Goal: Task Accomplishment & Management: Manage account settings

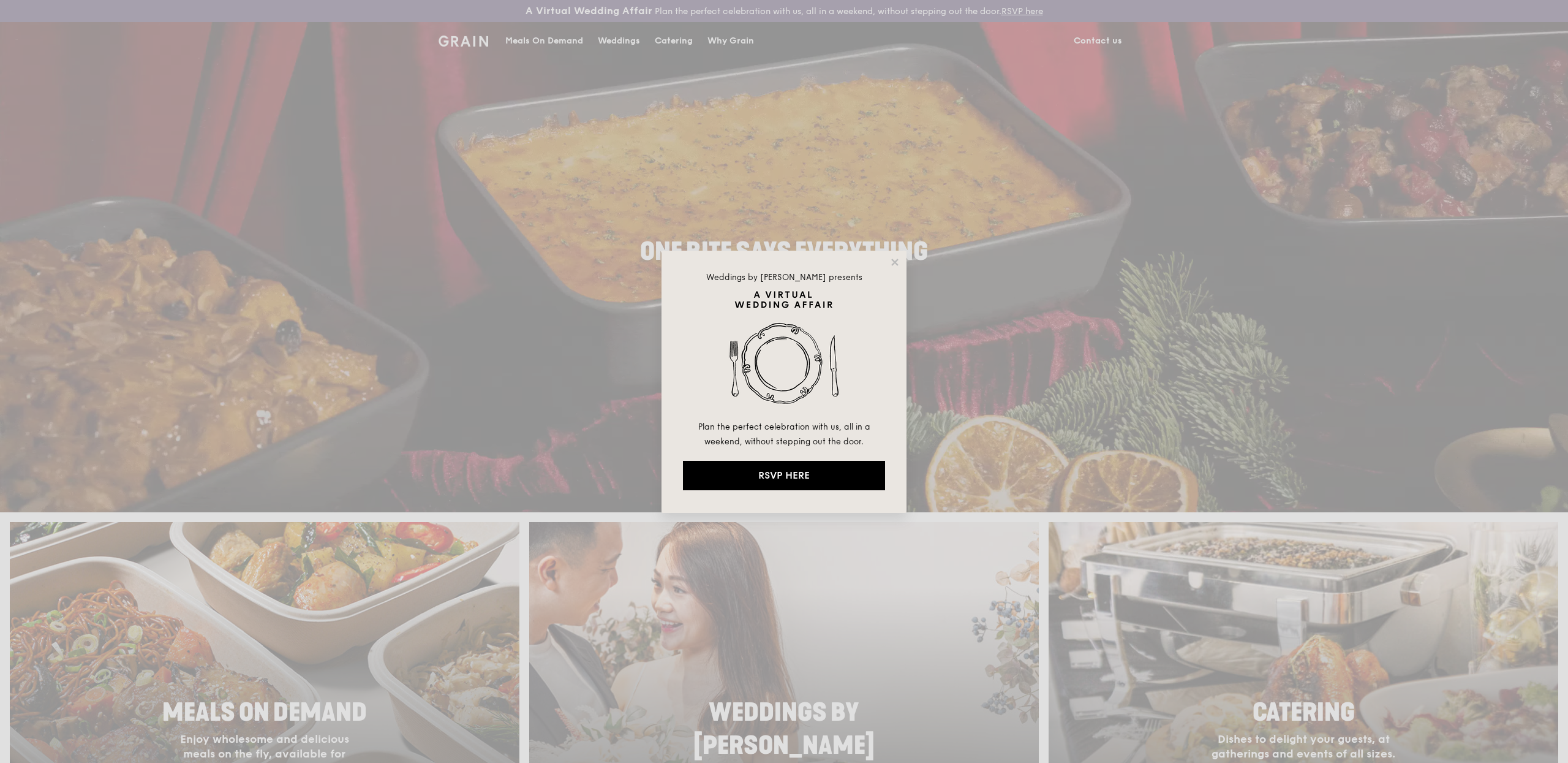
click at [900, 256] on div "Weddings by Grain presents Plan the perfect celebration with us, all in a weeke…" at bounding box center [784, 382] width 245 height 262
click at [900, 263] on icon at bounding box center [895, 262] width 11 height 11
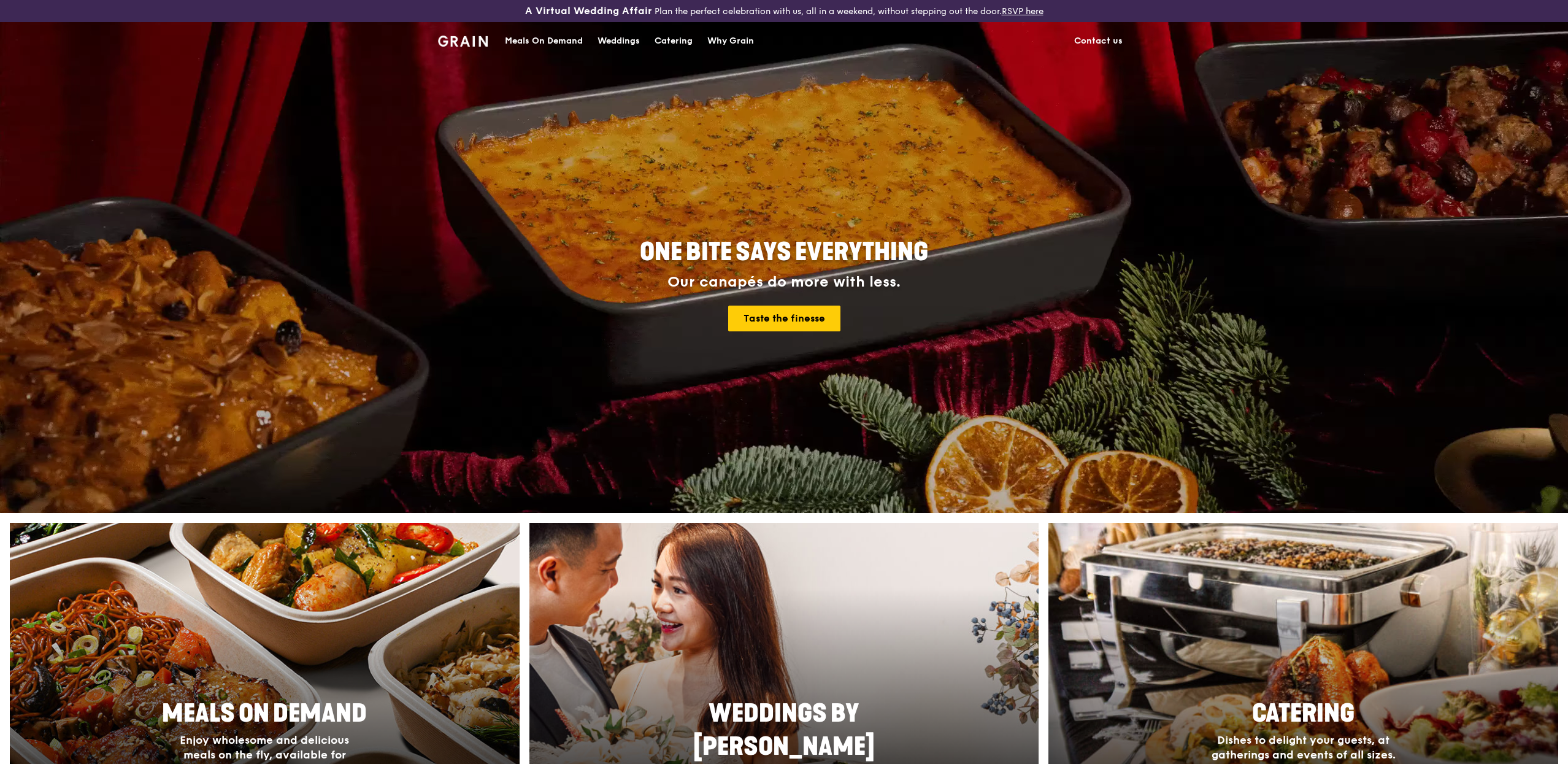
click at [667, 36] on div "Catering" at bounding box center [673, 41] width 38 height 37
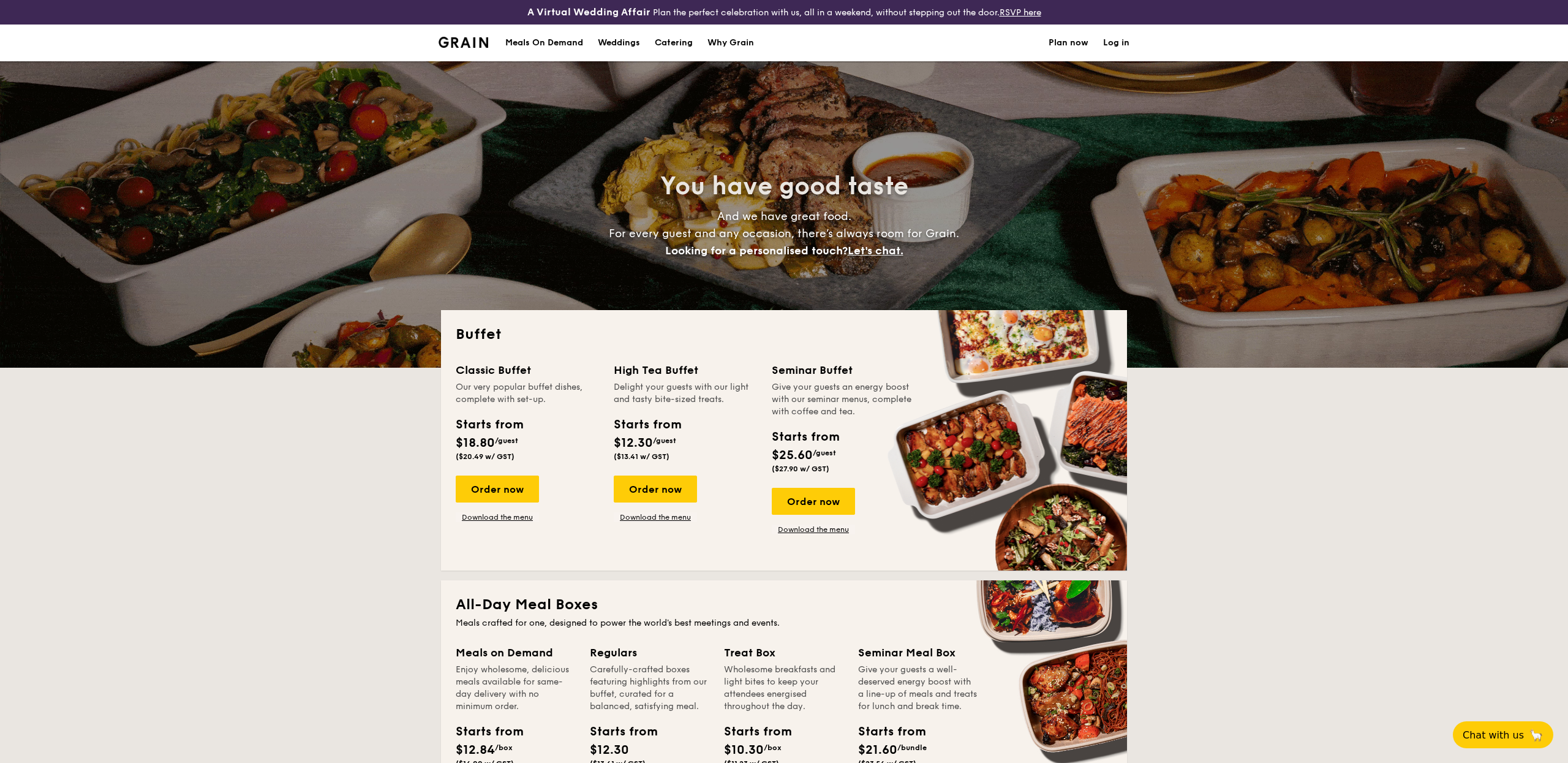
select select
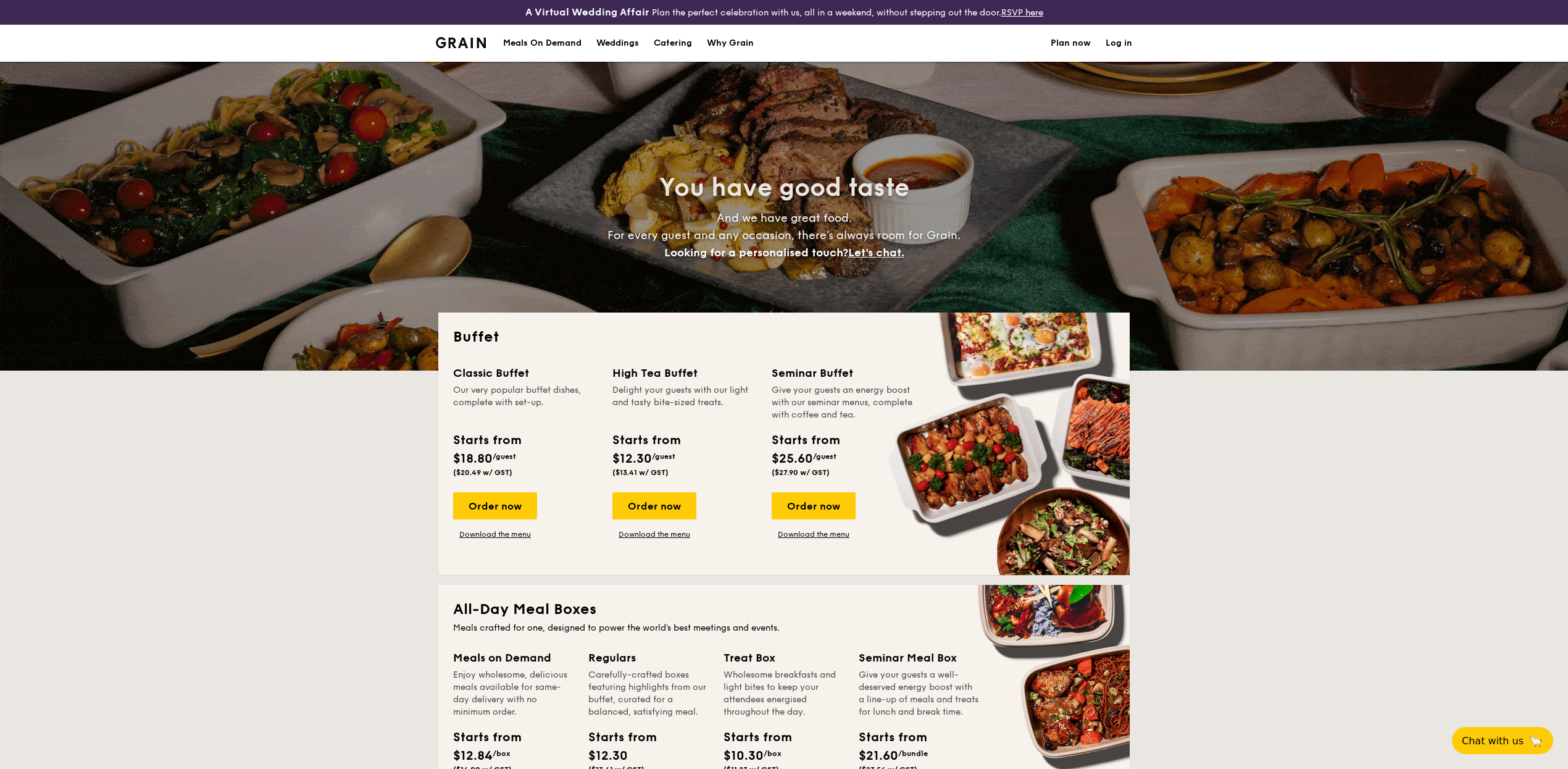
click at [1126, 50] on link "Log in" at bounding box center [1119, 43] width 27 height 37
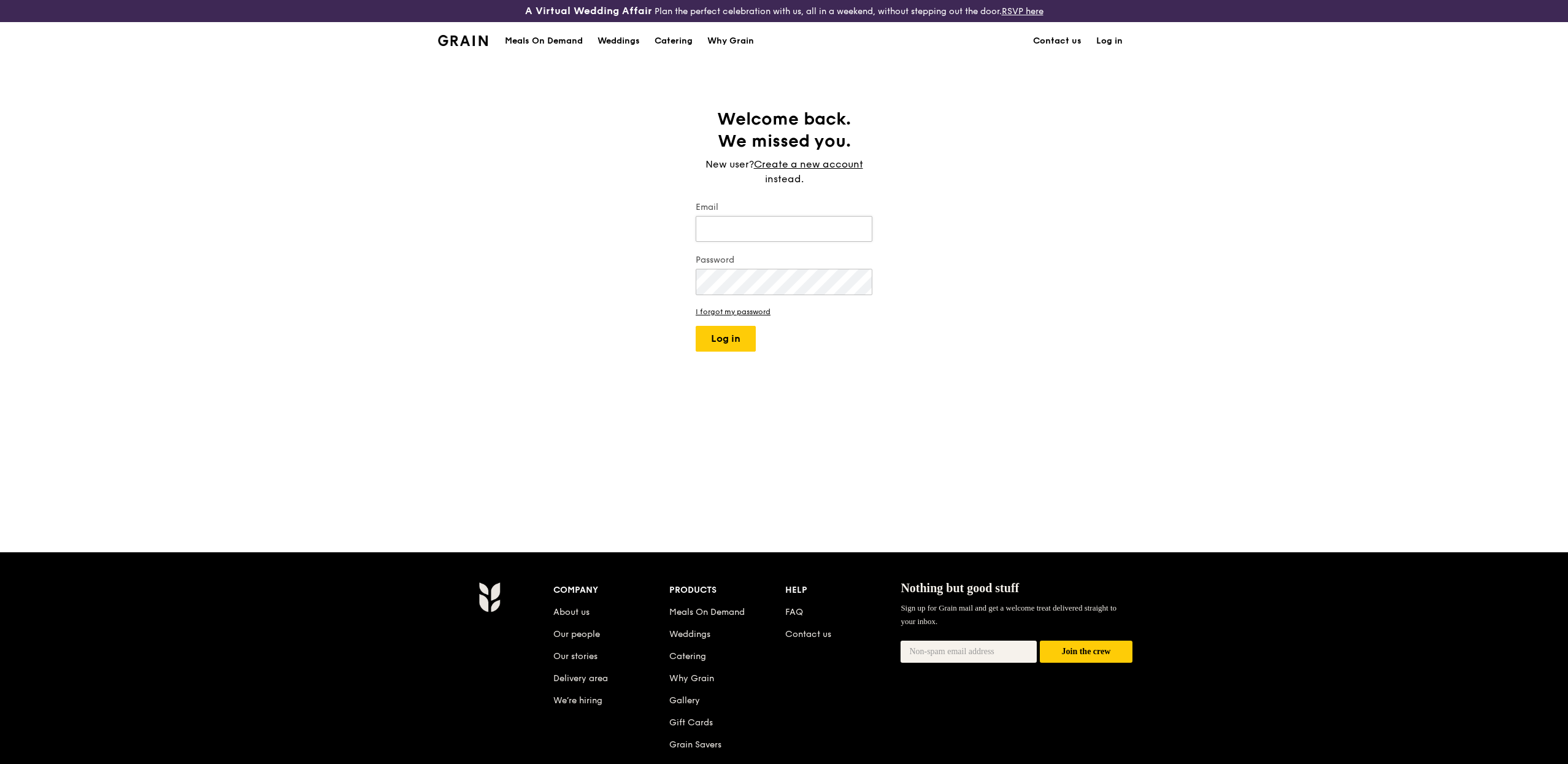
click at [799, 221] on input "Email" at bounding box center [784, 229] width 177 height 26
type input "joshua@grain.com.sg"
click at [737, 338] on button "Log in" at bounding box center [726, 338] width 60 height 26
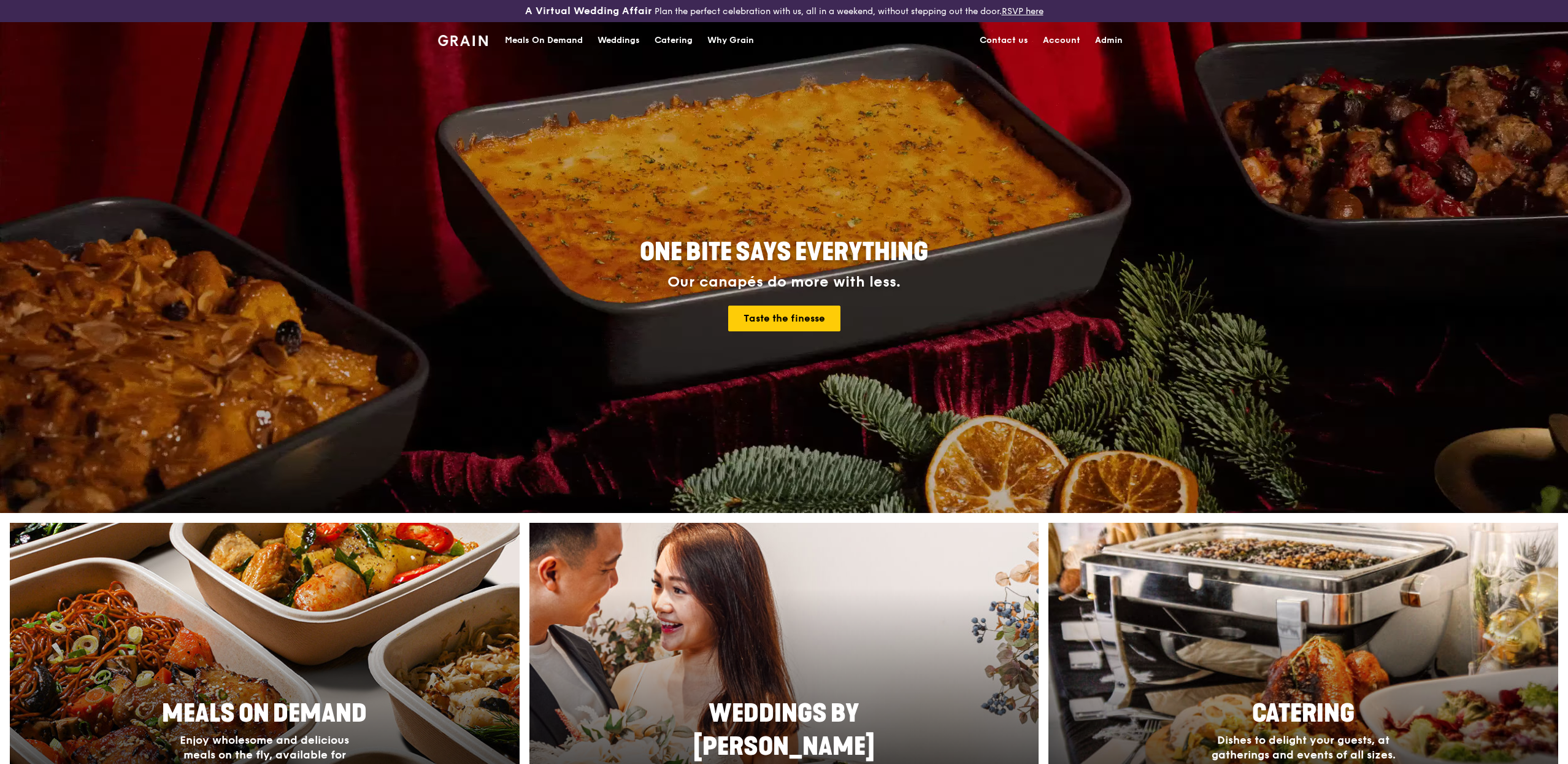
click at [1105, 31] on link "Admin" at bounding box center [1109, 40] width 42 height 37
select select "100"
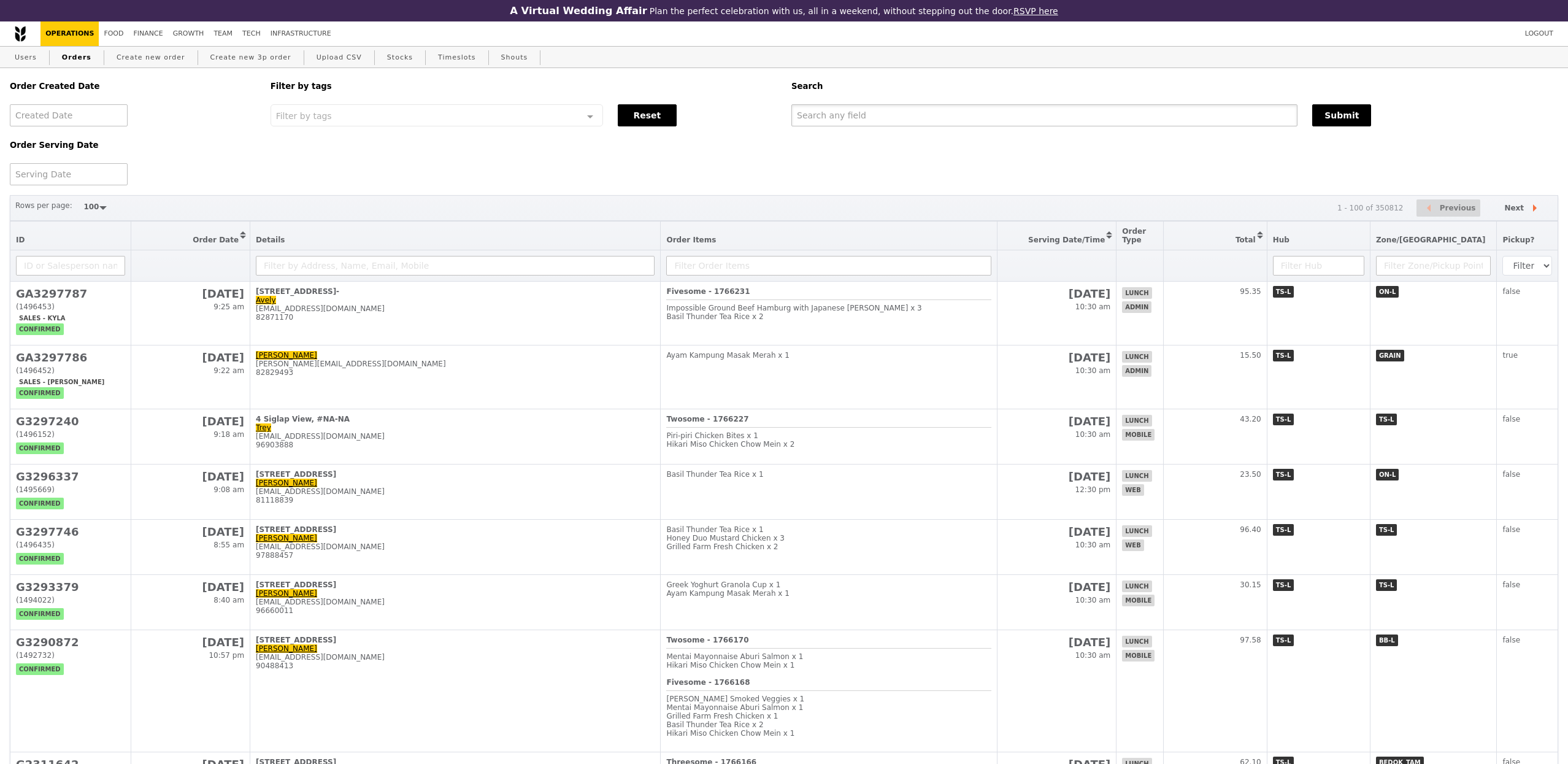
click at [861, 124] on input "text" at bounding box center [1044, 115] width 506 height 22
paste input "[EMAIL_ADDRESS][DOMAIN_NAME]"
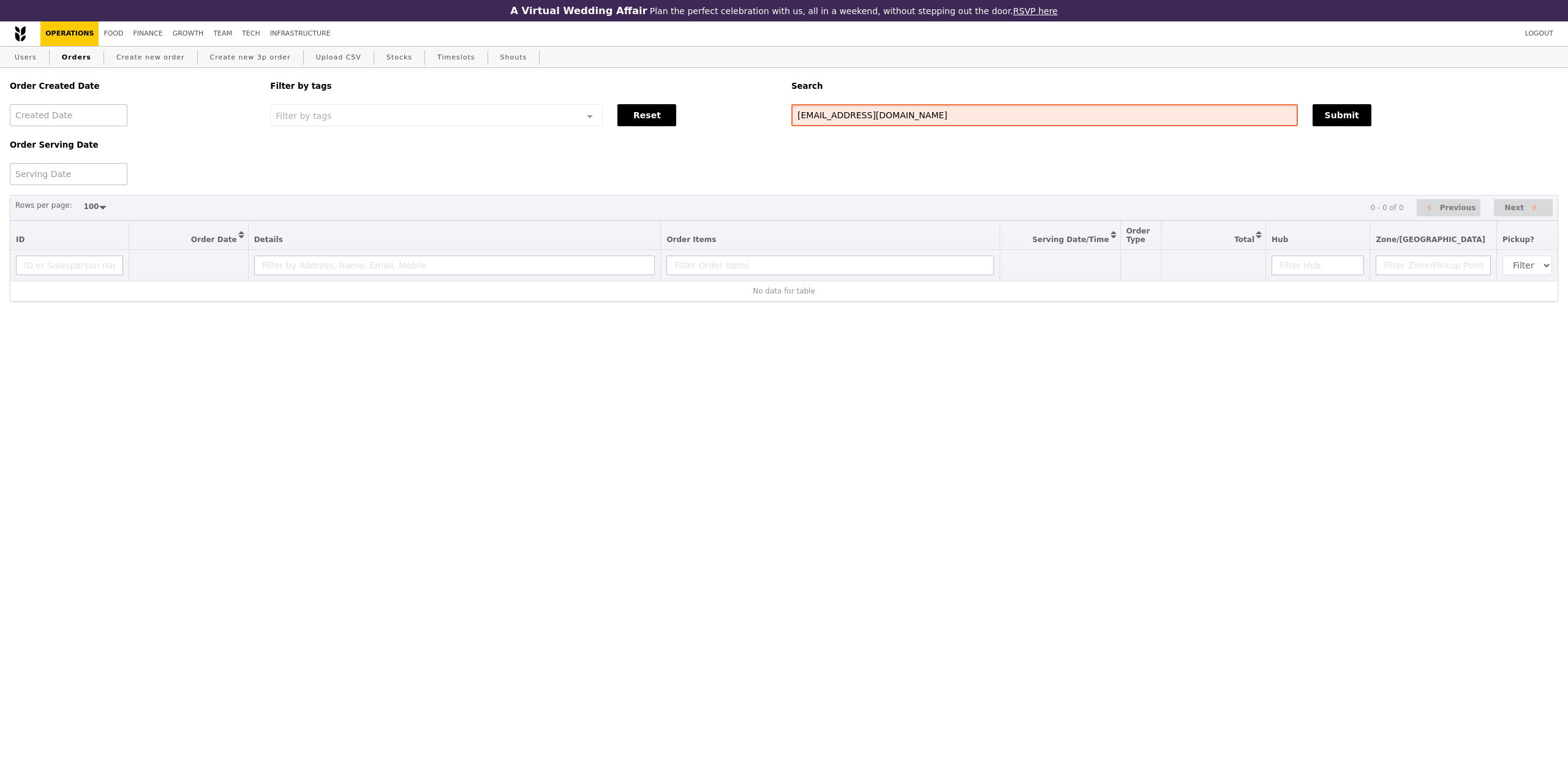
click at [868, 111] on input "[EMAIL_ADDRESS][DOMAIN_NAME]" at bounding box center [1045, 115] width 507 height 22
paste input "98004291"
type input "98004291"
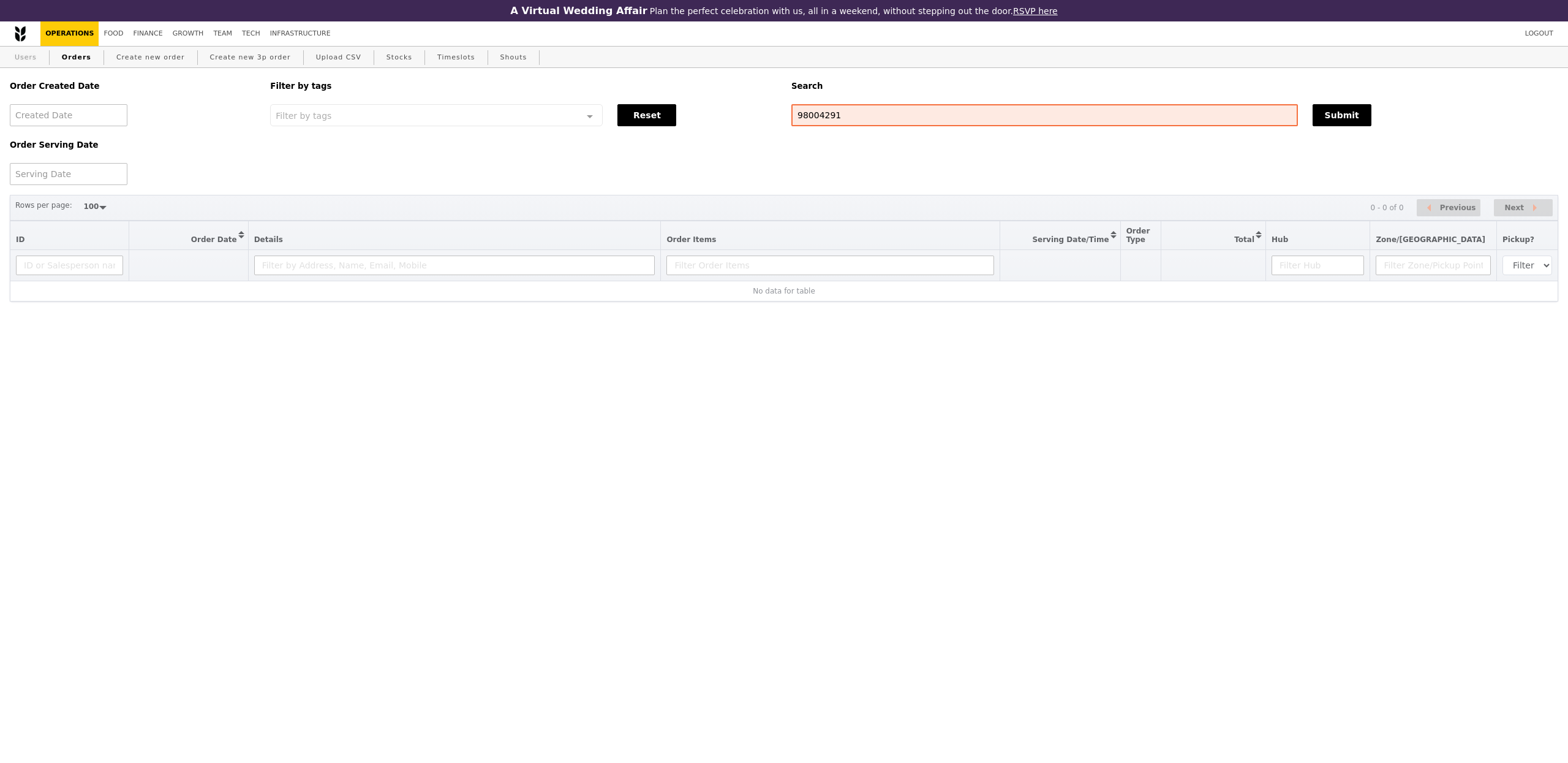
click at [24, 52] on link "Users" at bounding box center [26, 58] width 32 height 22
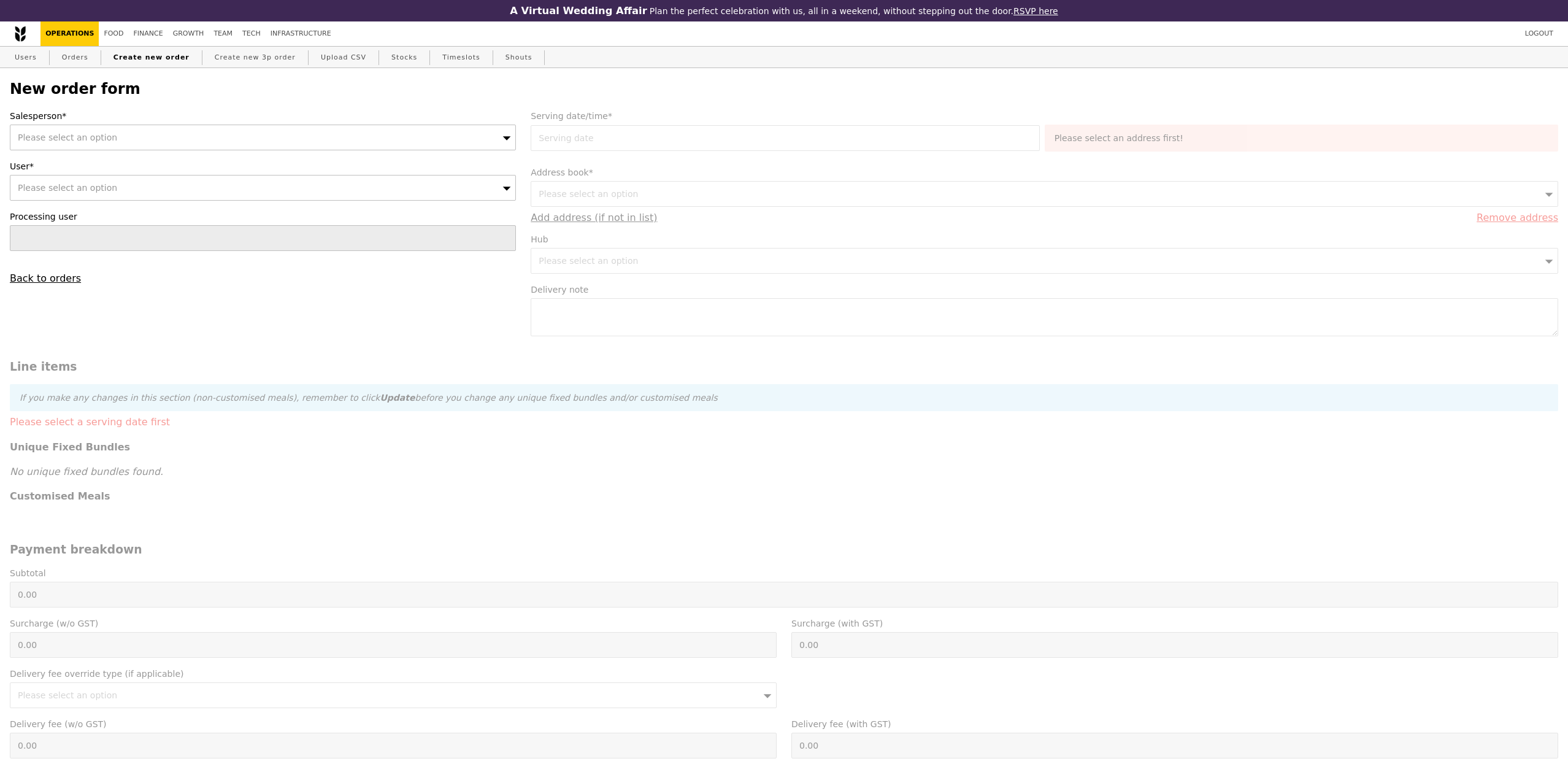
click at [137, 140] on div "Please select an option" at bounding box center [263, 137] width 506 height 26
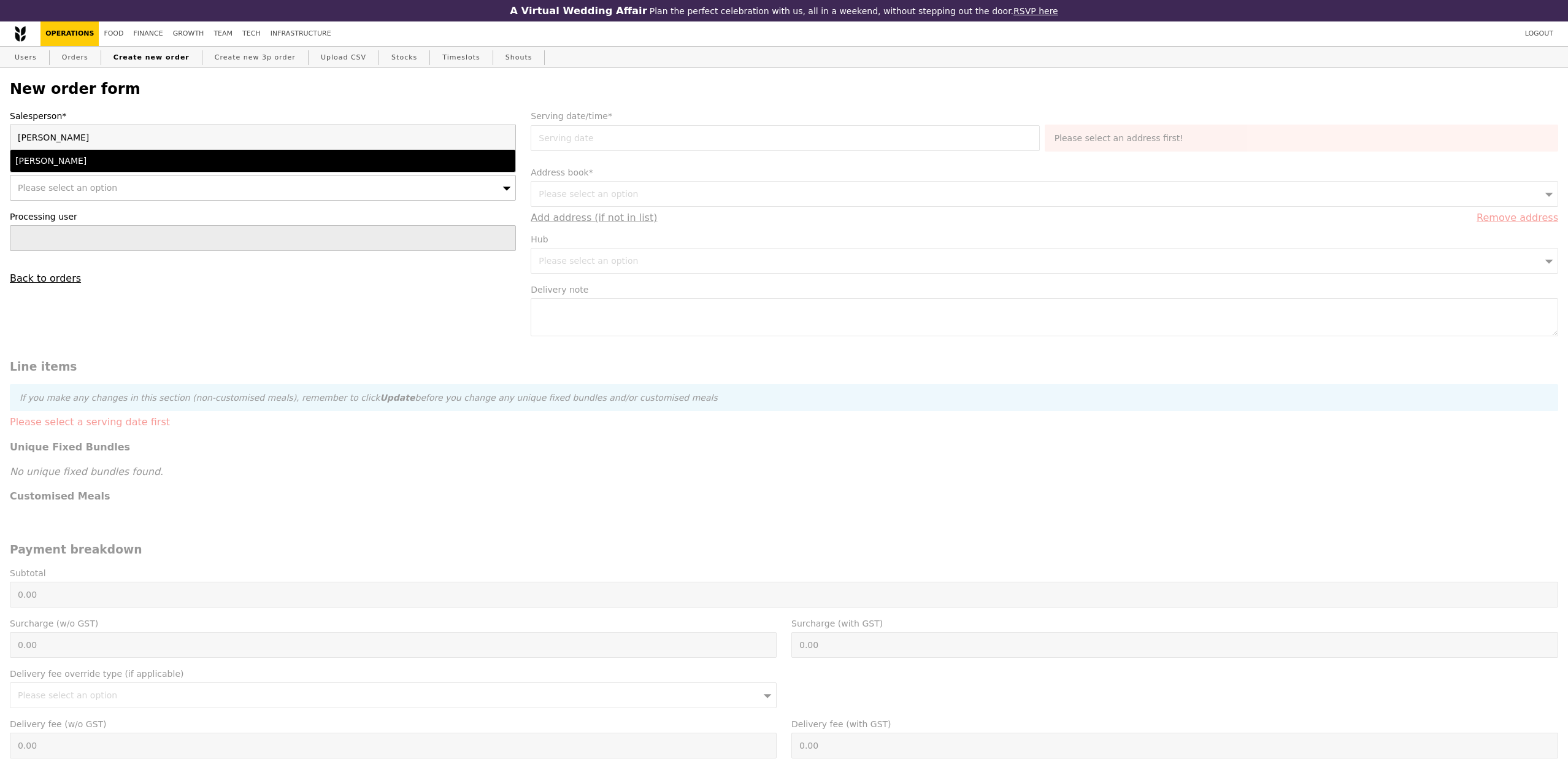
type input "jos"
click at [44, 164] on div "Joshua Moses" at bounding box center [201, 161] width 371 height 13
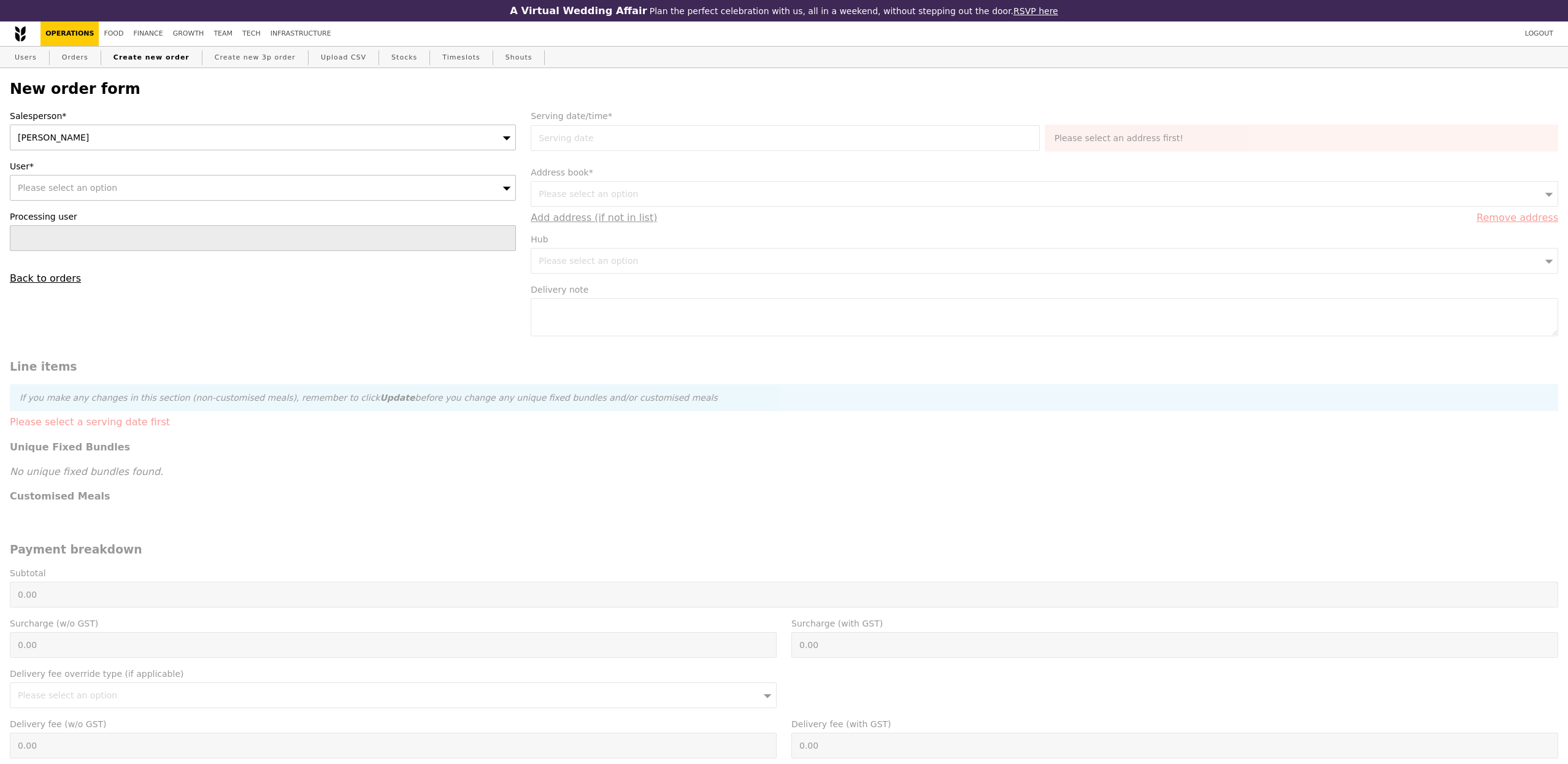
click at [50, 186] on span "Please select an option" at bounding box center [67, 188] width 99 height 10
type input "Confirm"
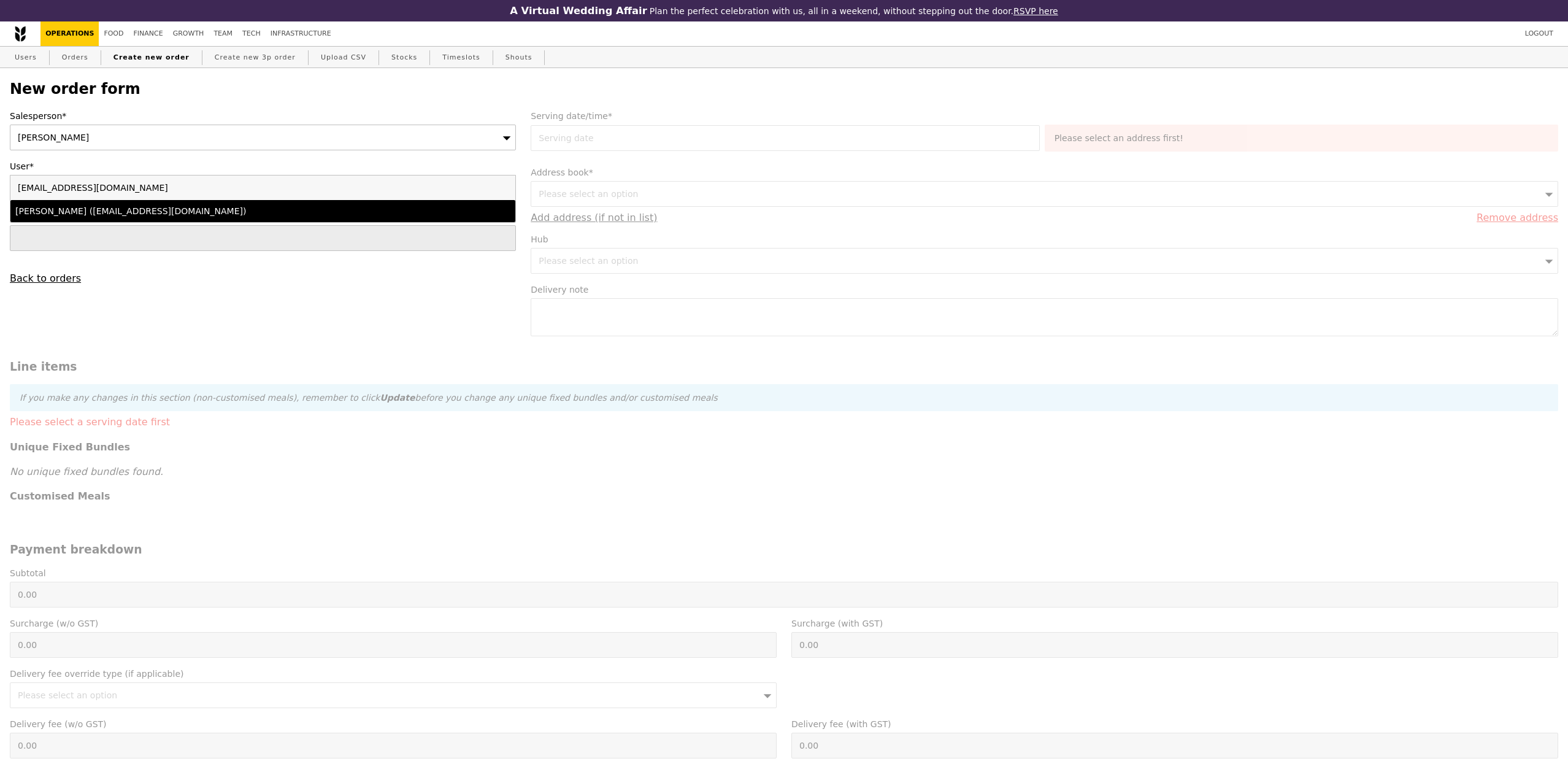
type input "nur.maisaraharahman@uobgroup.com"
click at [166, 218] on li "Maisarah (nur.maisaraharahman@uobgroup.com)" at bounding box center [262, 211] width 505 height 22
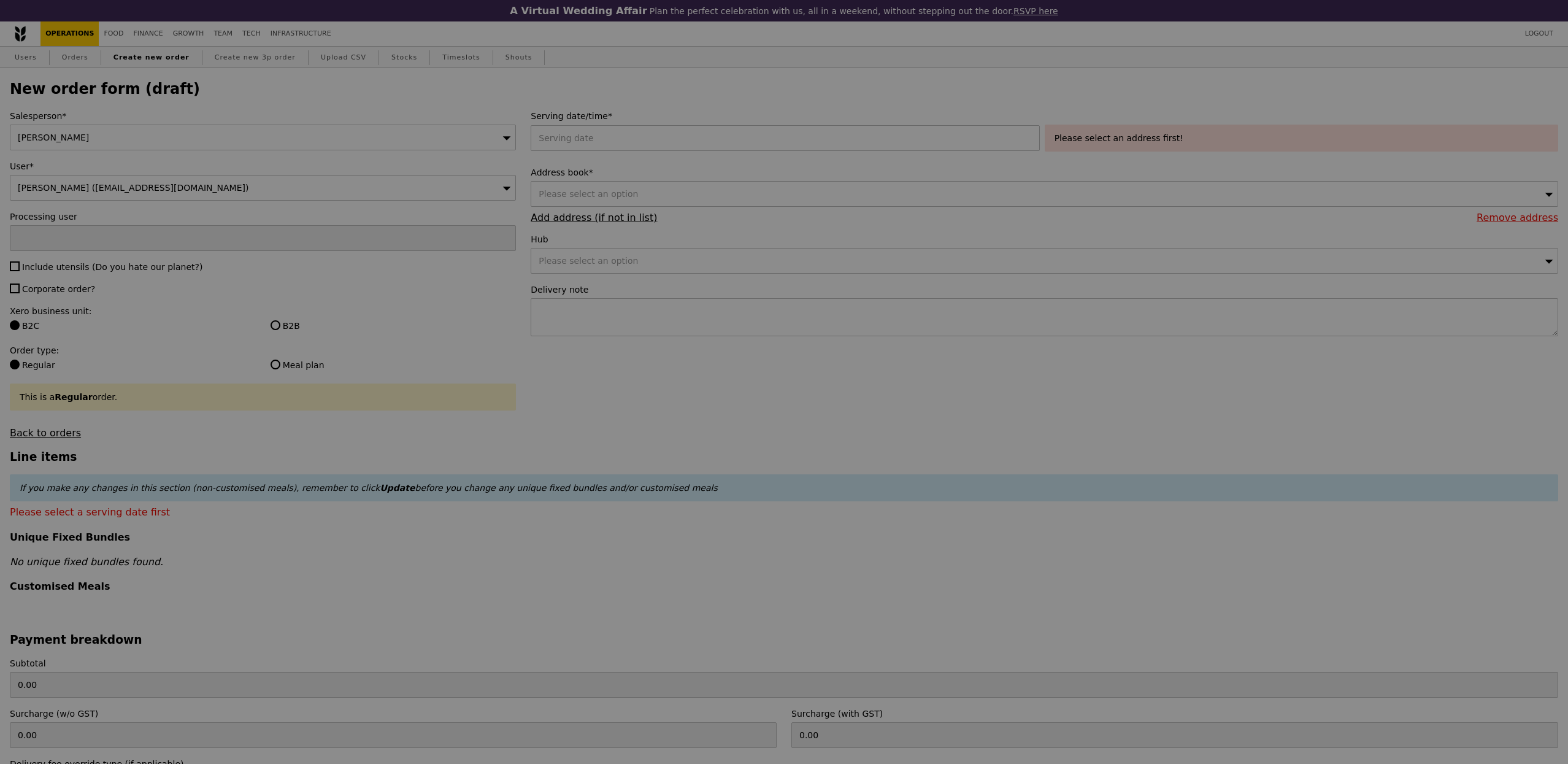
type input "Confirm"
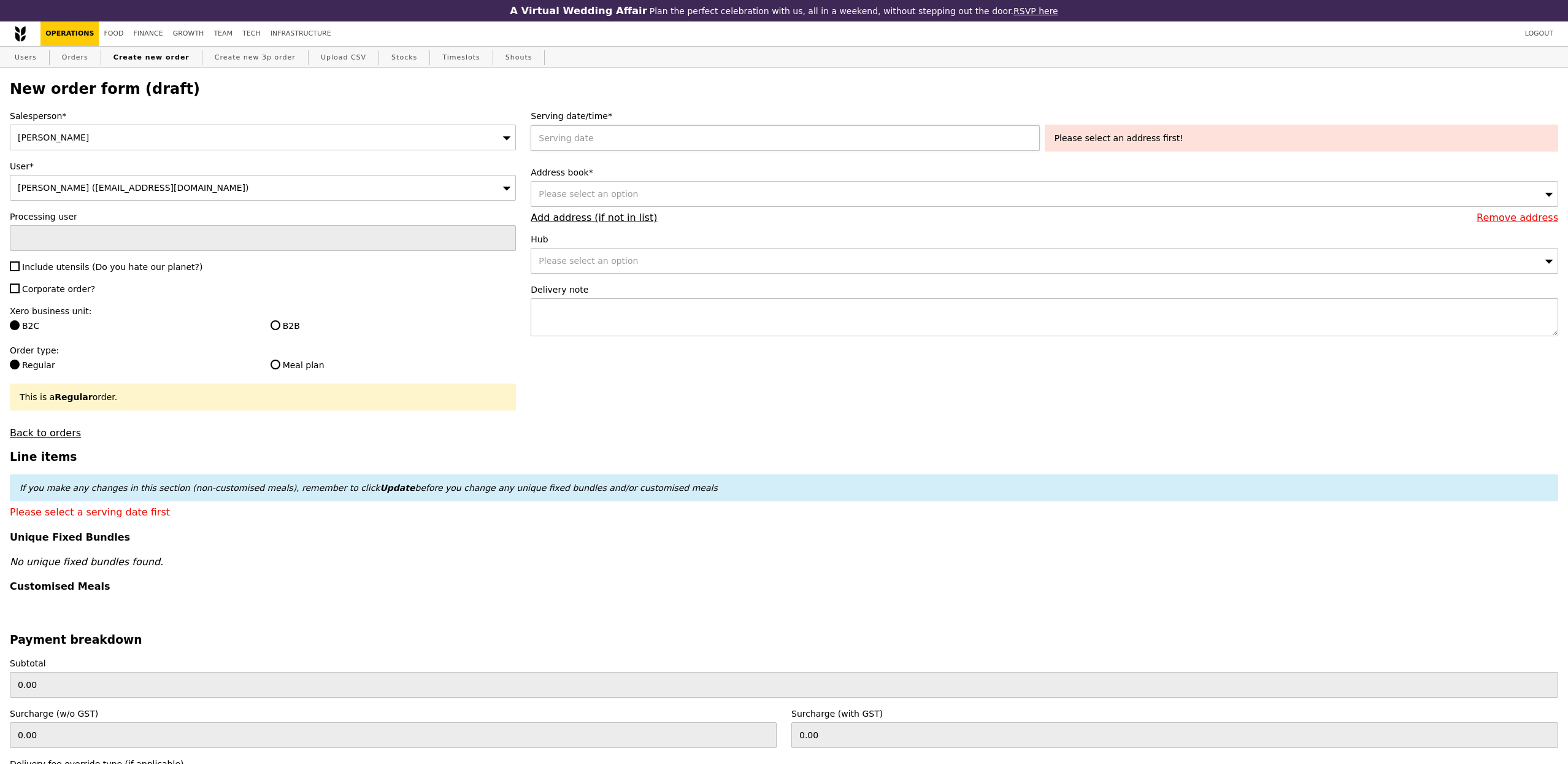
click at [589, 147] on div at bounding box center [788, 138] width 514 height 26
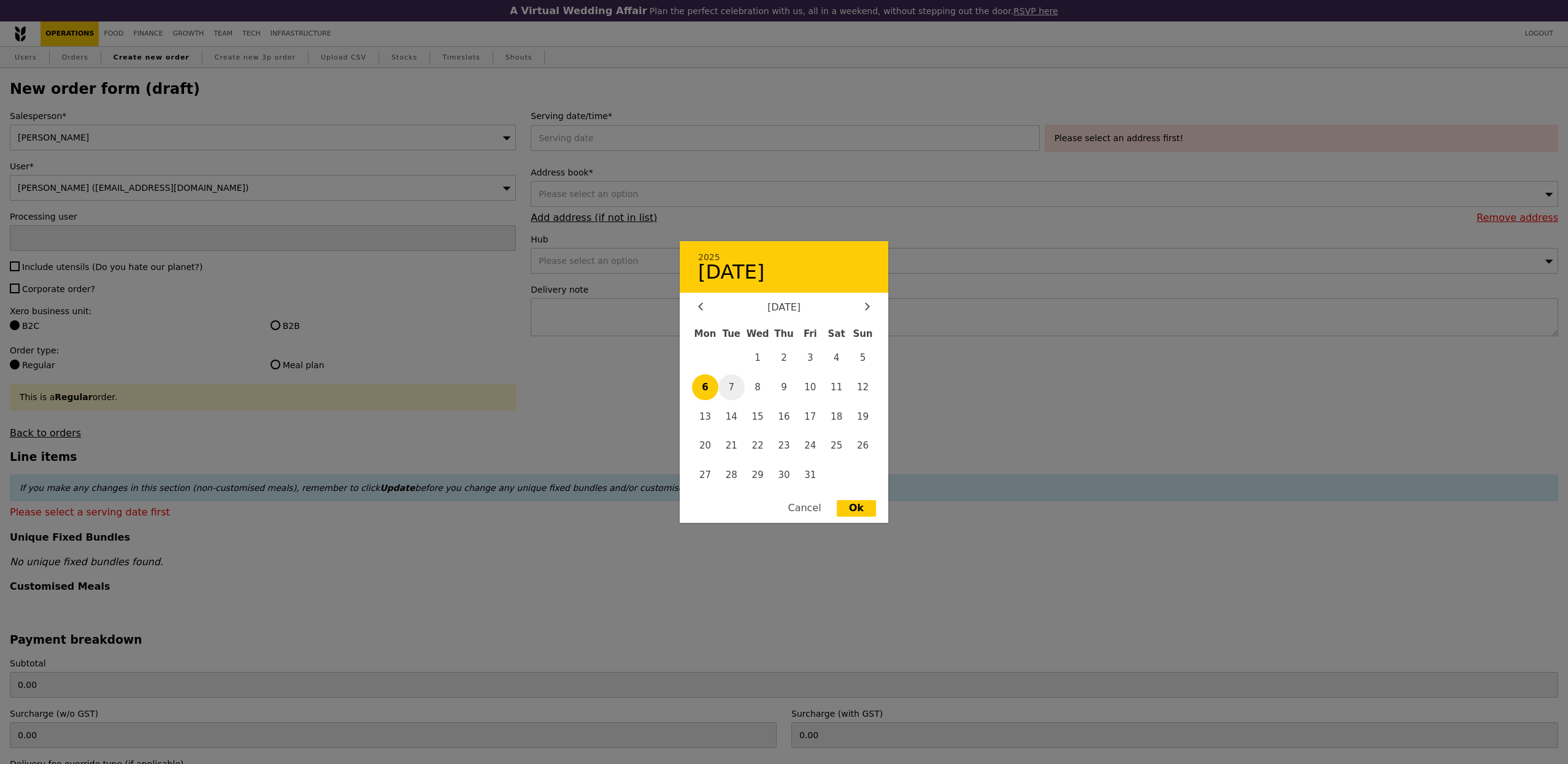
click at [730, 389] on span "7" at bounding box center [732, 387] width 27 height 27
type input "07 Oct 2025"
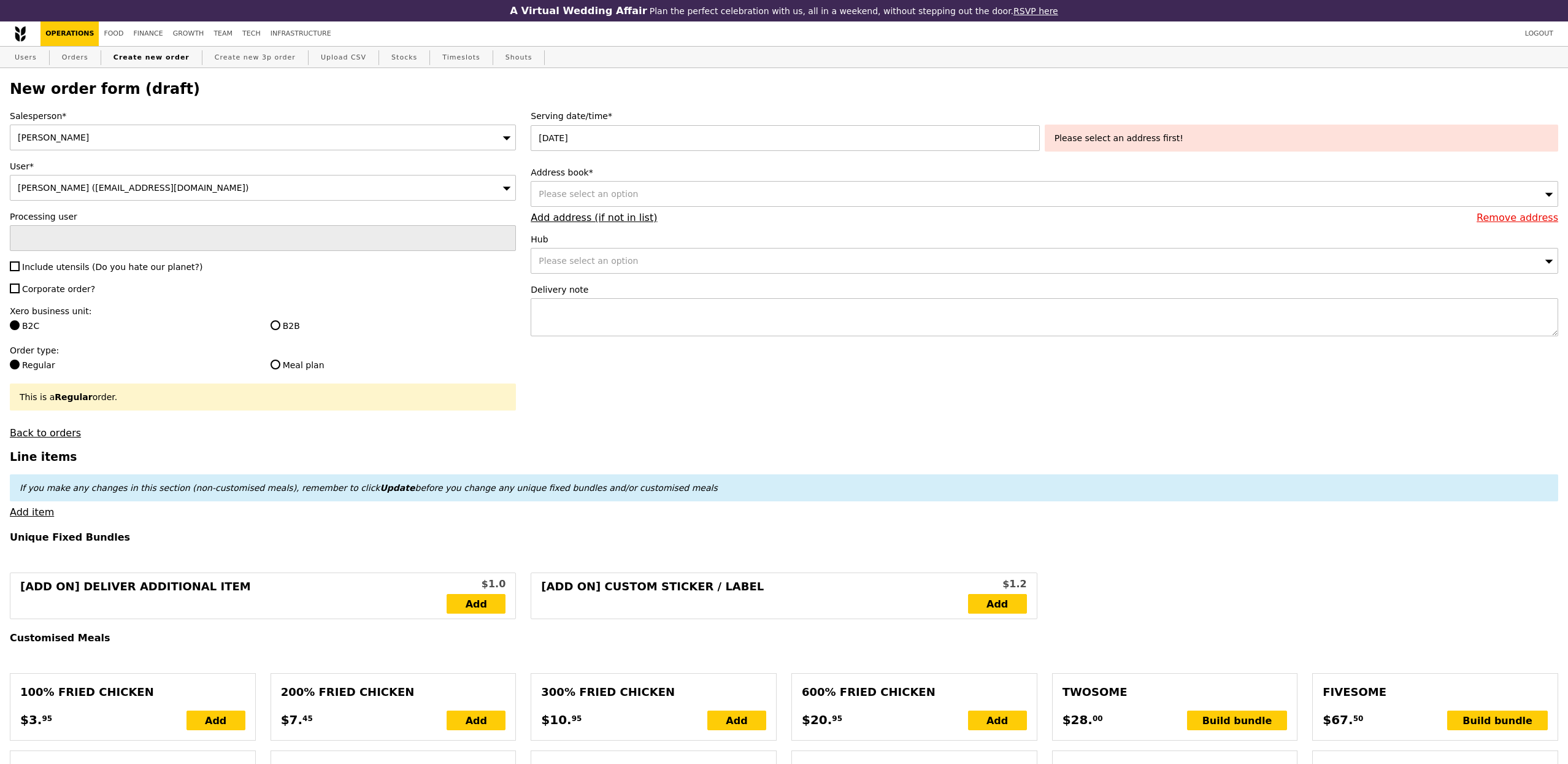
click at [813, 197] on div "Please select an option" at bounding box center [1044, 193] width 1028 height 26
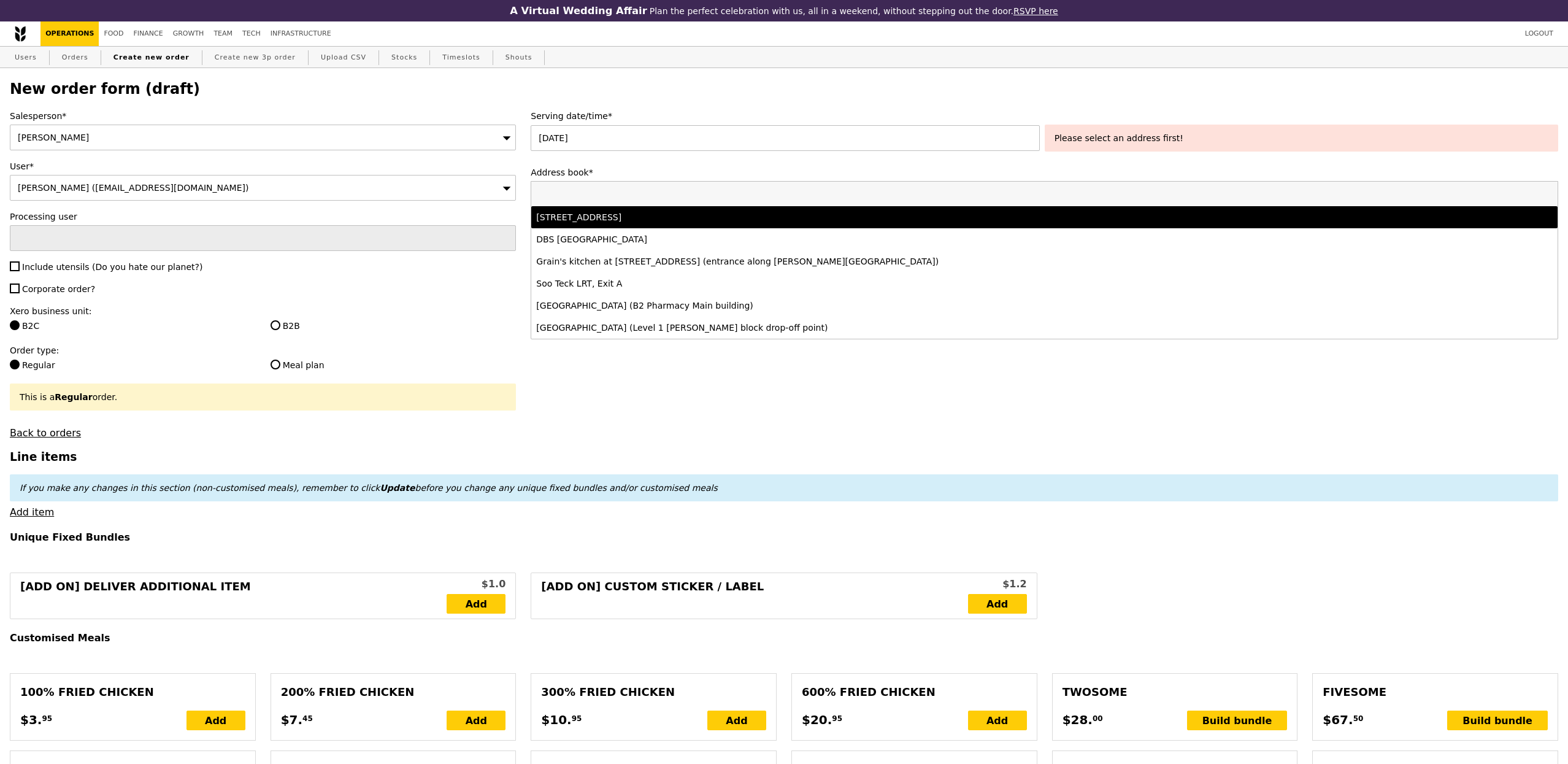
click at [778, 223] on div "1 Raffles Place, #21-63, Singapore 048616" at bounding box center [917, 218] width 762 height 13
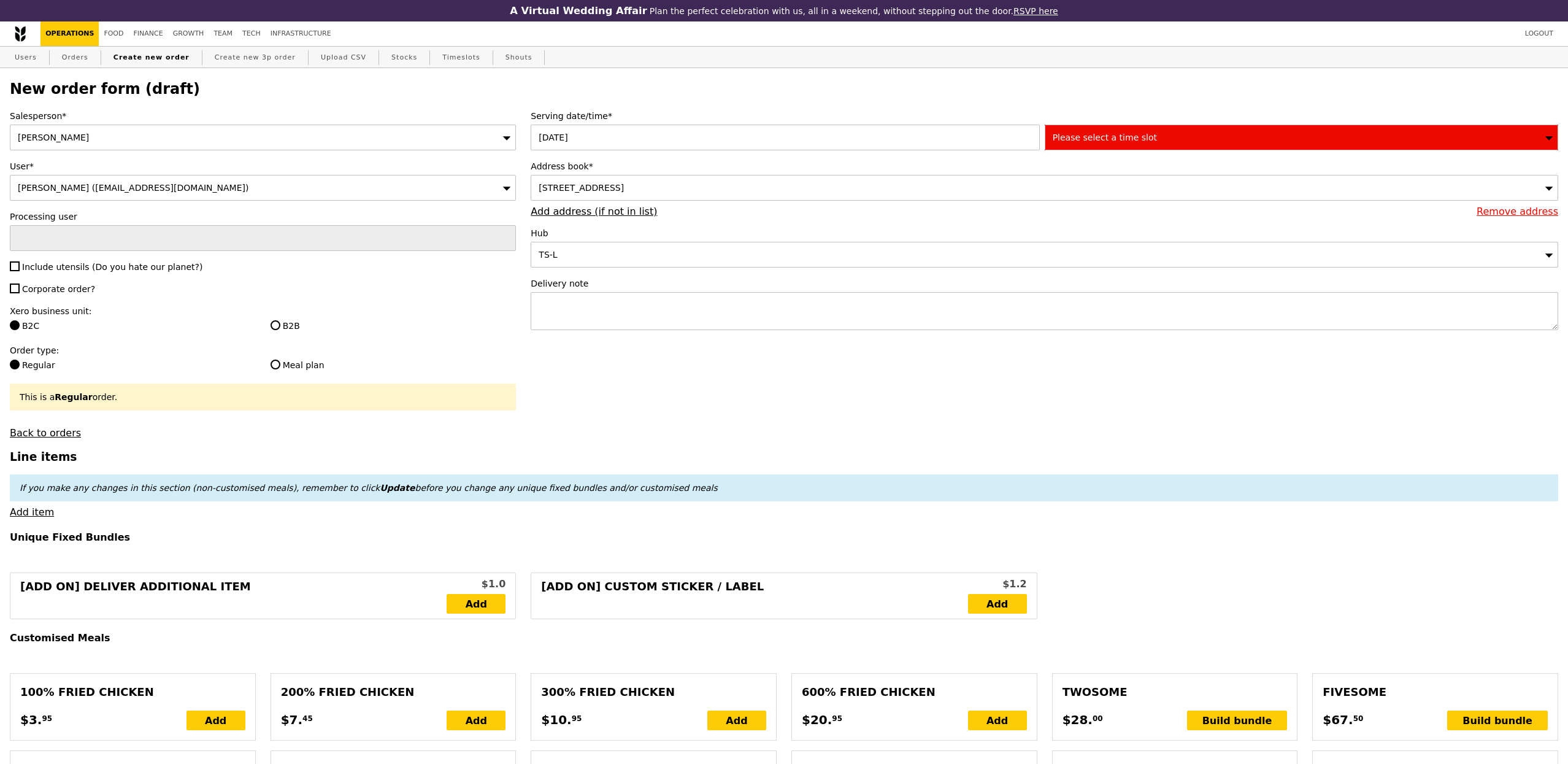
click at [1160, 146] on div "Please select a time slot" at bounding box center [1302, 137] width 514 height 26
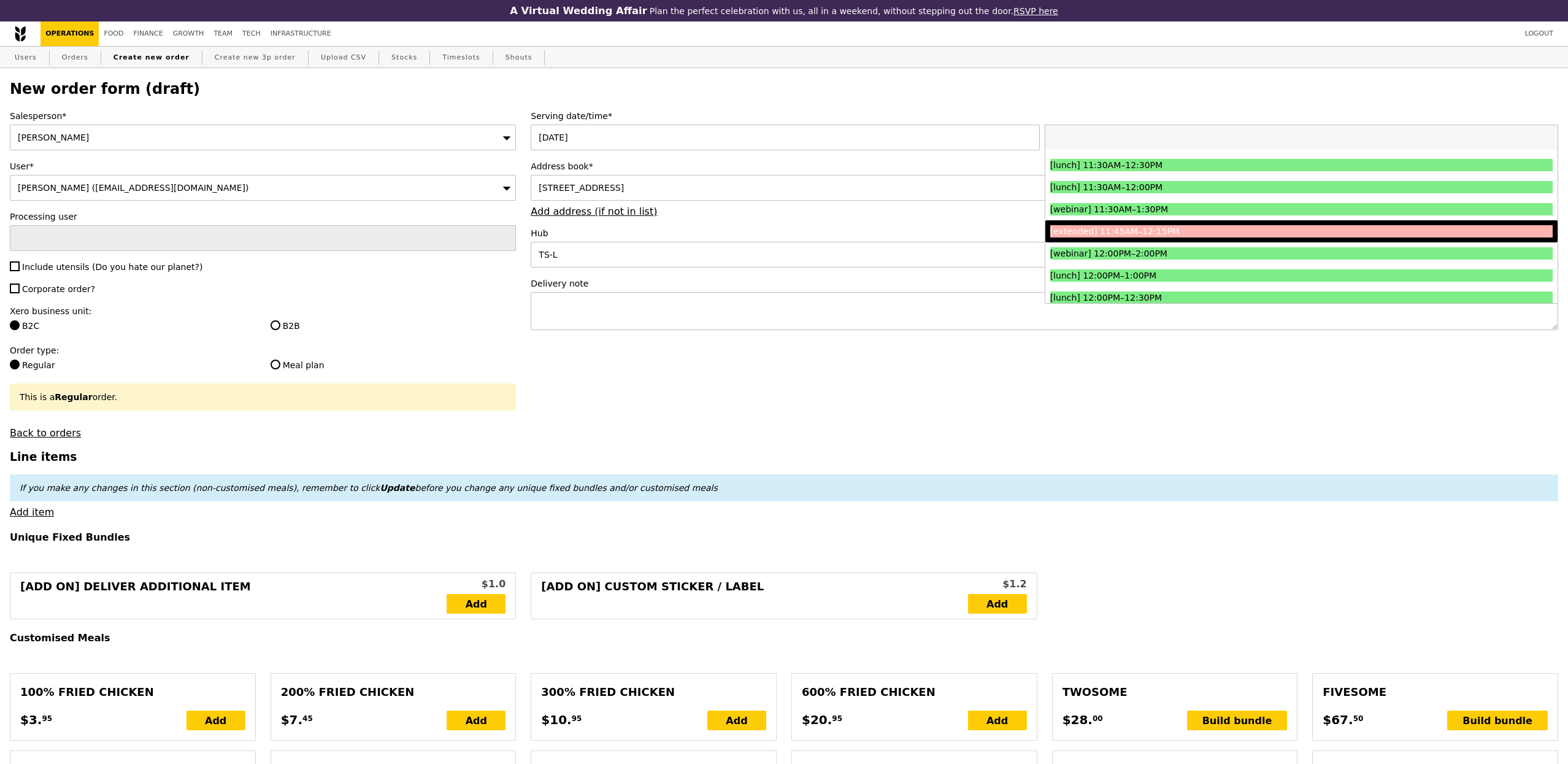
scroll to position [448, 0]
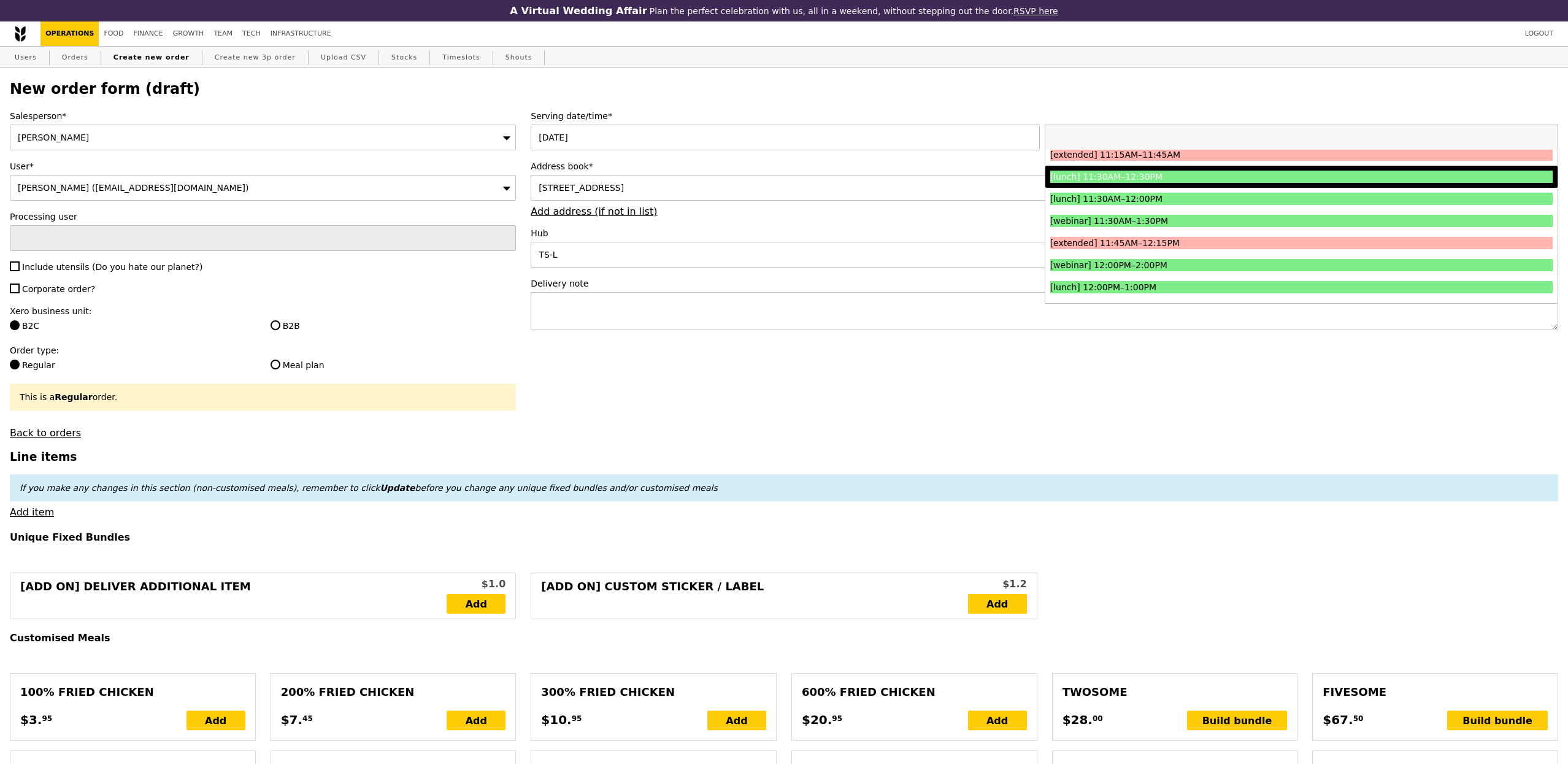
click at [1174, 182] on div "[lunch] 11:30AM–12:30PM" at bounding box center [1238, 177] width 377 height 13
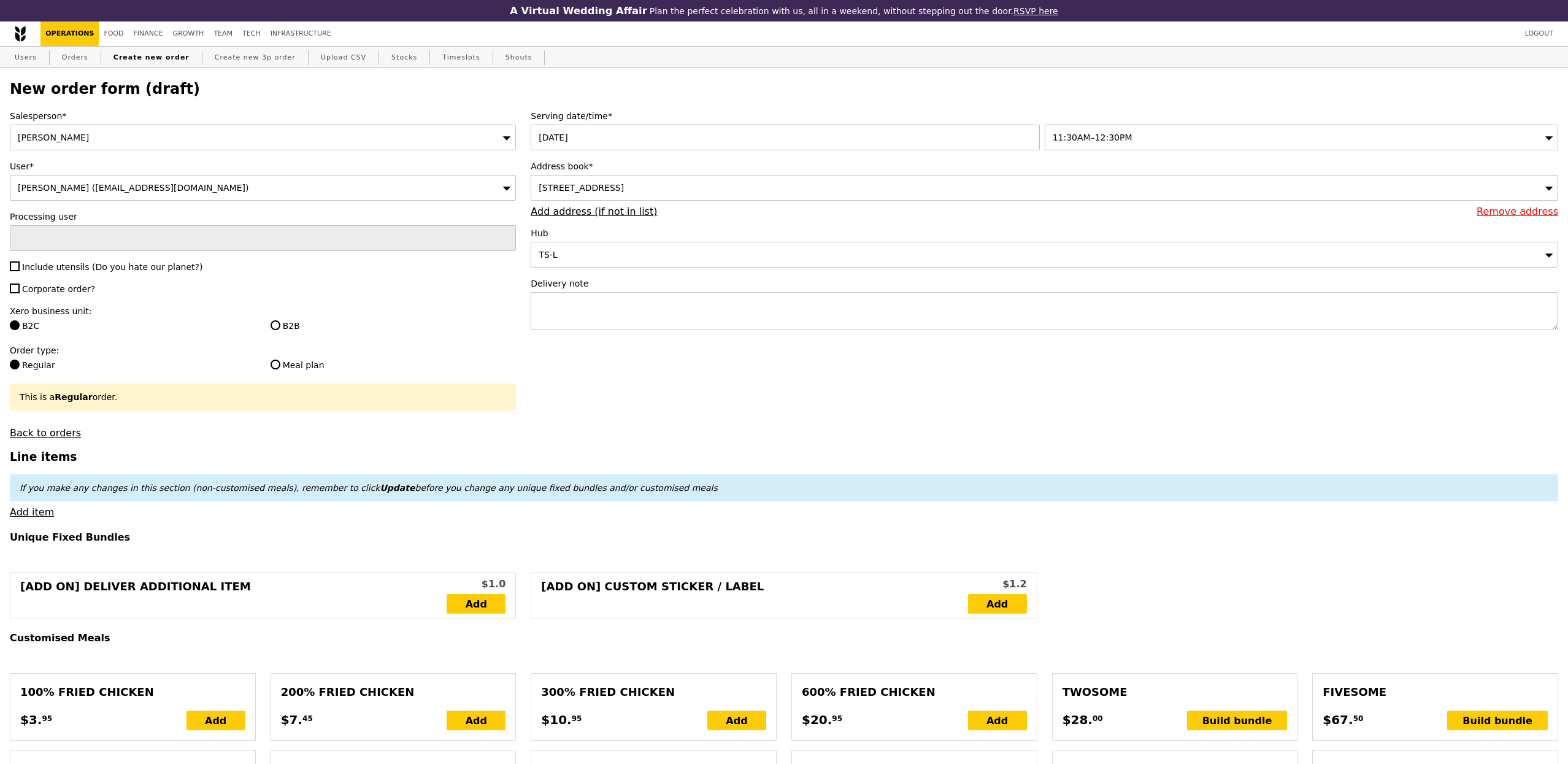
type input "Confirm"
click at [294, 328] on label "B2B" at bounding box center [394, 326] width 246 height 13
click at [280, 328] on input "B2B" at bounding box center [276, 325] width 10 height 10
radio input "true"
type input "Loading..."
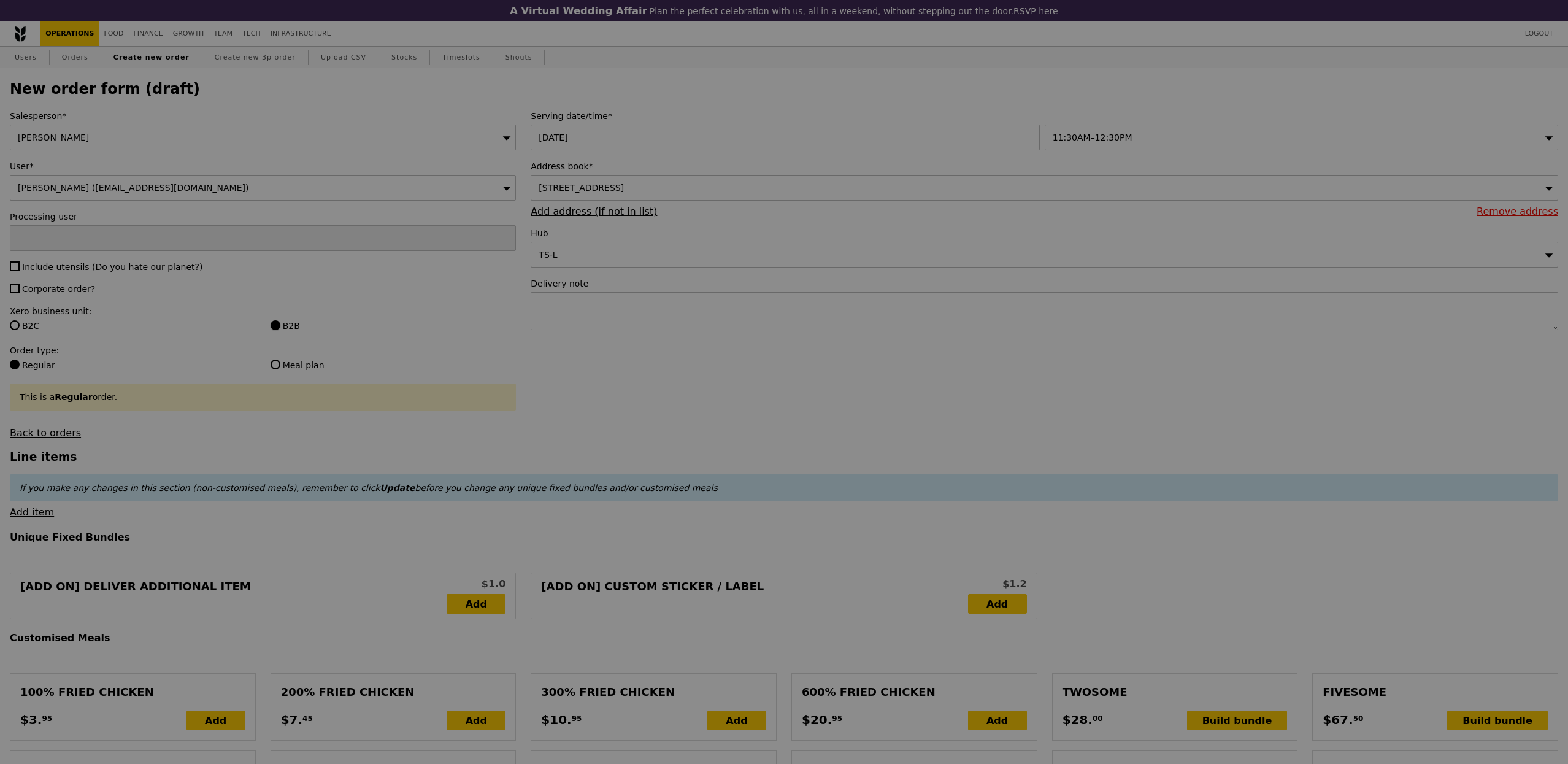
type input "1.79"
type input "1.95"
type input "11.24"
type input "12.25"
type input "14.20"
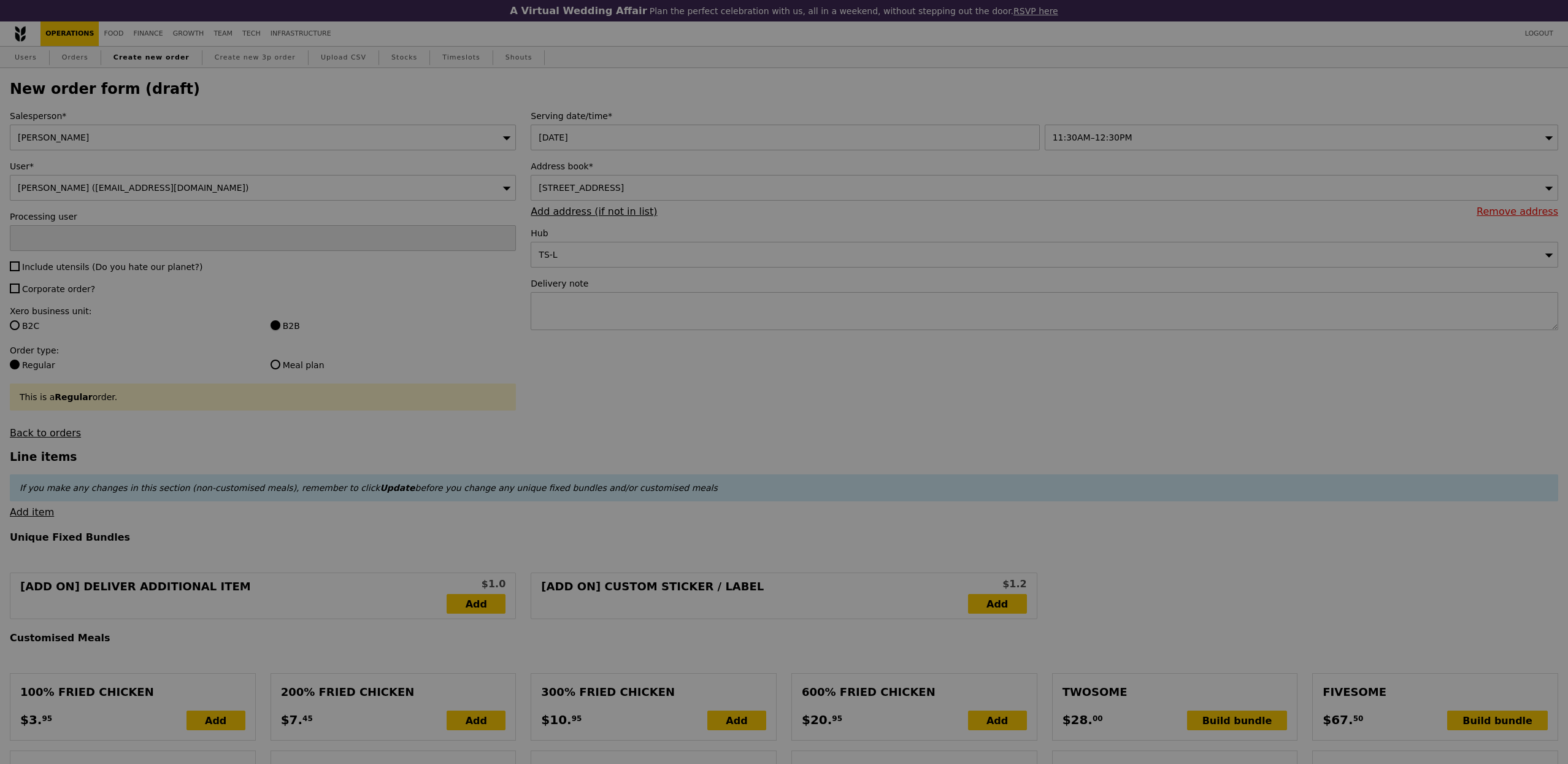
type input "Confirm"
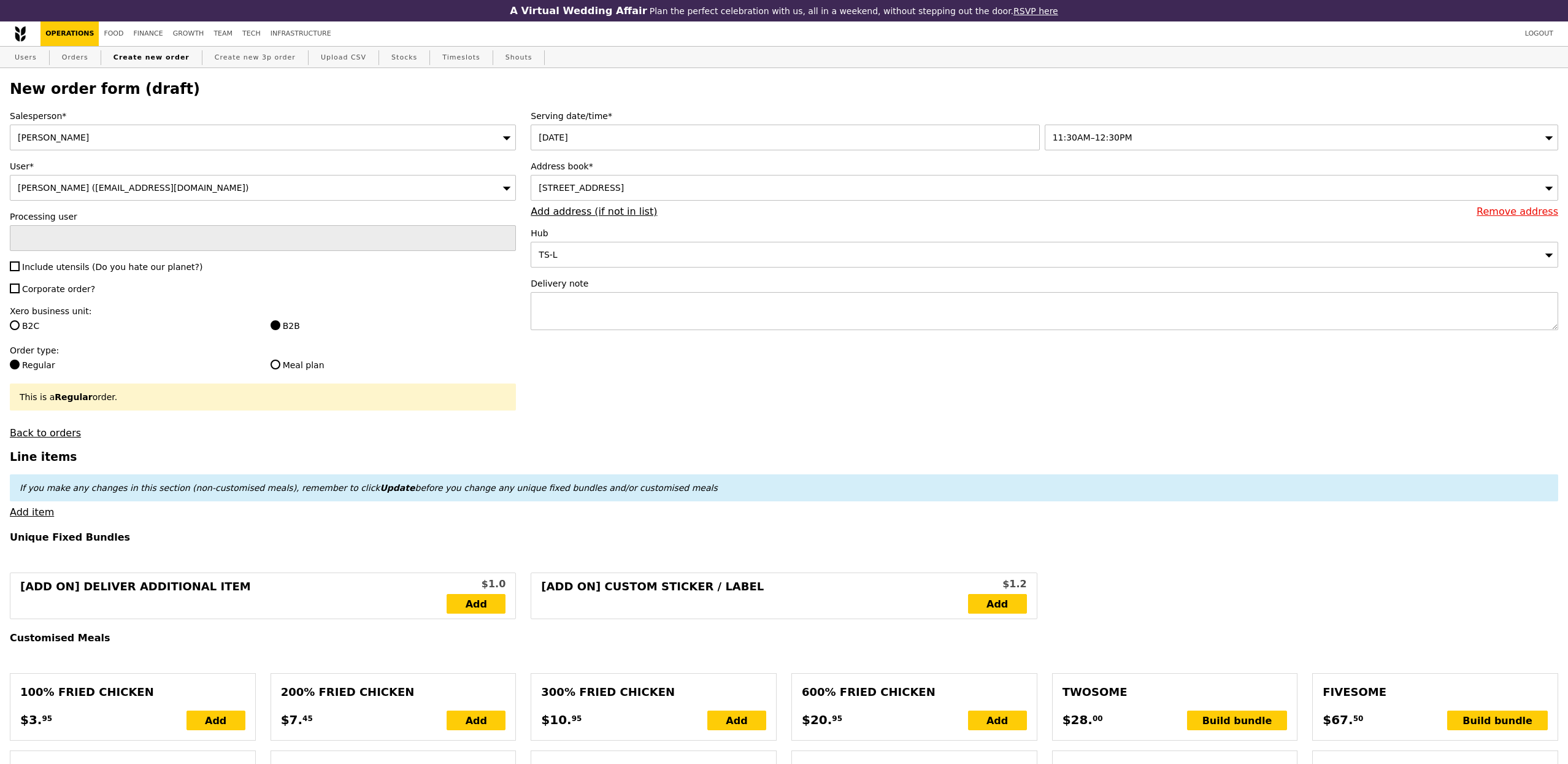
click at [102, 271] on span "Include utensils (Do you hate our planet?)" at bounding box center [112, 267] width 180 height 10
click at [20, 271] on input "Include utensils (Do you hate our planet?)" at bounding box center [15, 266] width 10 height 10
checkbox input "true"
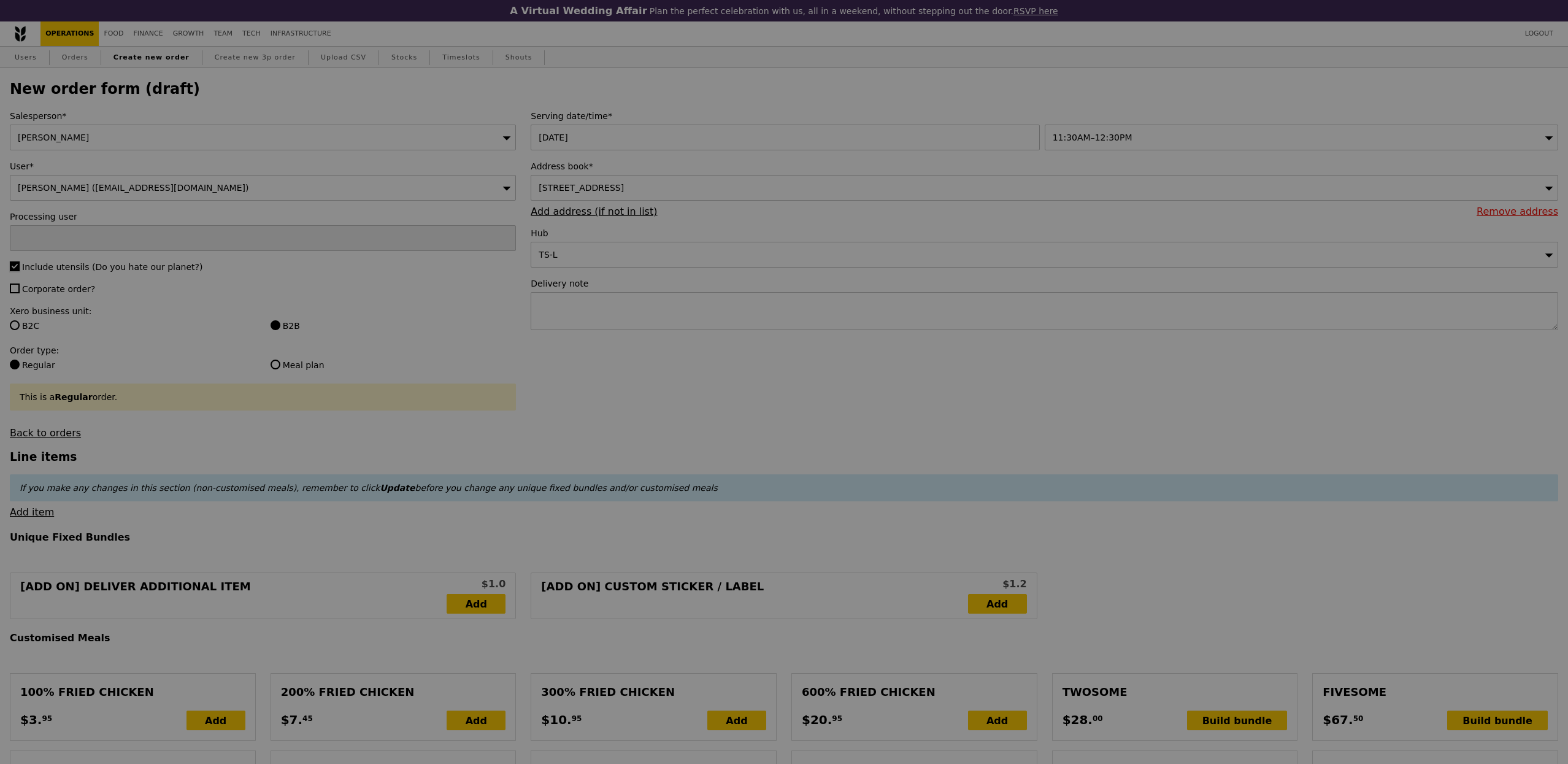
type input "Confirm"
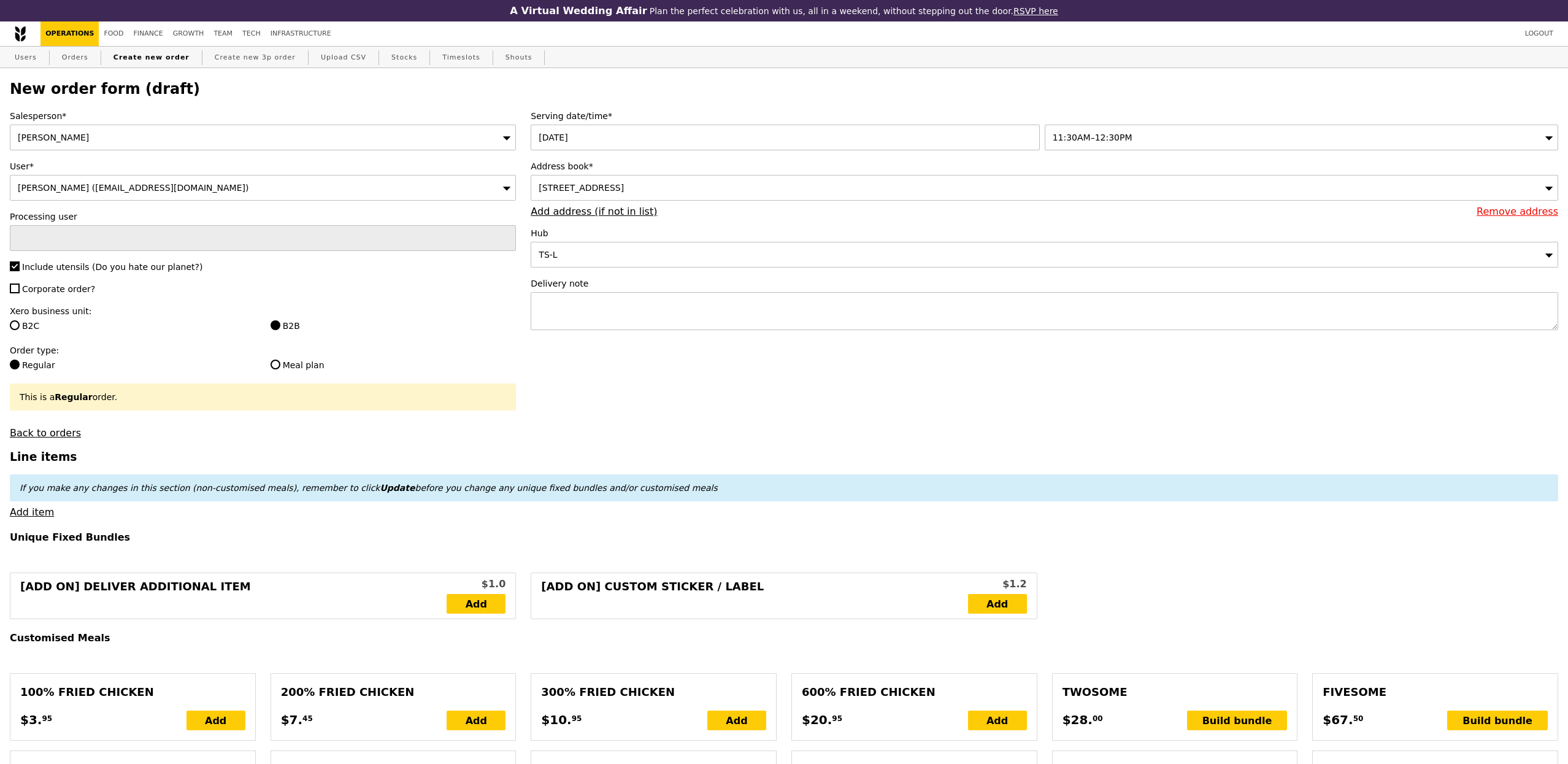
click at [78, 291] on span "Corporate order?" at bounding box center [58, 289] width 73 height 10
click at [20, 291] on input "Corporate order?" at bounding box center [15, 288] width 10 height 10
checkbox input "true"
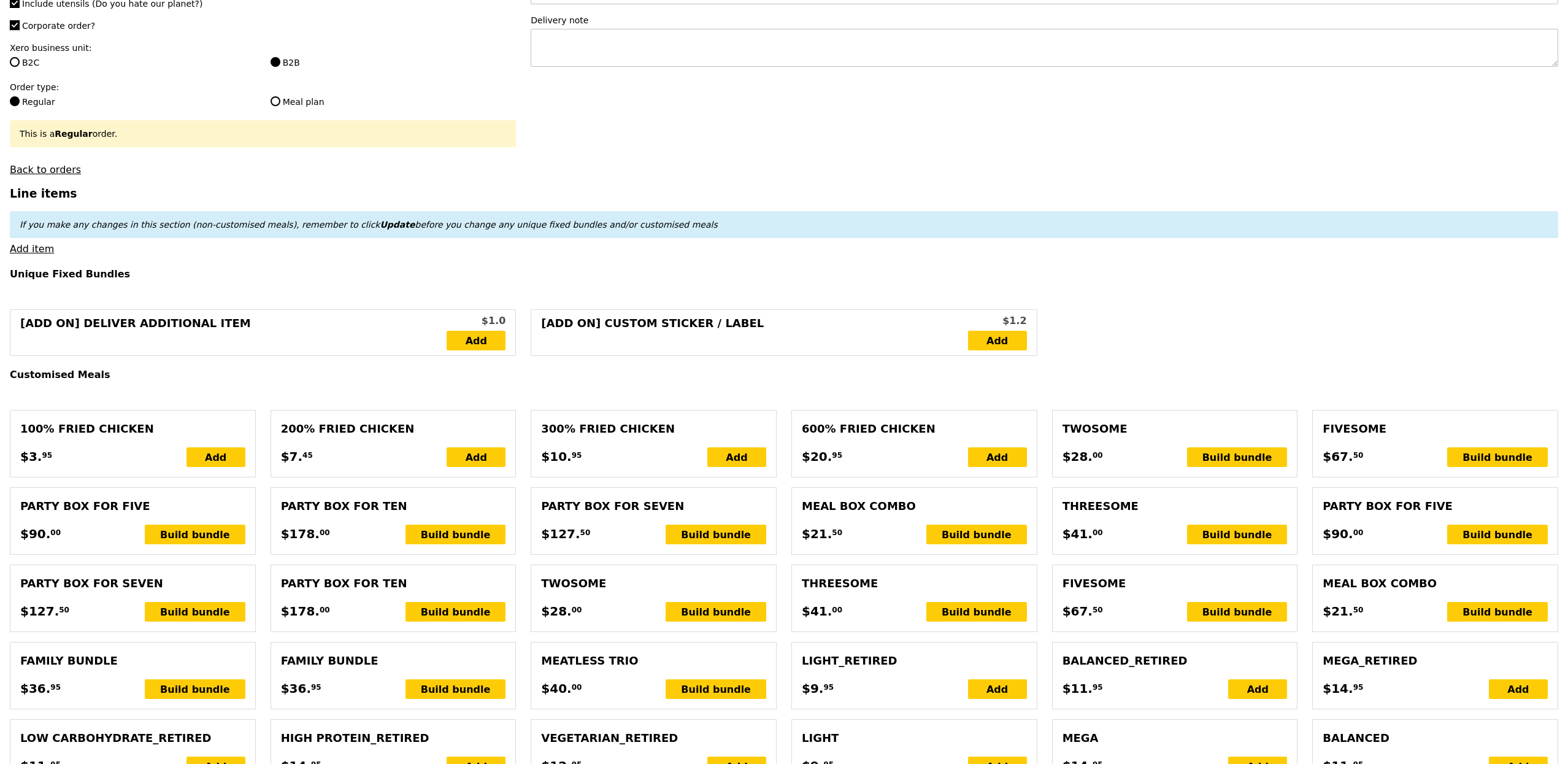
scroll to position [328, 0]
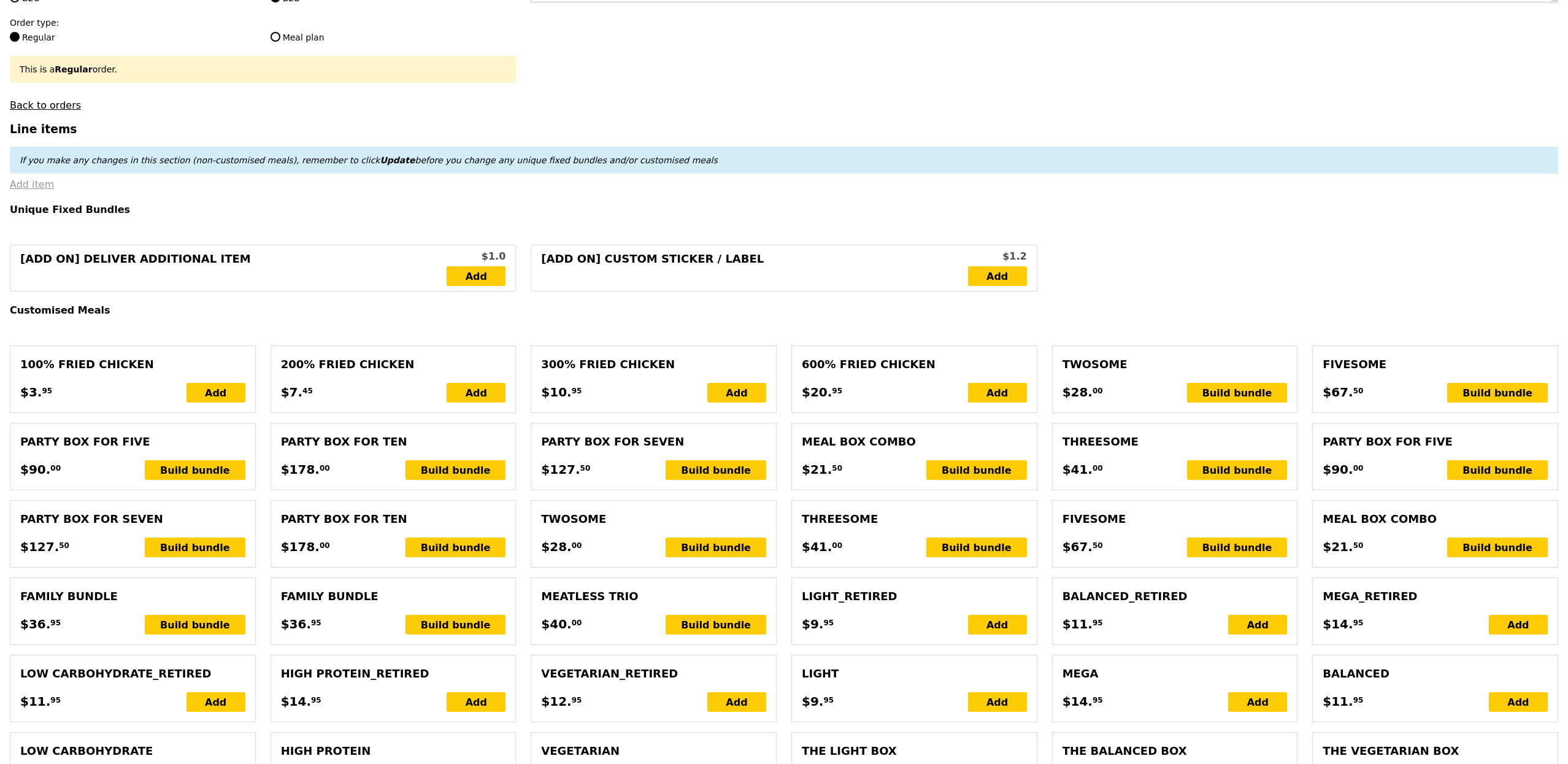
click at [44, 186] on link "Add item" at bounding box center [32, 184] width 44 height 12
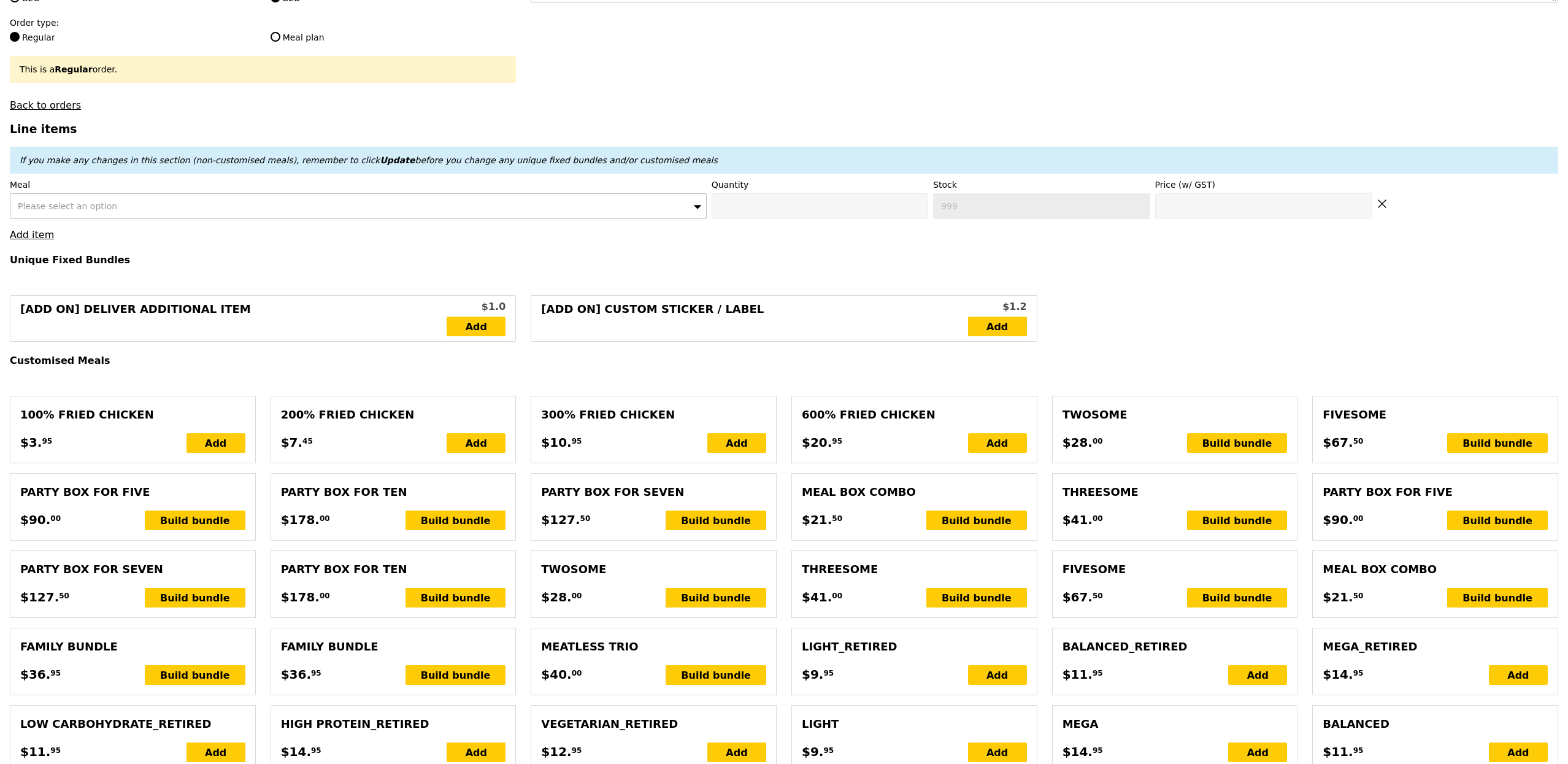
click at [317, 219] on div "Please select an option" at bounding box center [359, 206] width 697 height 26
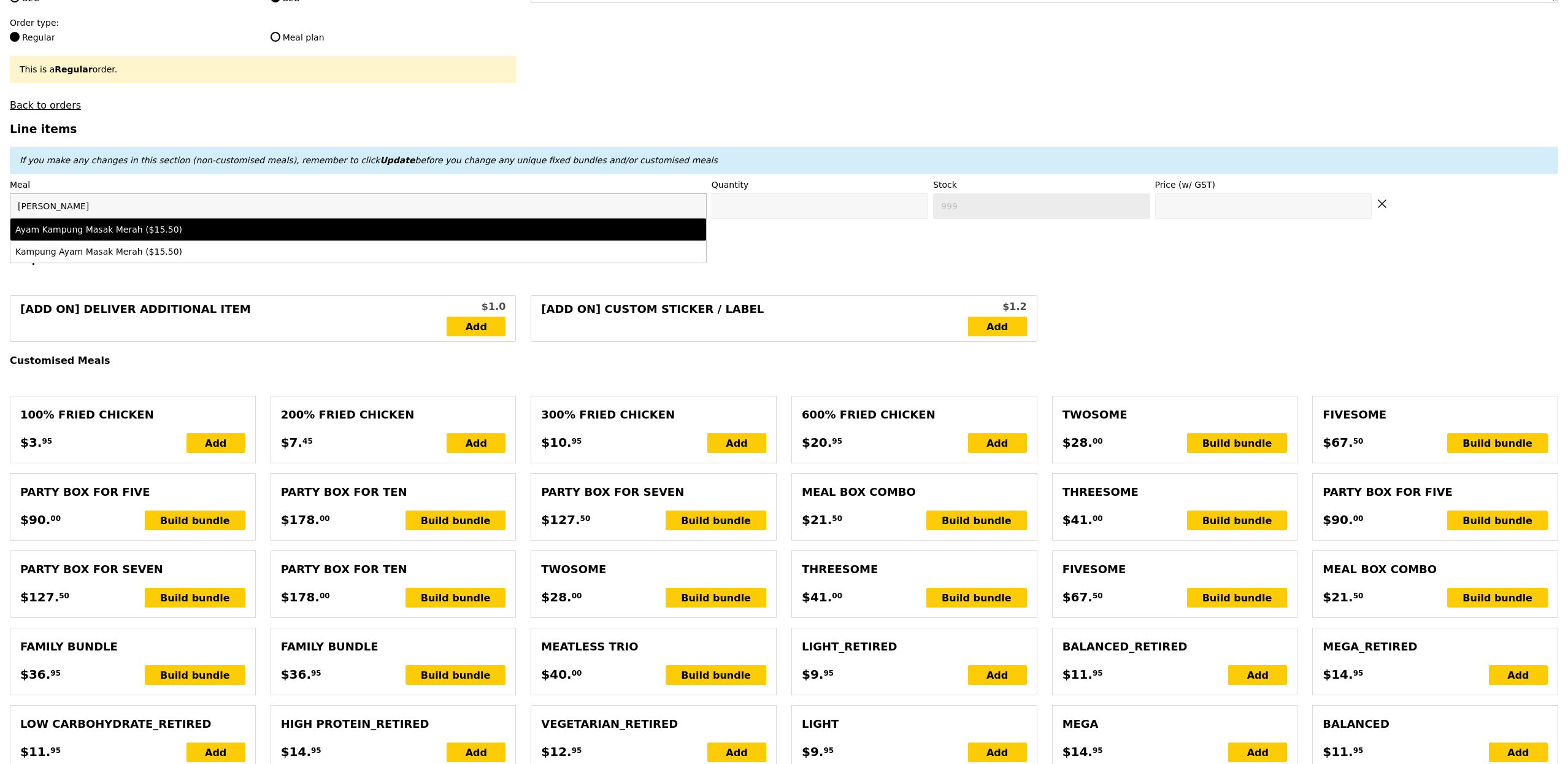
type input "masak"
click at [344, 240] on li "Ayam Kampung Masak Merah ($15.50)" at bounding box center [358, 229] width 696 height 22
type input "Confirm anyway"
type input "0"
type input "459"
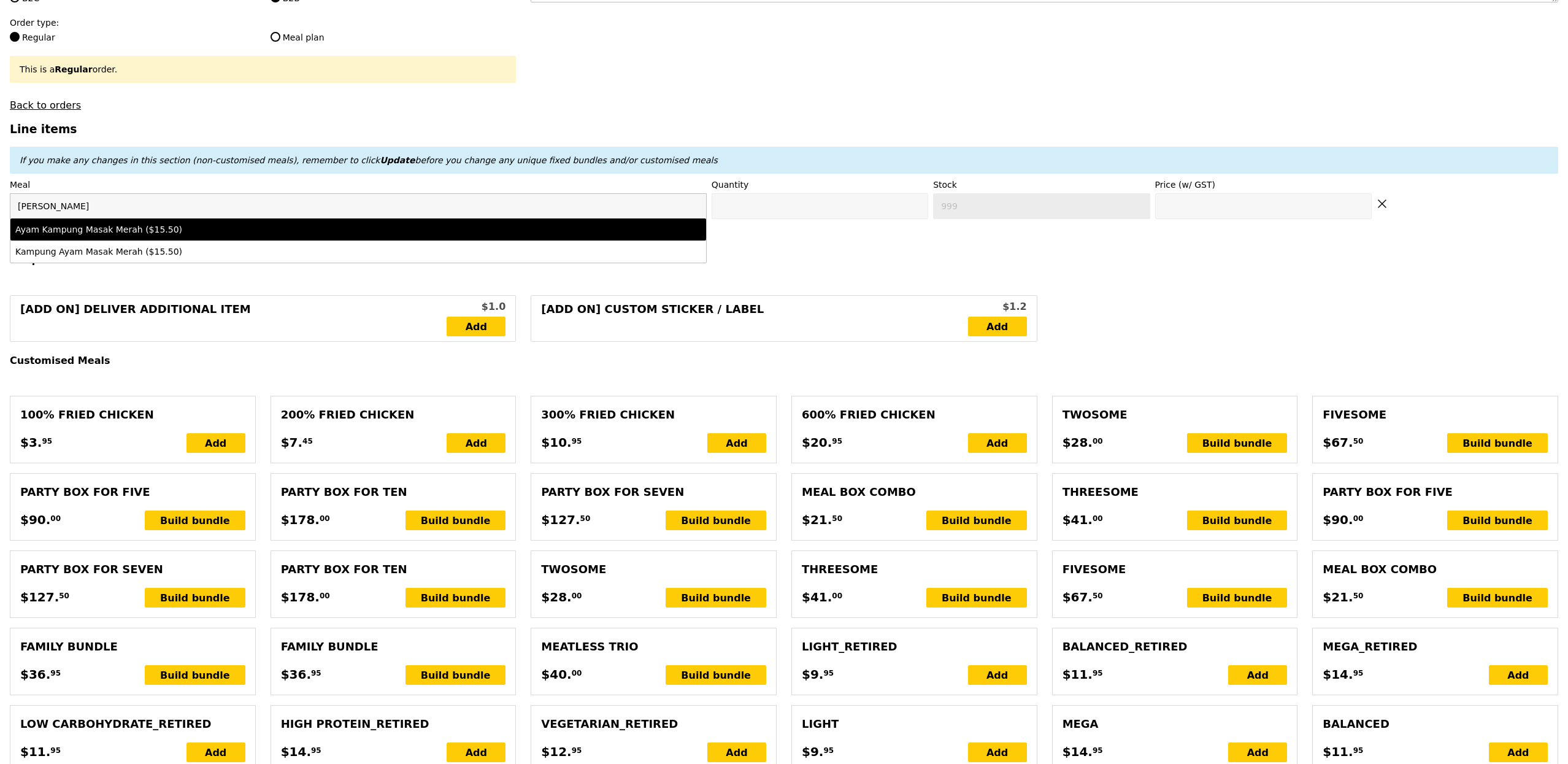
type input "15.5"
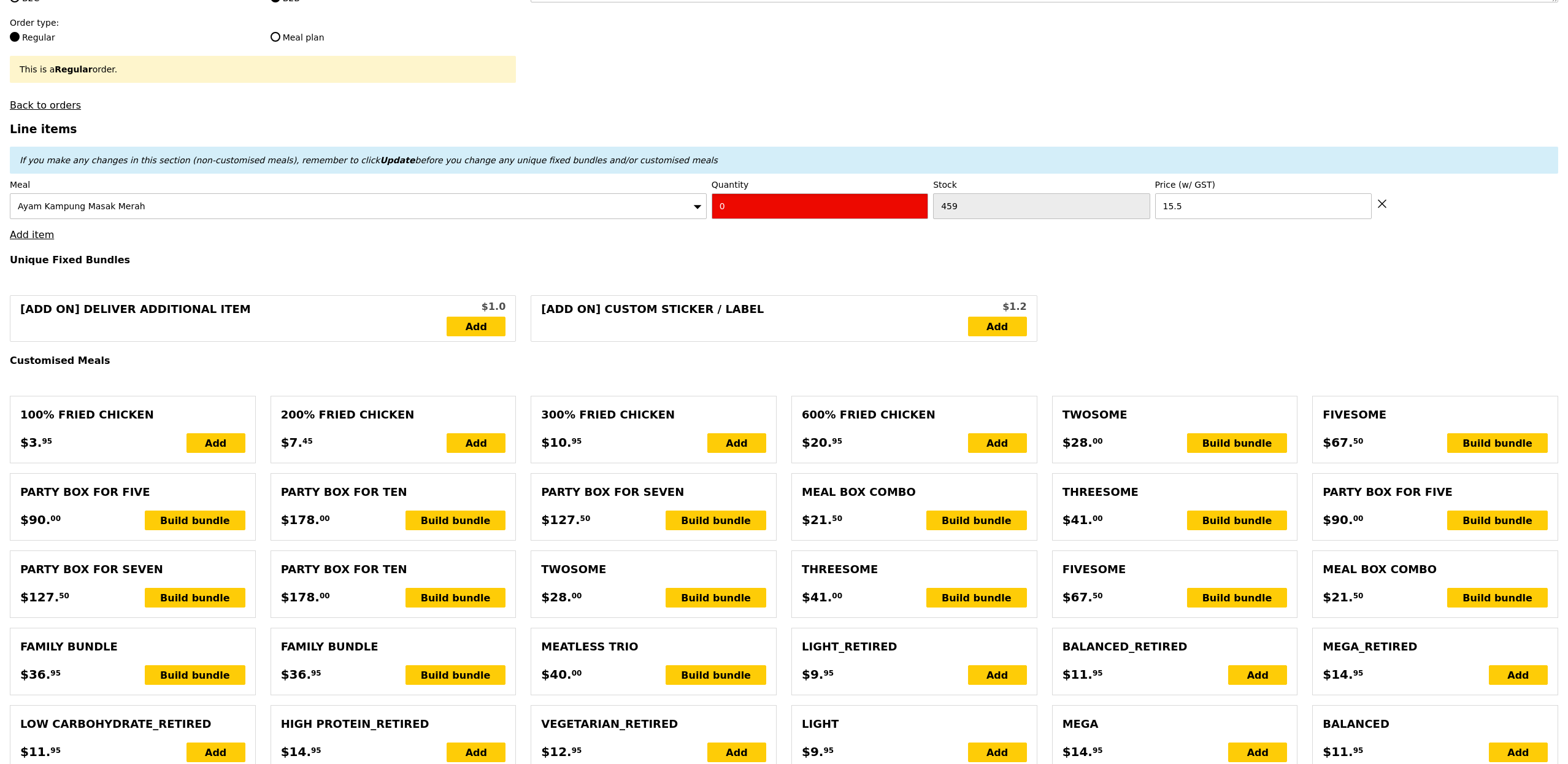
click at [832, 219] on input "0" at bounding box center [820, 206] width 217 height 26
type input "Confirm"
type input "2"
click at [742, 132] on h3 "Line items" at bounding box center [784, 129] width 1548 height 13
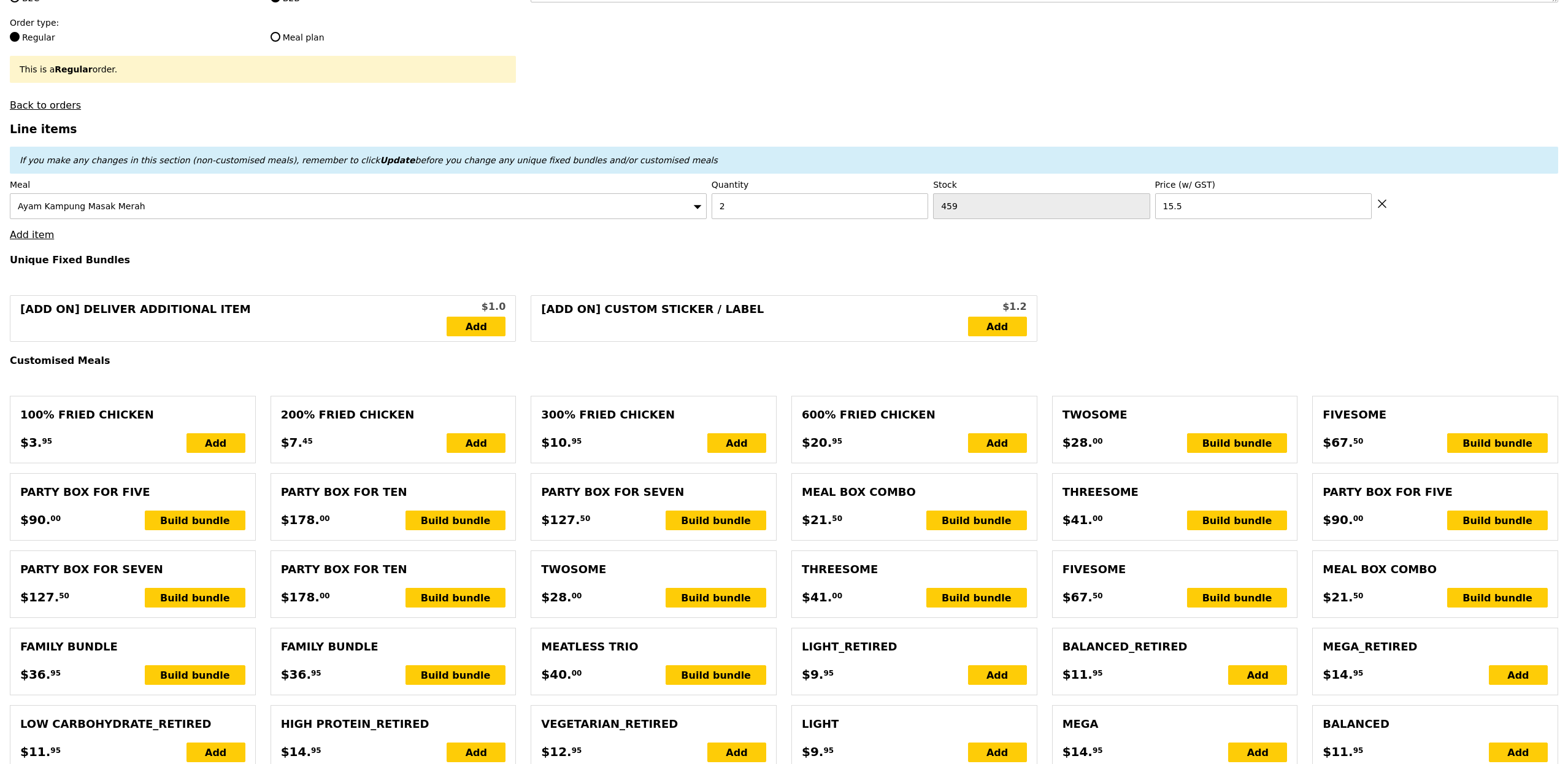
type input "Loading..."
type input "31.00"
type input "8.39"
type input "9.15"
type input "42.10"
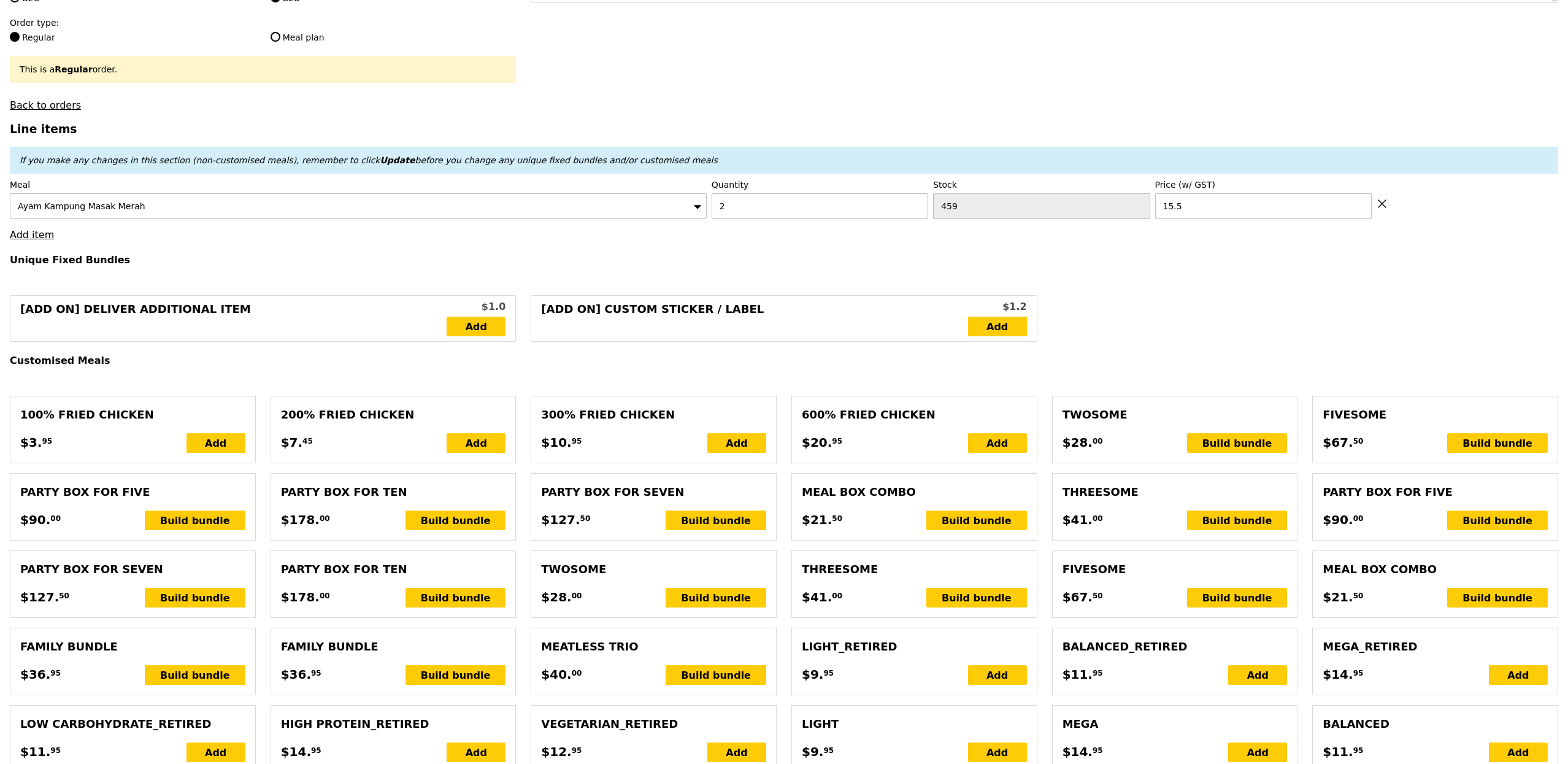
type input "Confirm"
click at [47, 240] on link "Add item" at bounding box center [32, 234] width 44 height 12
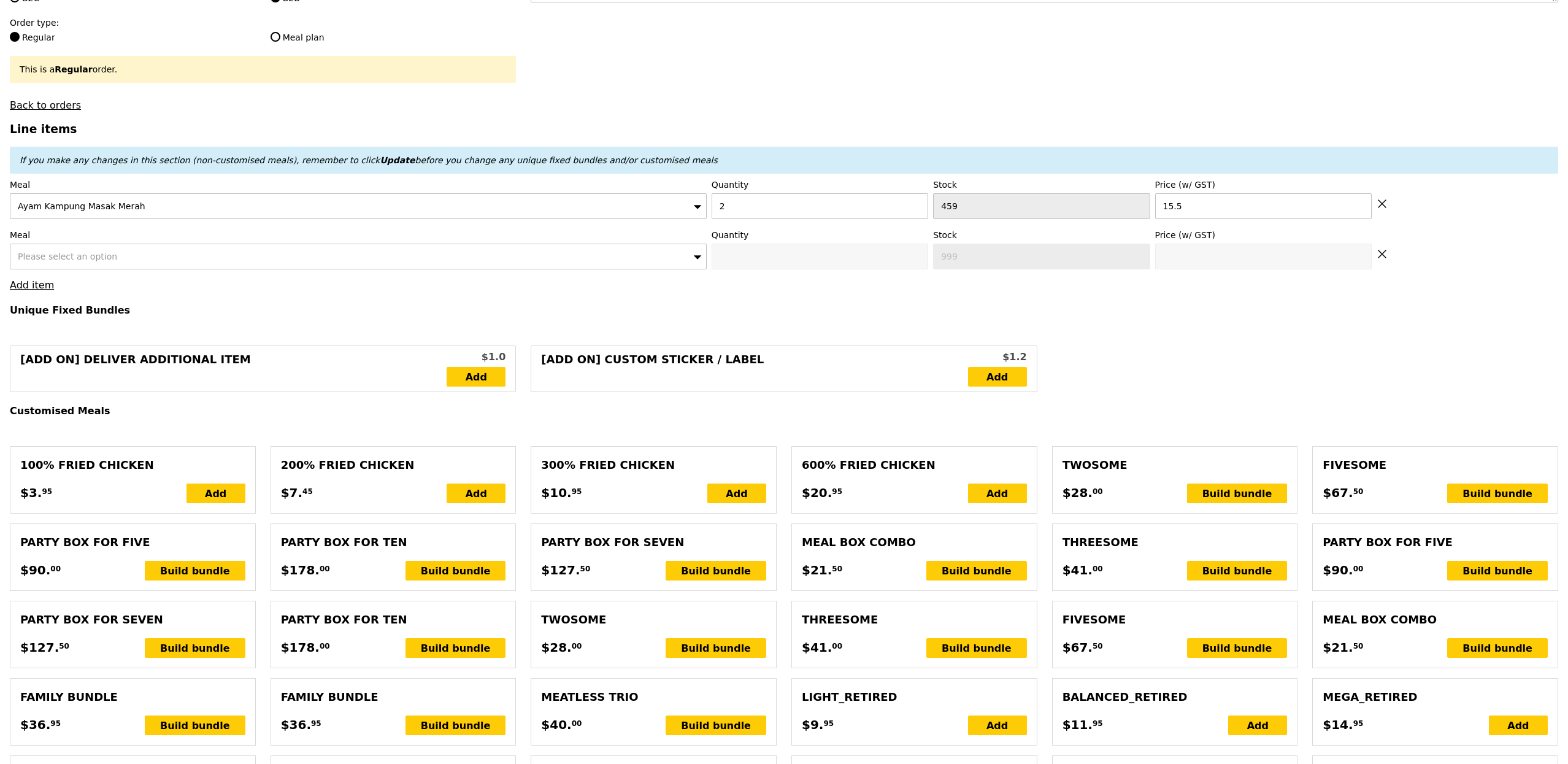
click at [81, 261] on span "Please select an option" at bounding box center [67, 256] width 99 height 10
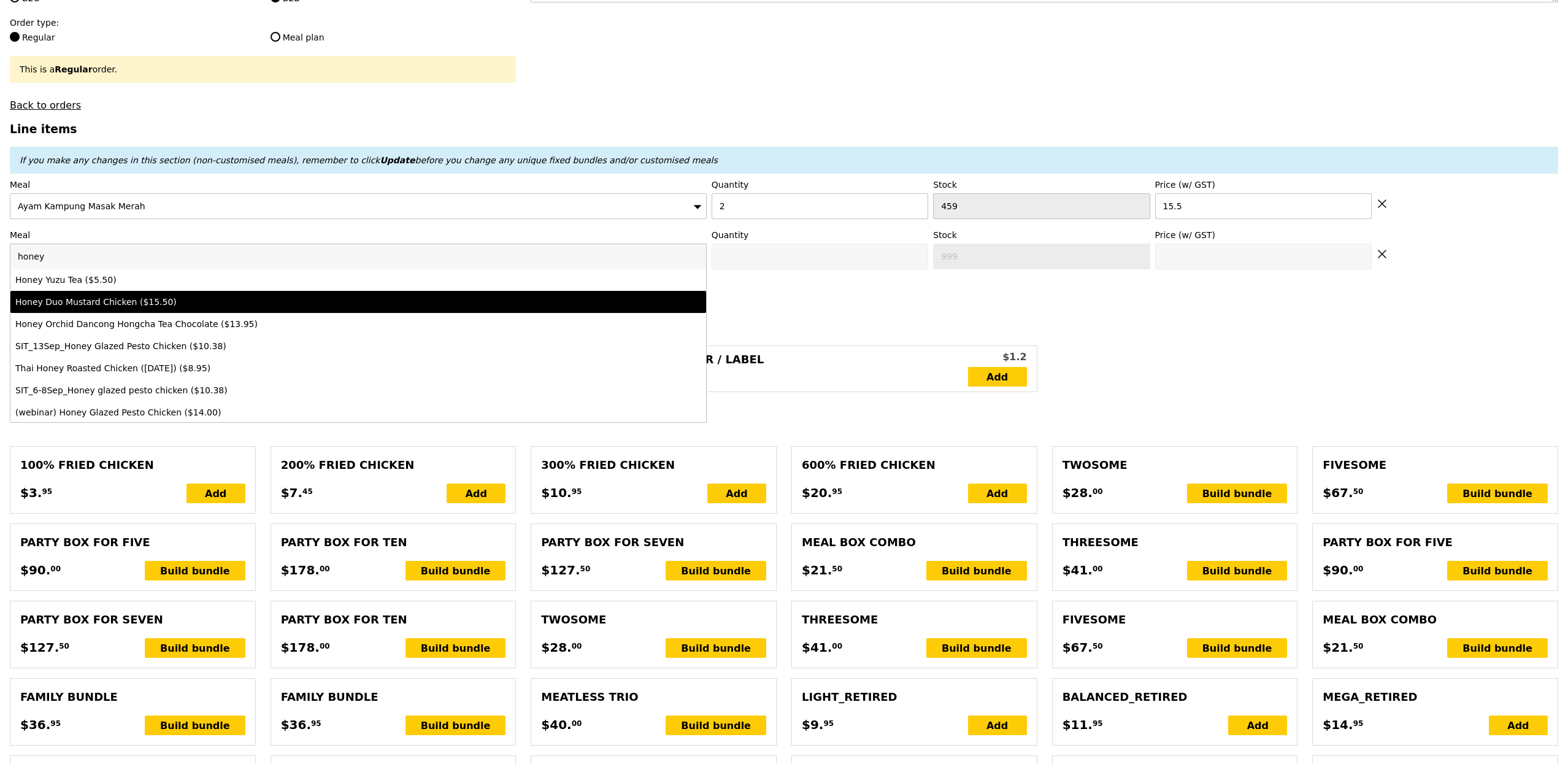
type input "honey"
click at [146, 308] on div "Honey Duo Mustard Chicken ($15.50)" at bounding box center [272, 302] width 514 height 13
type input "Confirm anyway"
type input "0"
type input "442"
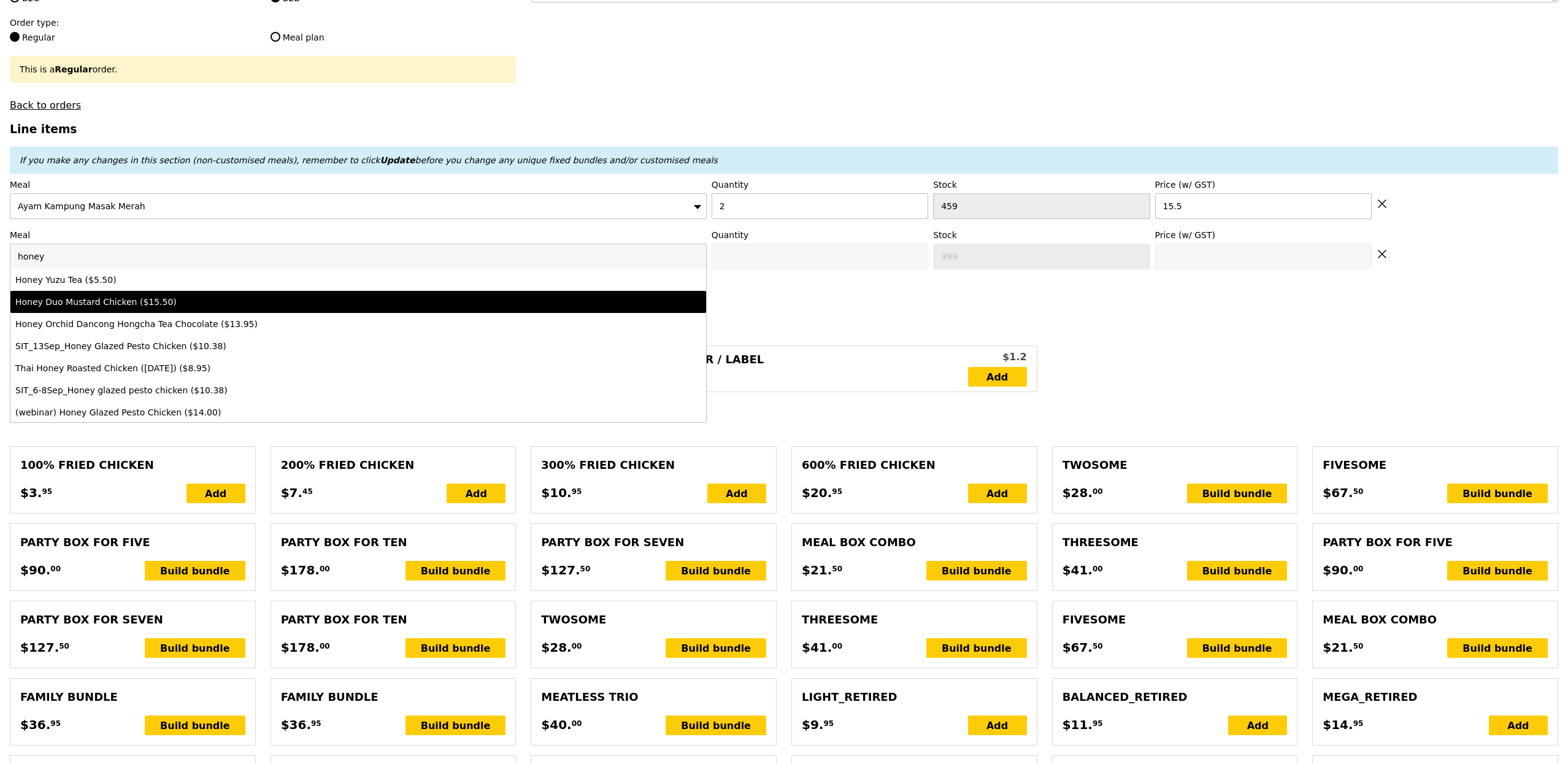
type input "15.5"
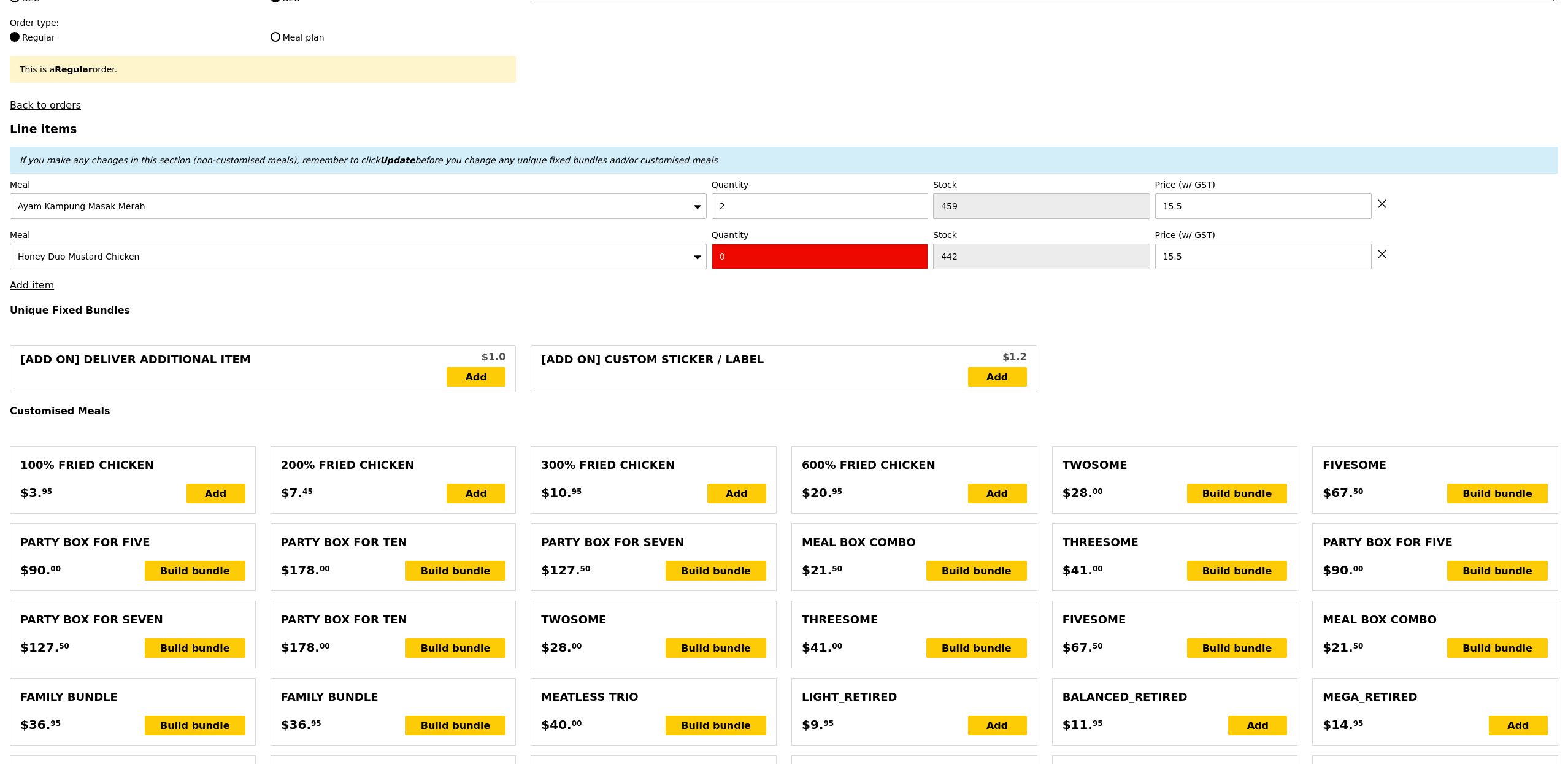
click at [778, 260] on input "0" at bounding box center [820, 256] width 217 height 26
type input "Confirm"
type input "2"
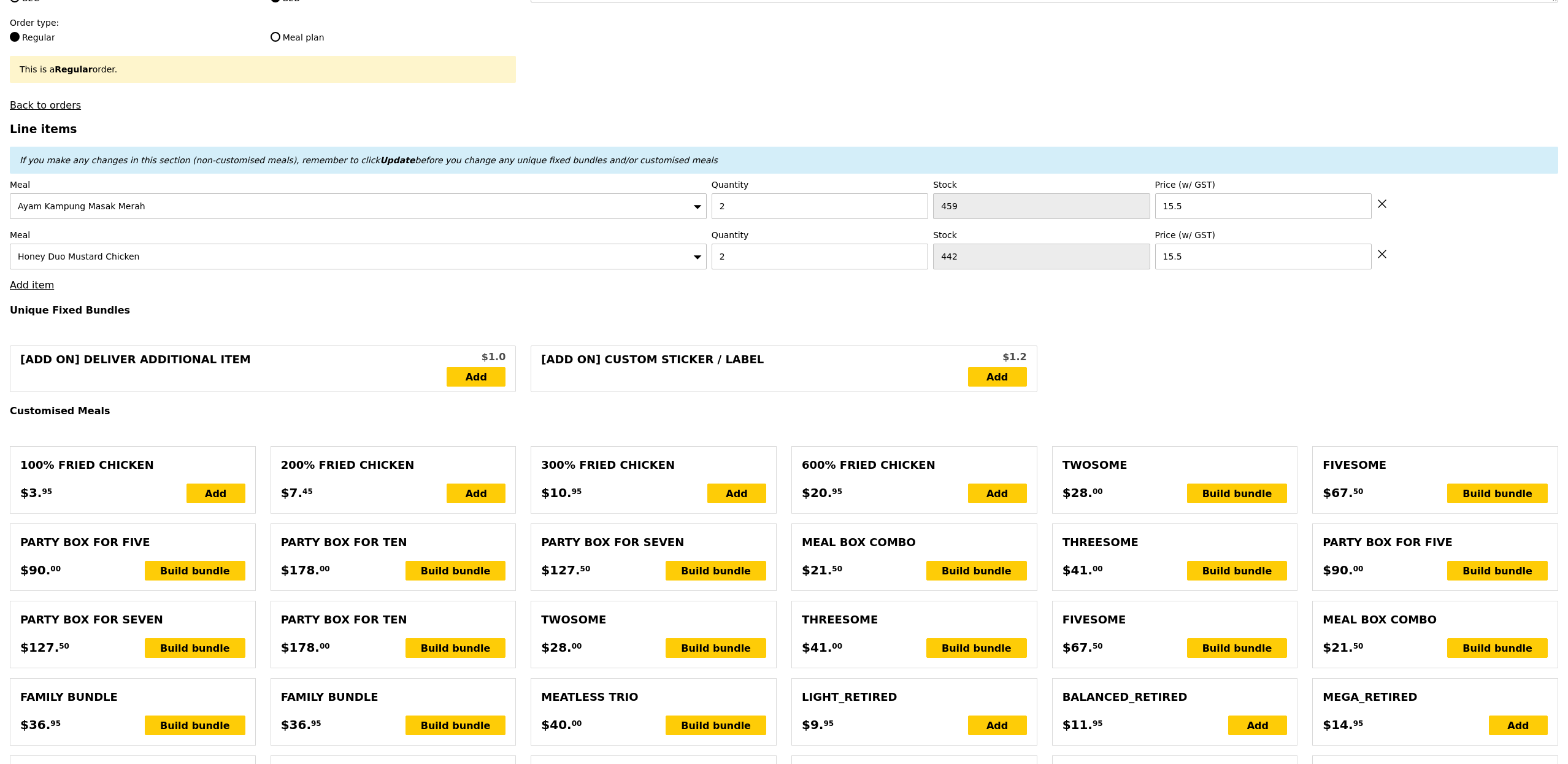
type input "Loading..."
click at [745, 267] on input "2" at bounding box center [820, 256] width 217 height 26
type input "62.00"
type input "5.55"
type input "6.05"
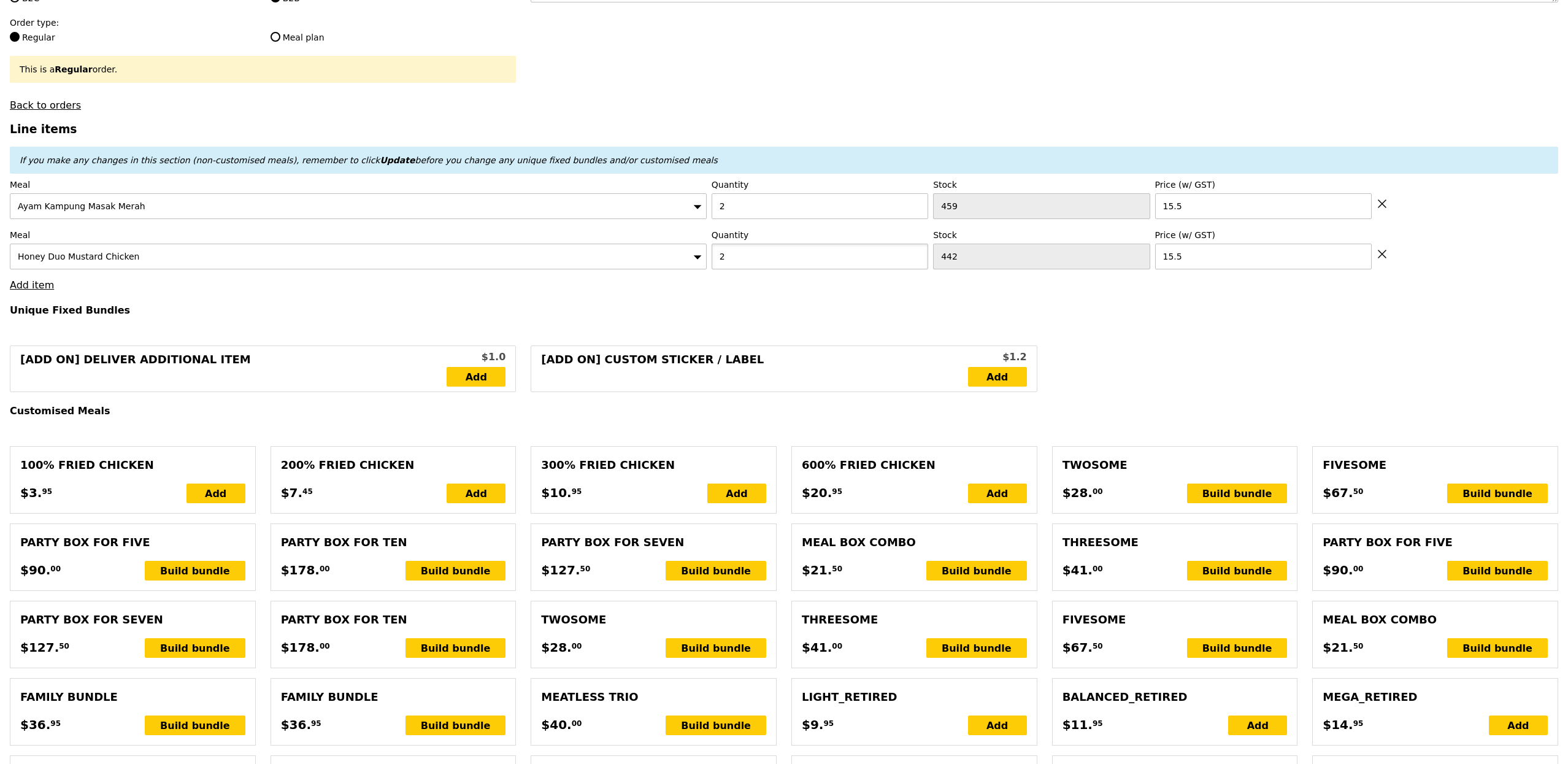
type input "70.00"
click at [745, 267] on input "5" at bounding box center [820, 256] width 217 height 26
type input "5"
type input "Loading..."
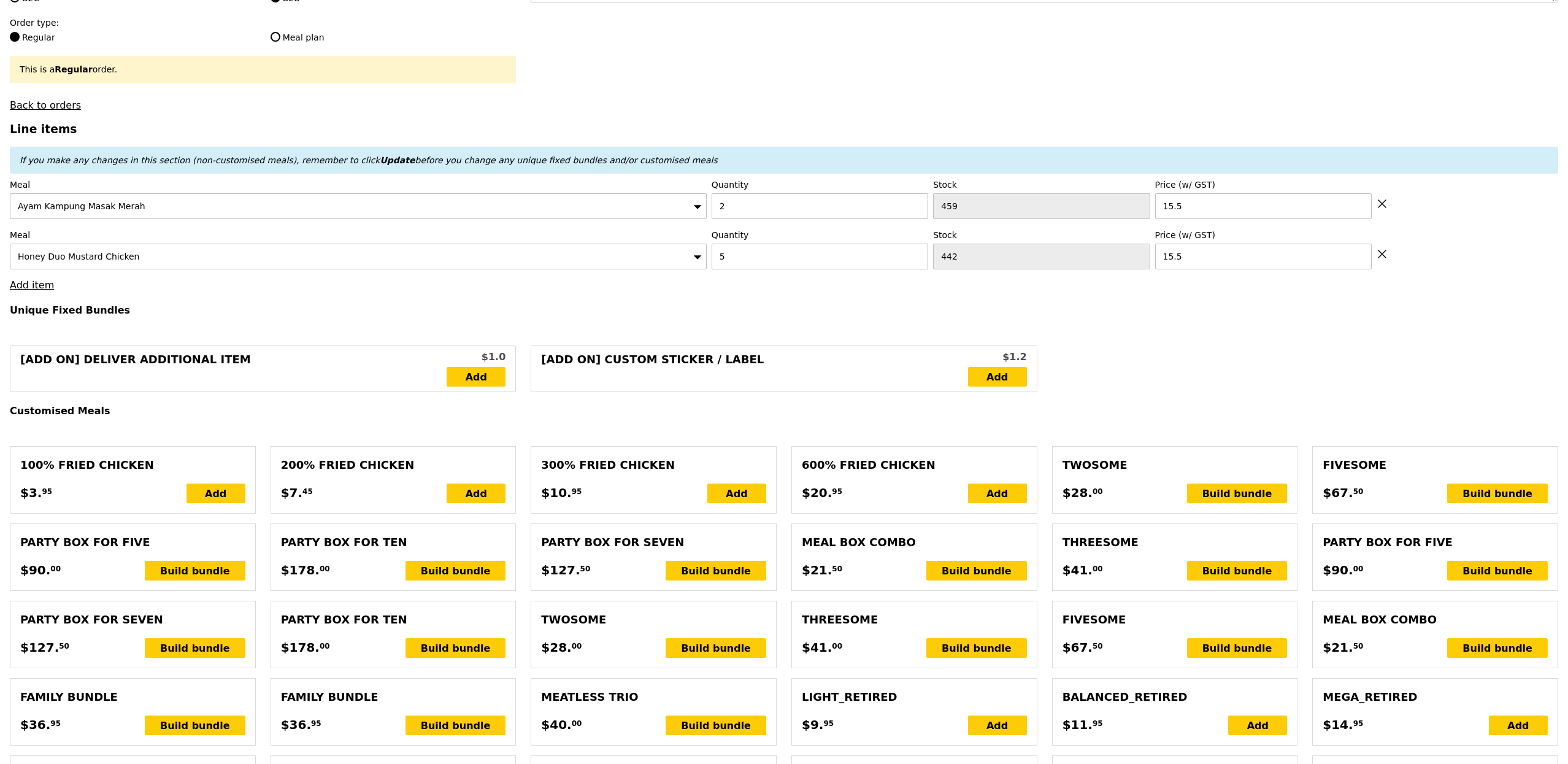
type input "108.50"
type input "3.62"
type input "3.95"
type input "114.40"
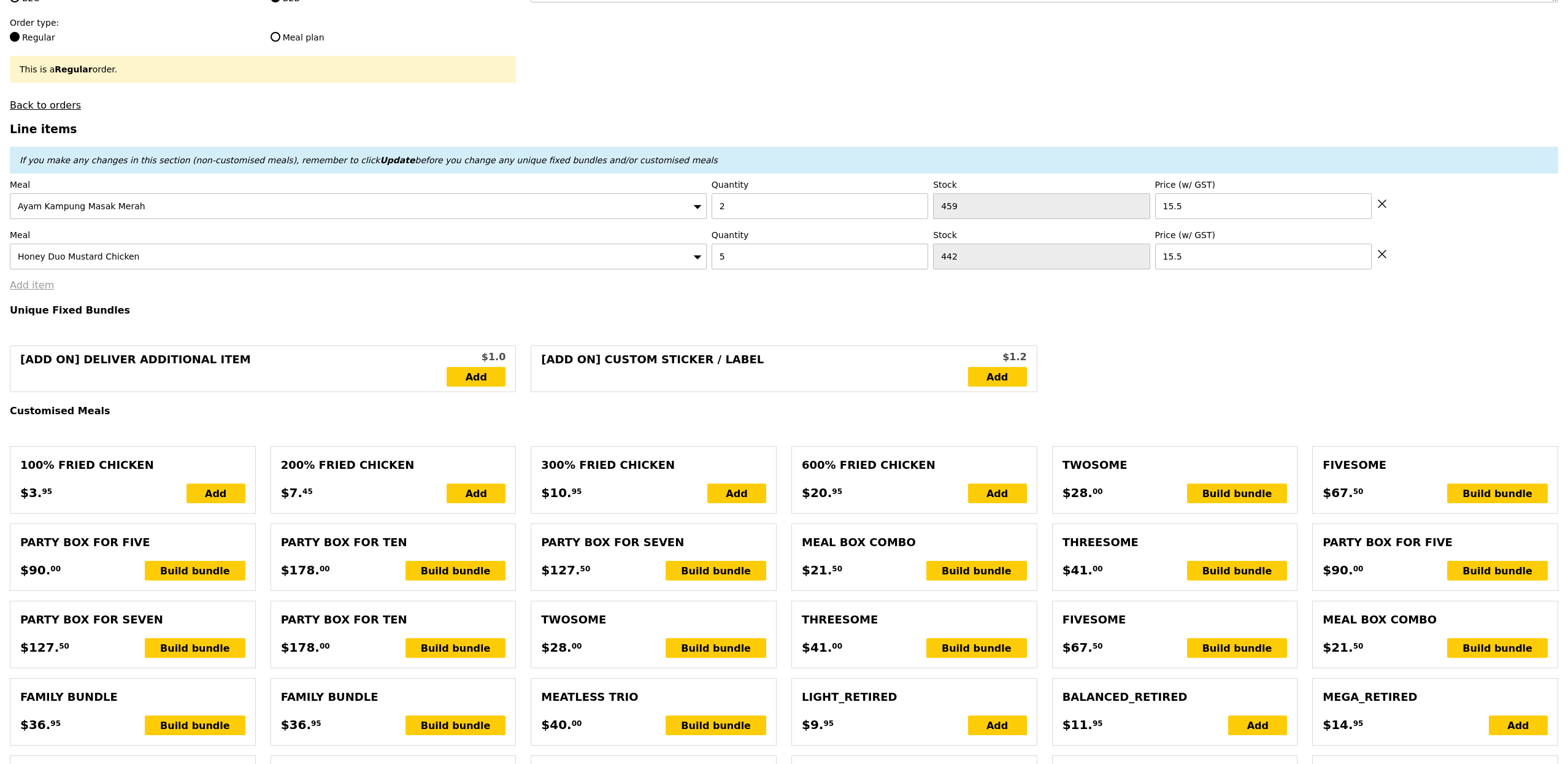
click at [38, 288] on link "Add item" at bounding box center [32, 285] width 44 height 12
type input "Confirm"
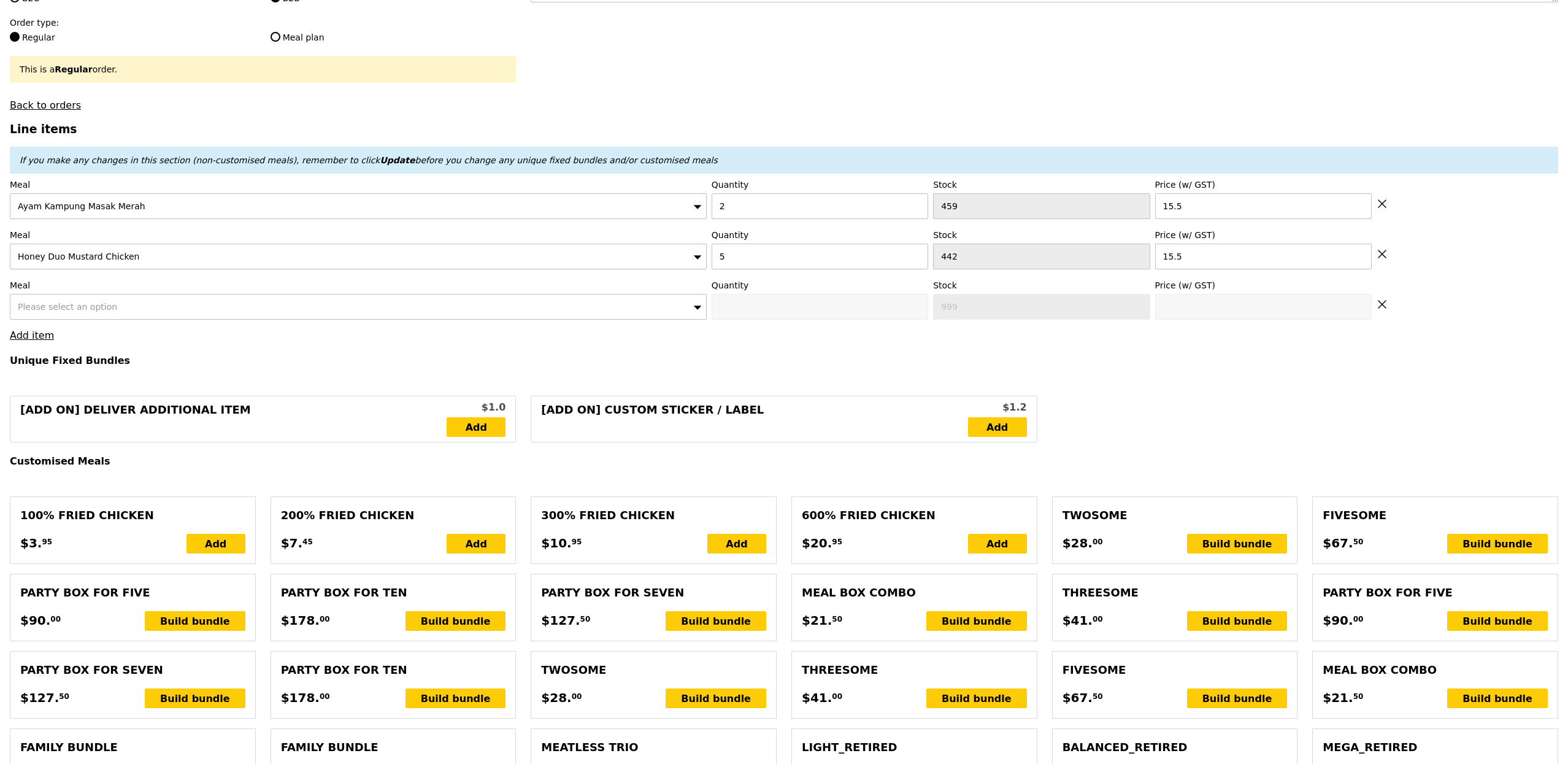
click at [101, 312] on span "Please select an option" at bounding box center [67, 307] width 99 height 10
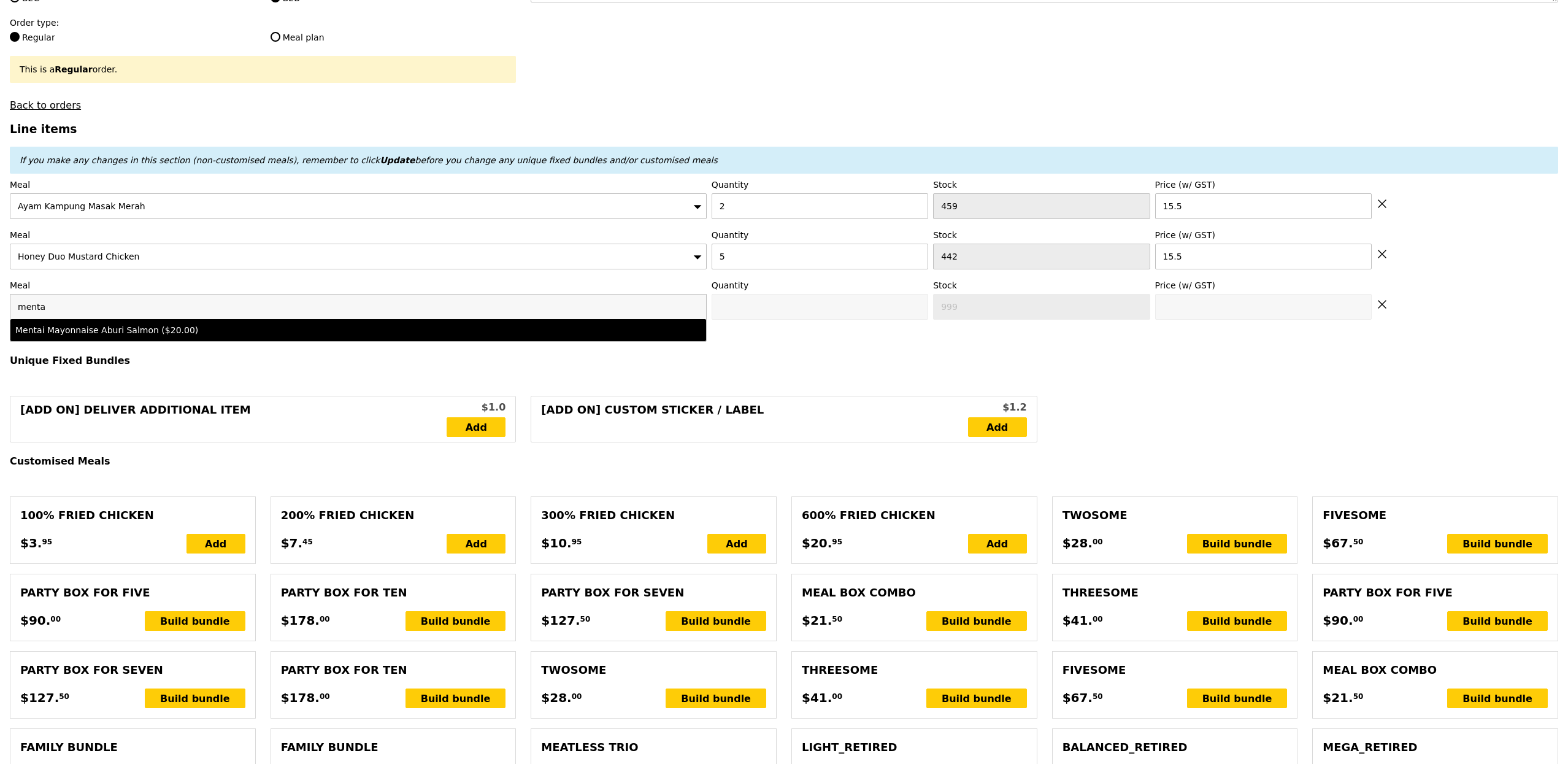
type input "menta"
click at [188, 341] on li "Mentai Mayonnaise Aburi Salmon ($20.00)" at bounding box center [358, 330] width 696 height 22
type input "Confirm anyway"
type input "0"
type input "481"
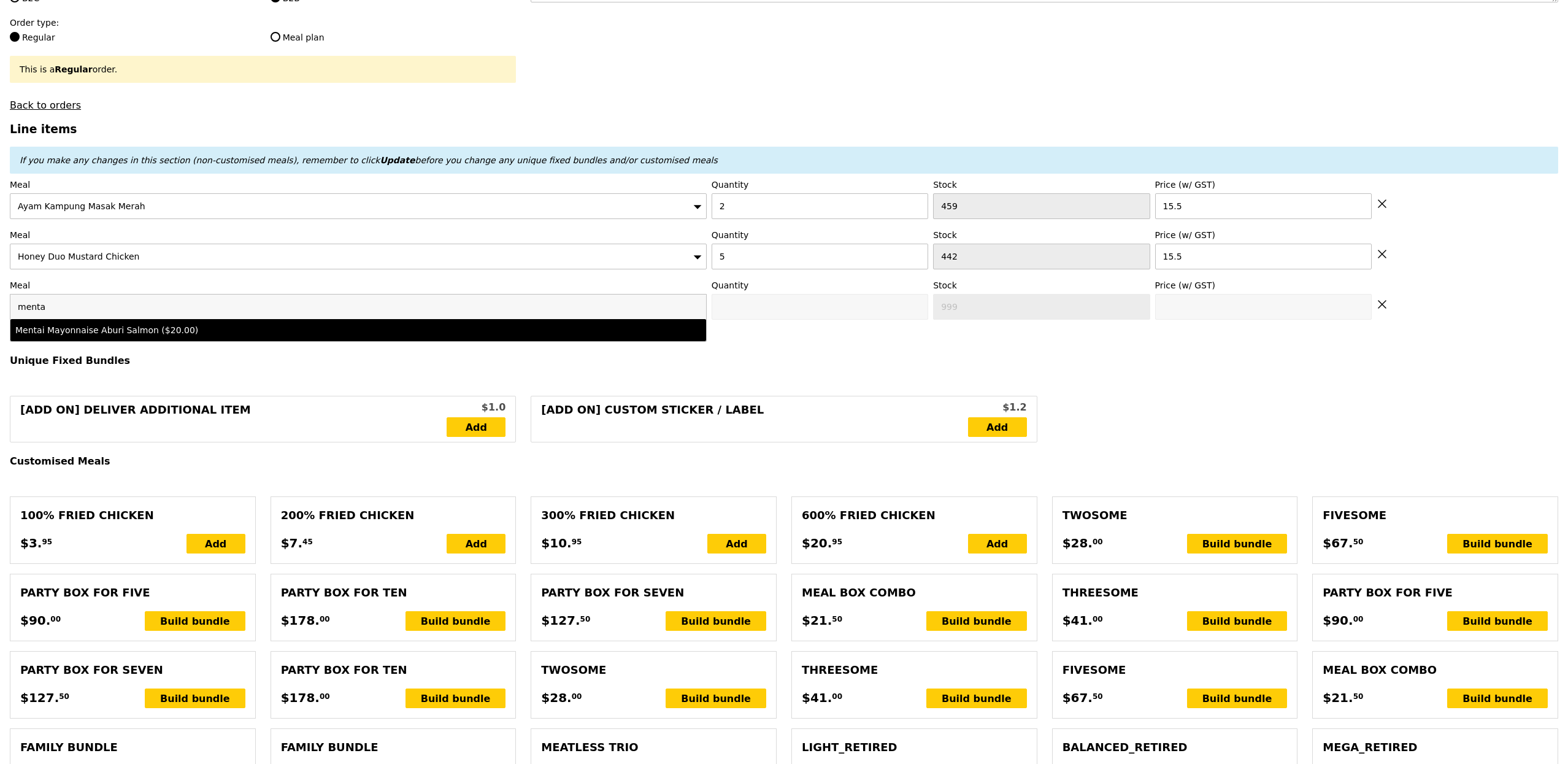
type input "20.0"
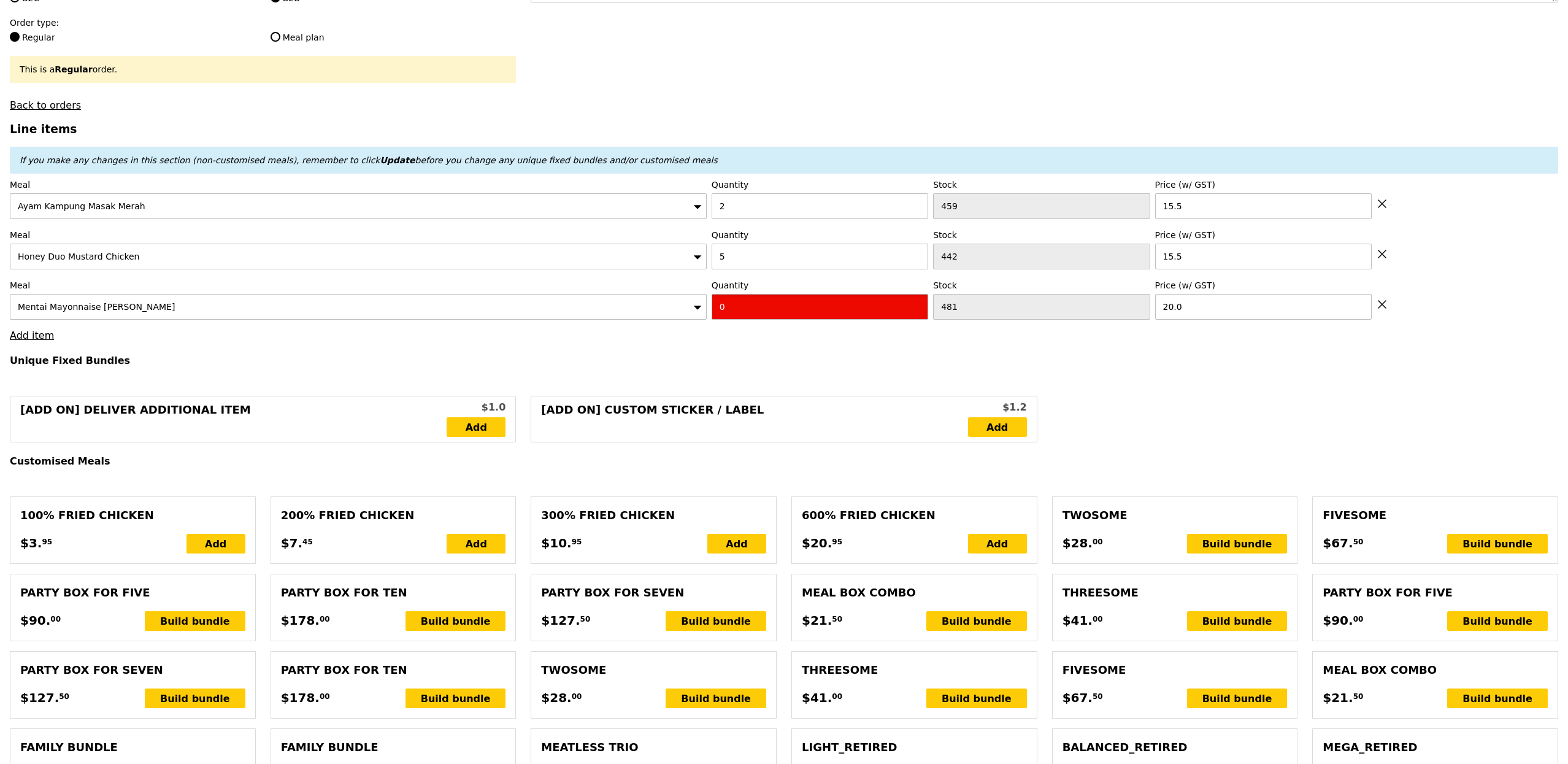
click at [796, 308] on input "0" at bounding box center [820, 306] width 217 height 26
type input "Confirm"
type input "3"
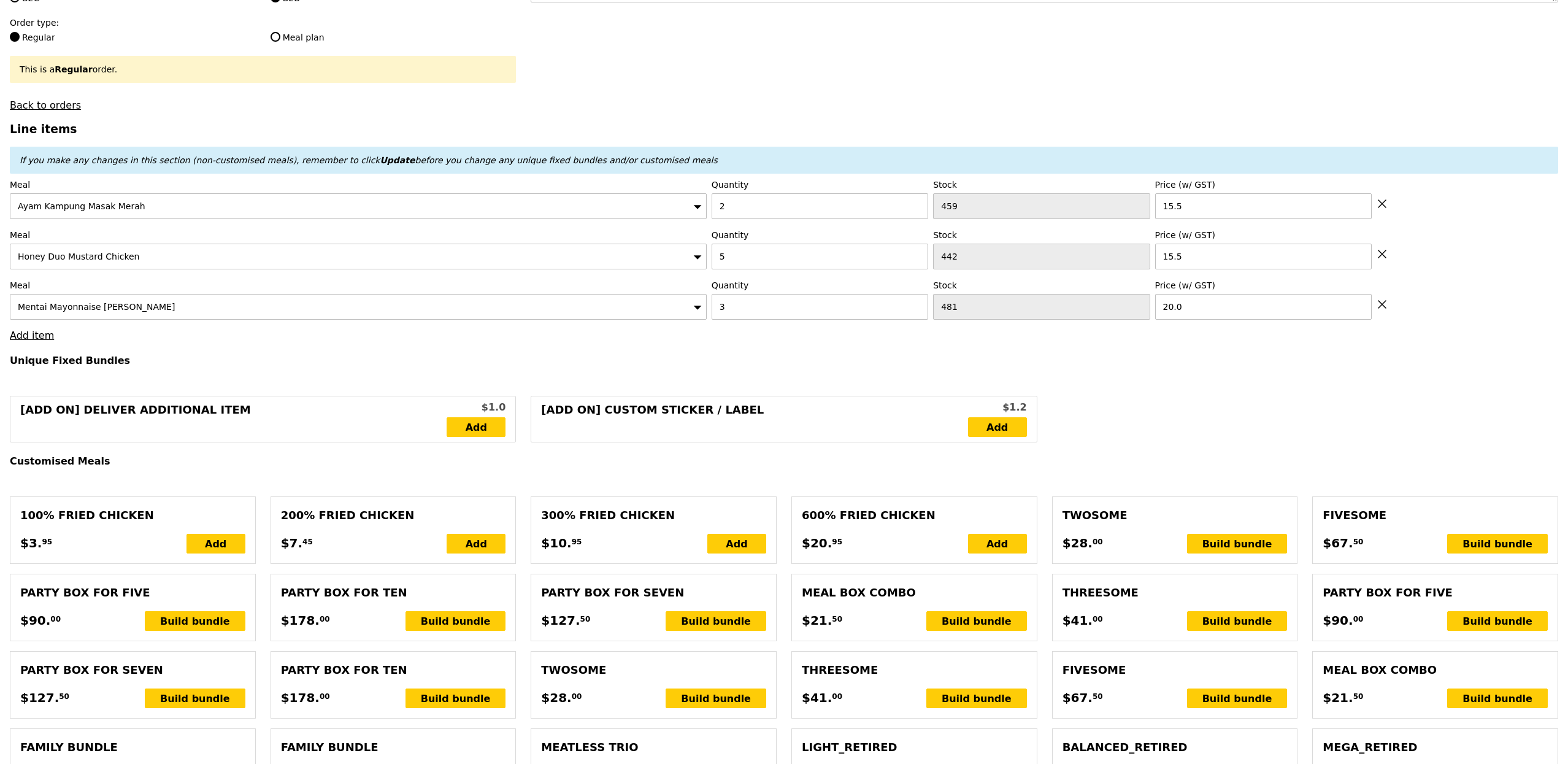
type input "Loading..."
type input "168.50"
type input "174.40"
click at [44, 339] on link "Add item" at bounding box center [32, 335] width 44 height 12
type input "Confirm"
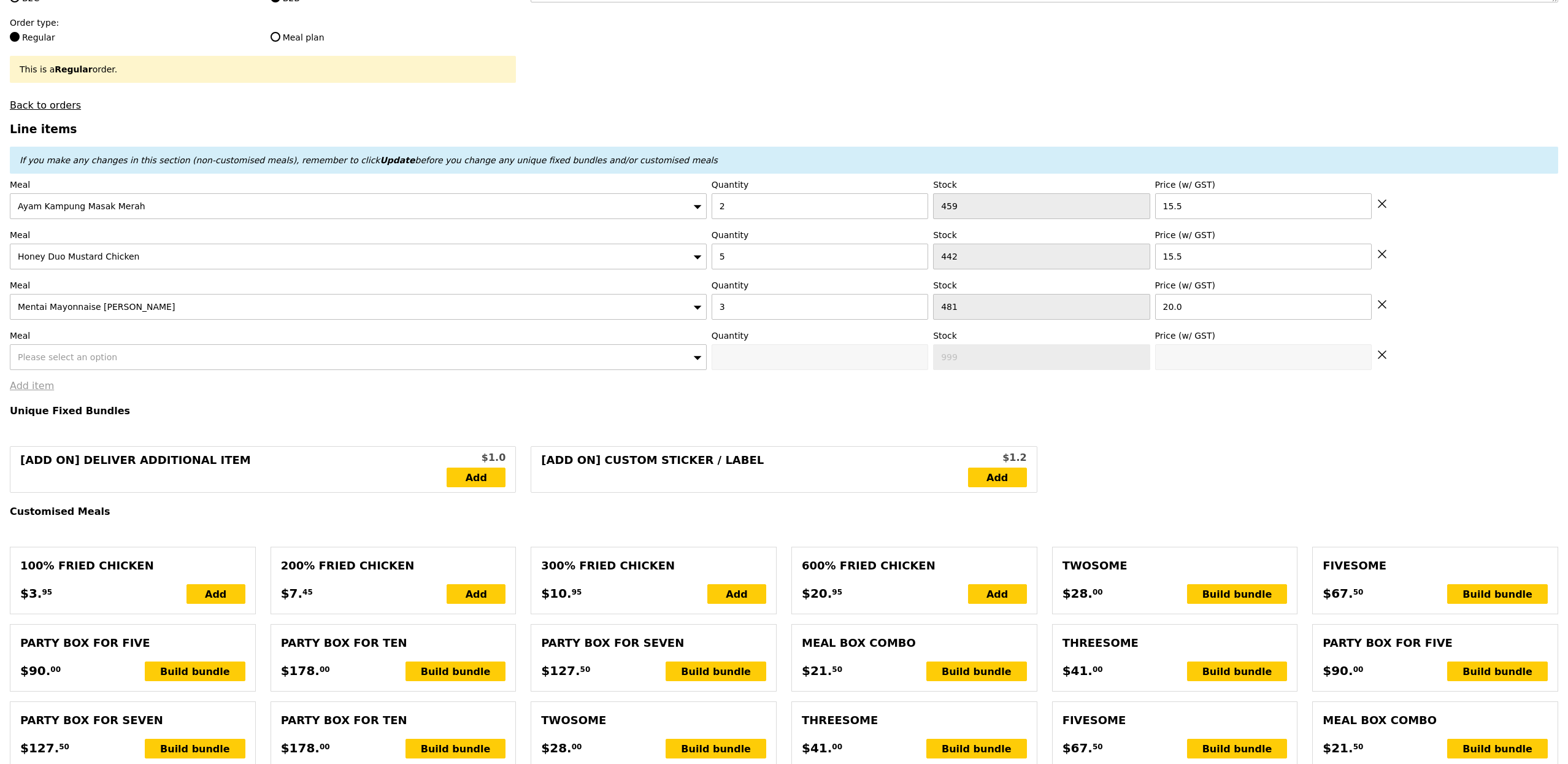
click at [62, 355] on div "Please select an option" at bounding box center [359, 357] width 697 height 26
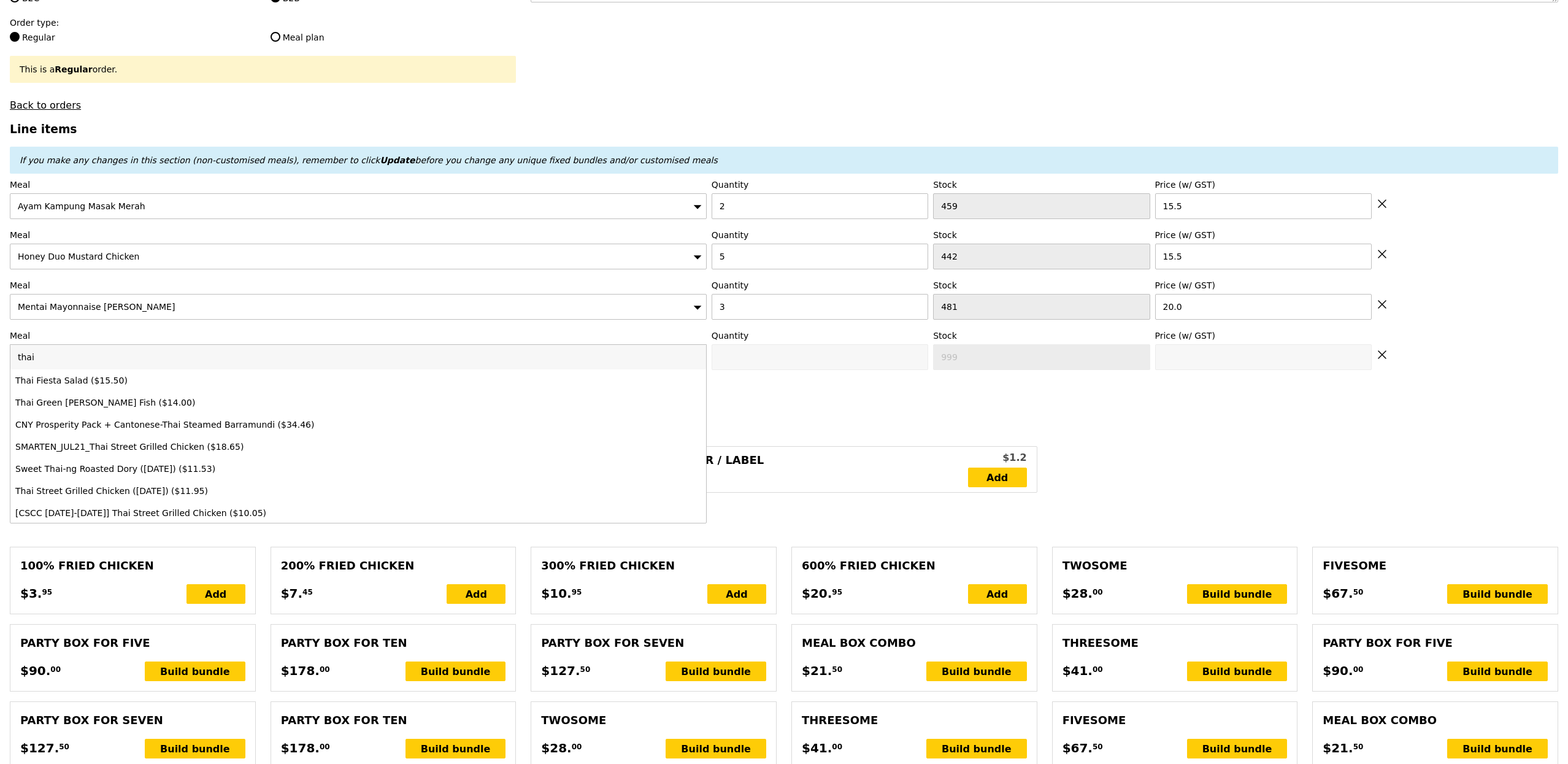
type input "thai"
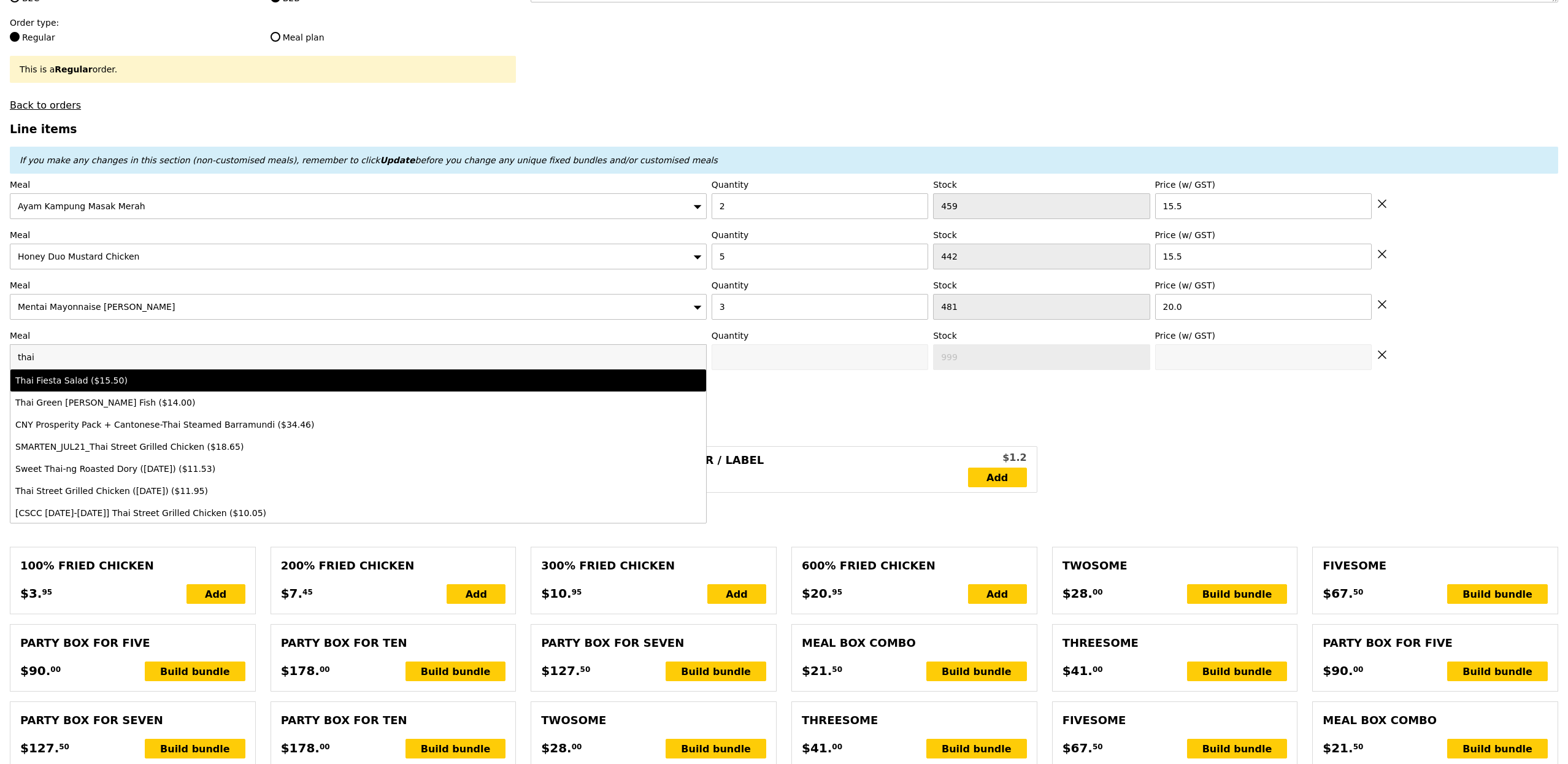
click at [110, 375] on li "Thai Fiesta Salad ($15.50)" at bounding box center [358, 380] width 696 height 22
type input "Confirm anyway"
type input "0"
type input "490"
type input "15.5"
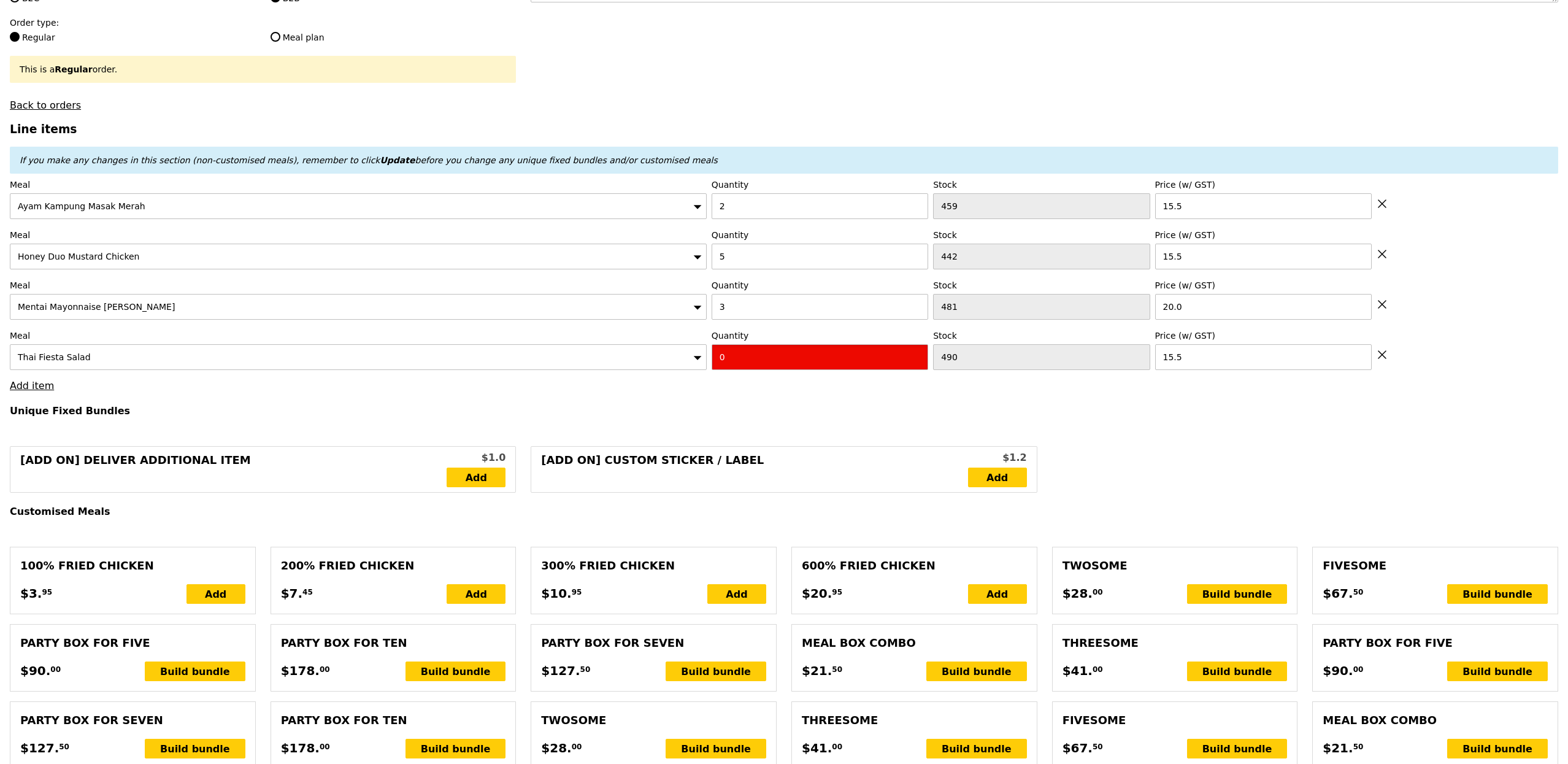
click at [799, 370] on input "0" at bounding box center [820, 357] width 217 height 26
type input "Confirm"
type input "1"
click at [472, 416] on h4 "Unique Fixed Bundles" at bounding box center [784, 410] width 1548 height 12
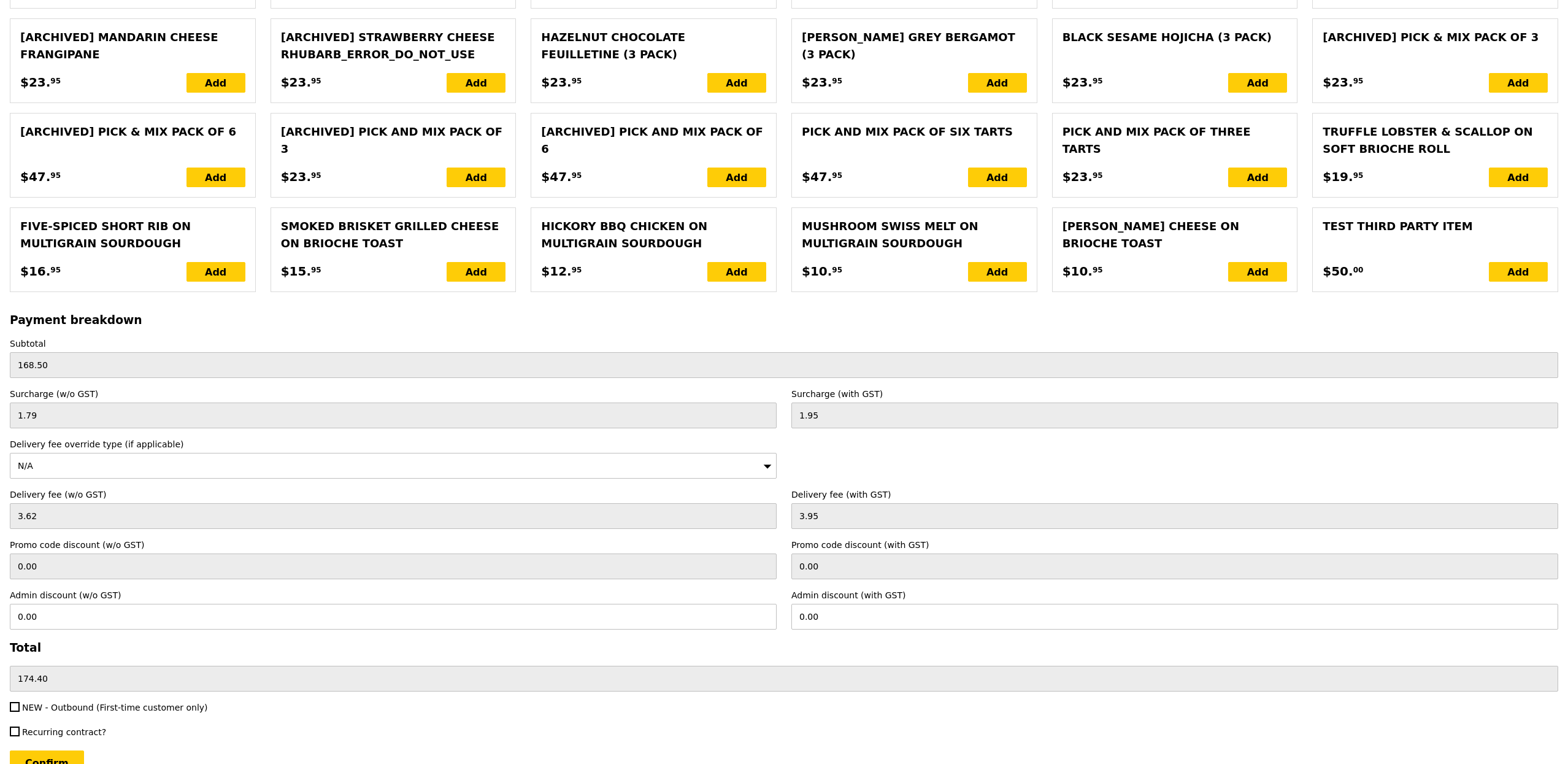
scroll to position [2503, 0]
type input "Loading..."
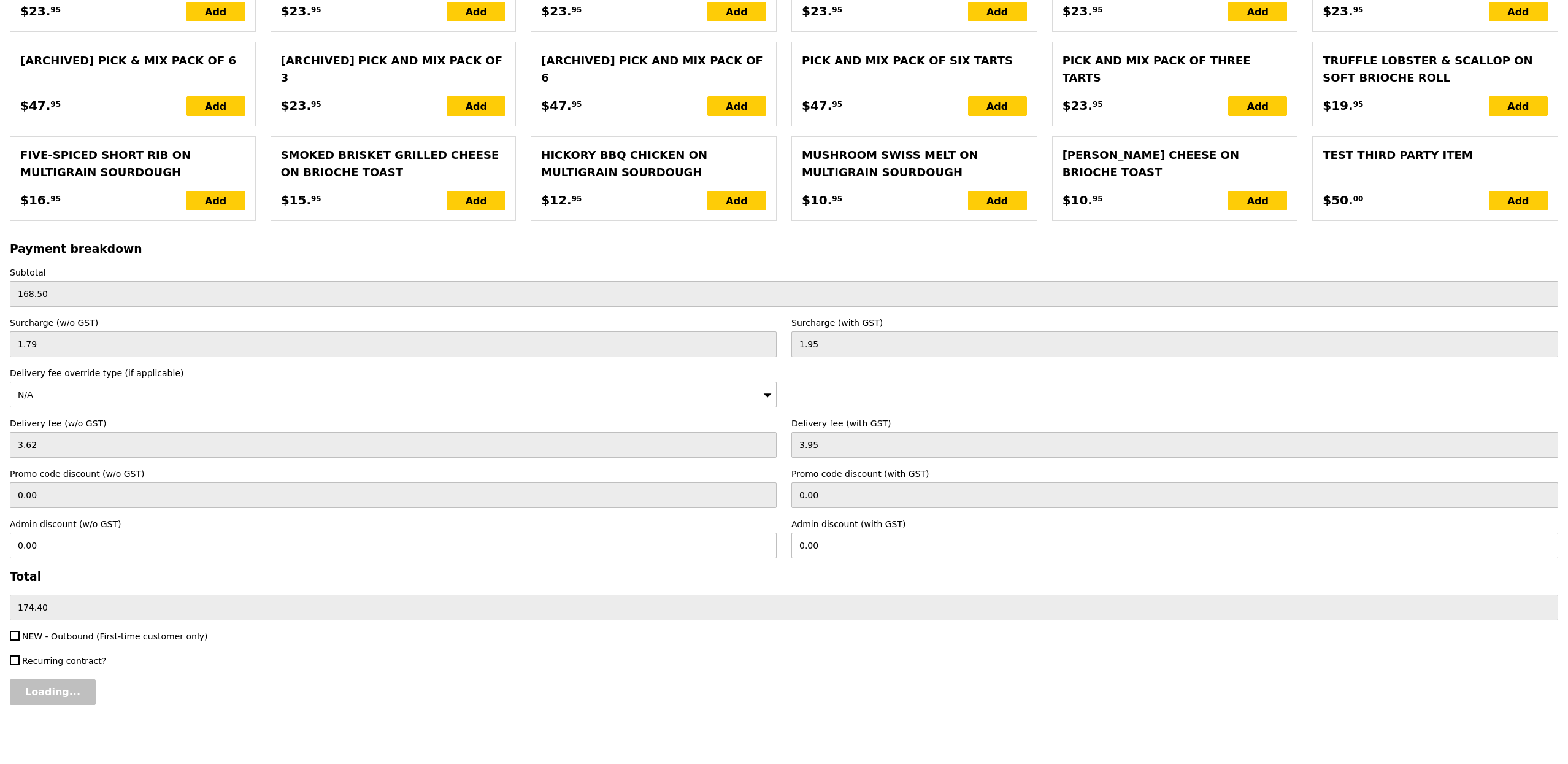
type input "184.00"
type input "189.90"
type input "Confirm"
click at [151, 640] on label "NEW - Outbound (First-time customer only)" at bounding box center [394, 636] width 767 height 13
click at [20, 640] on input "NEW - Outbound (First-time customer only)" at bounding box center [15, 636] width 10 height 10
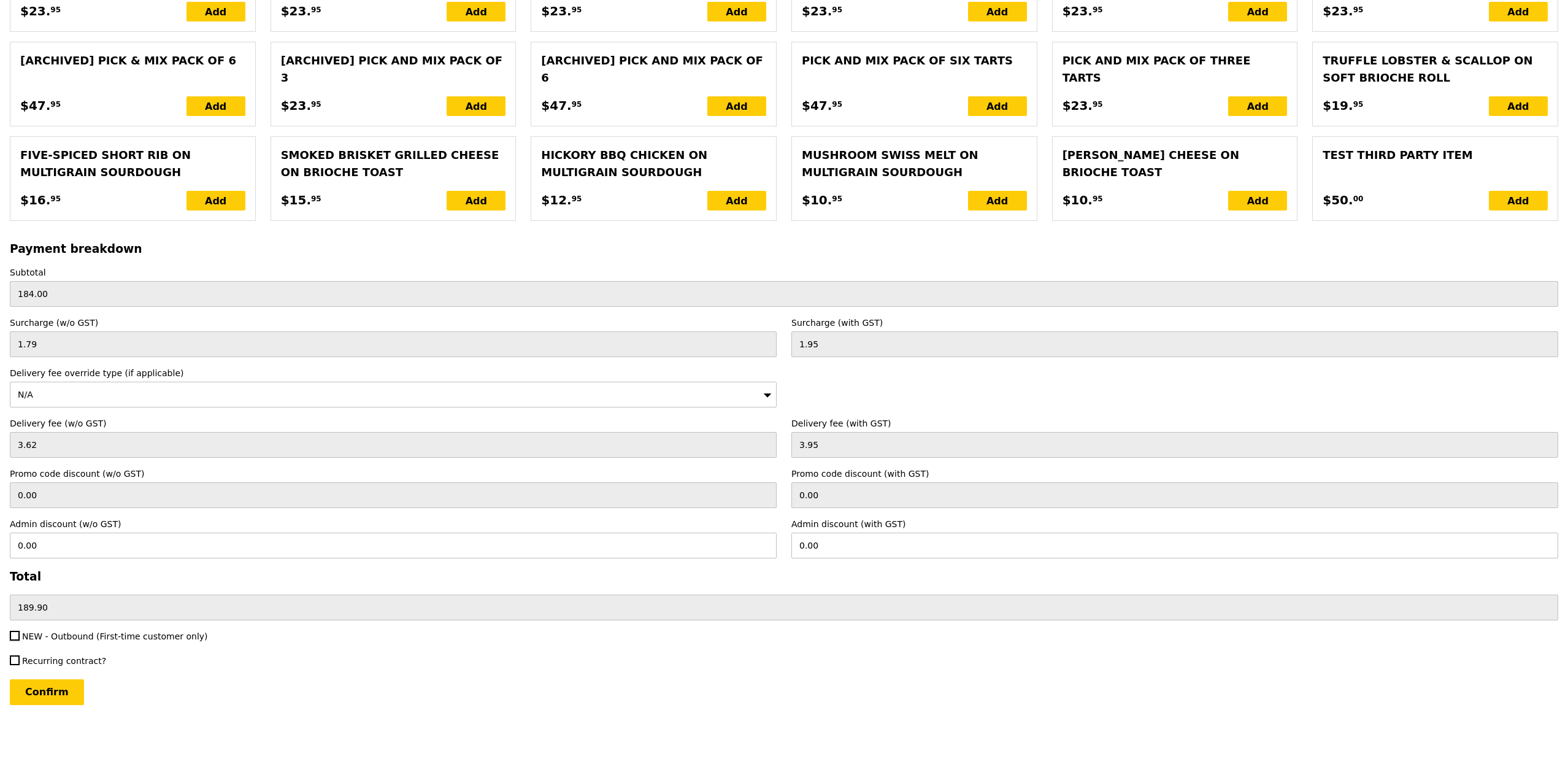
checkbox input "true"
click at [44, 694] on input "Confirm" at bounding box center [47, 692] width 74 height 26
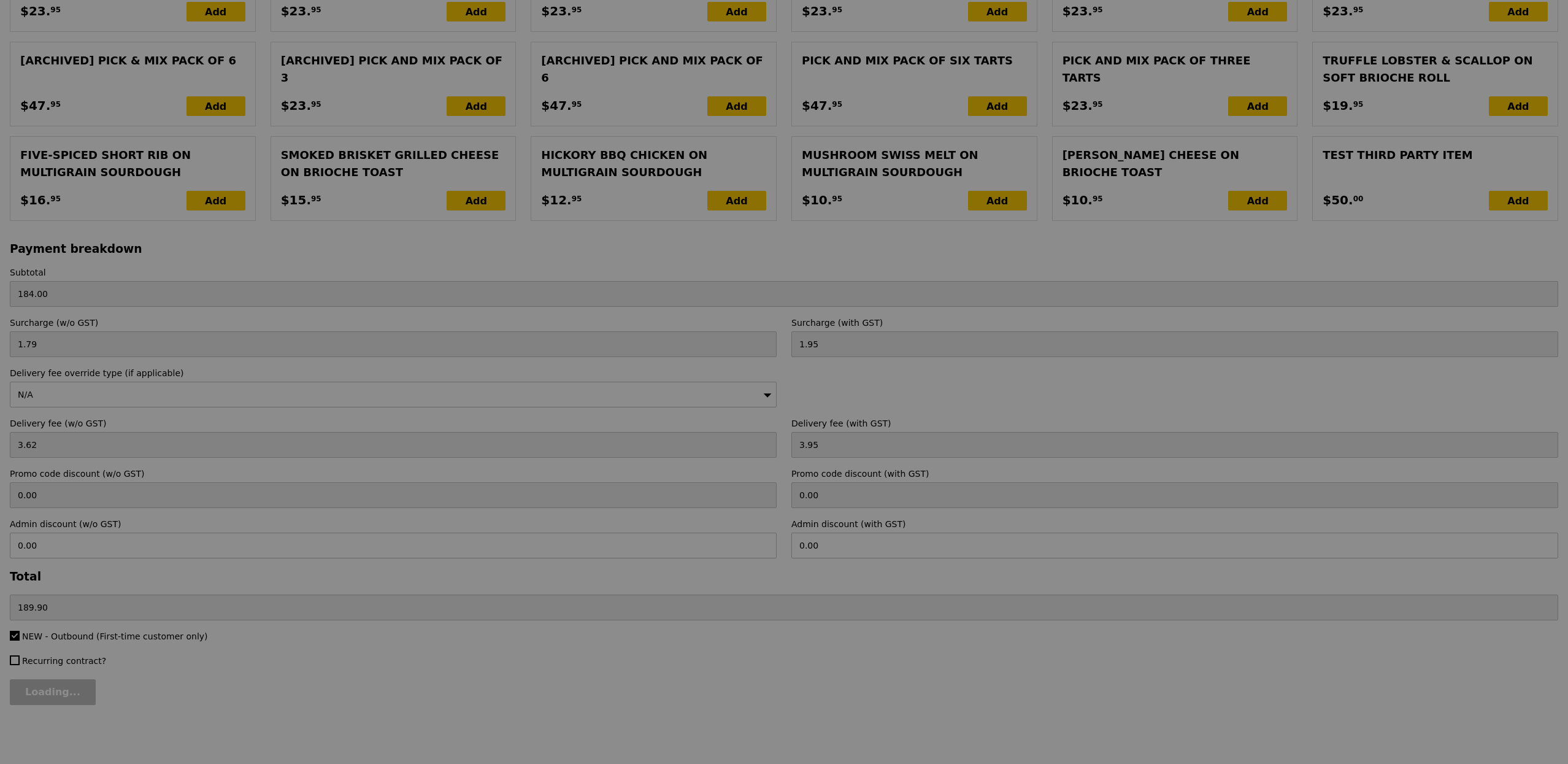
type input "Loading..."
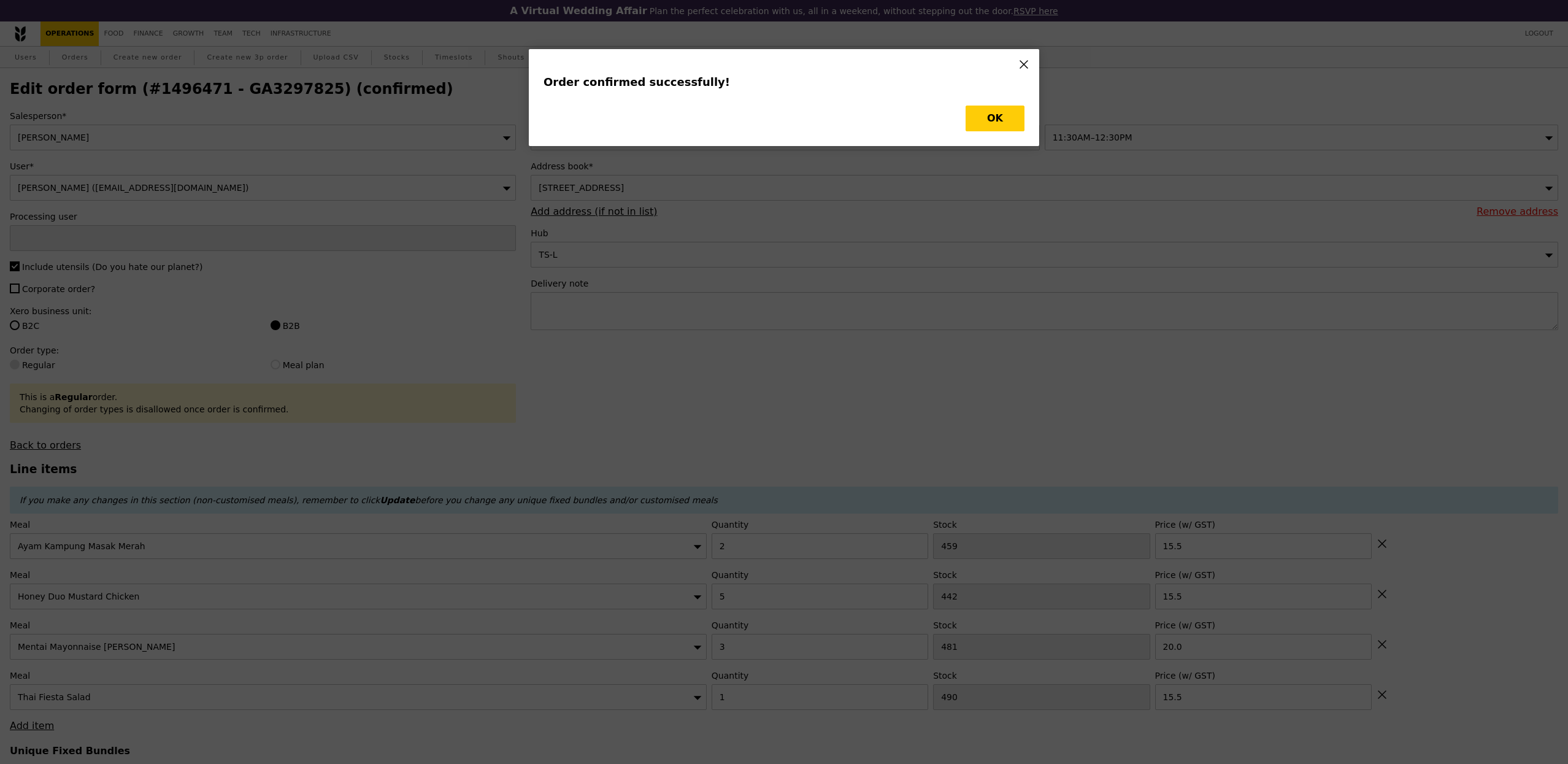
type input "[PERSON_NAME]"
type input "Loading..."
checkbox input "false"
type input "1"
type input "490"
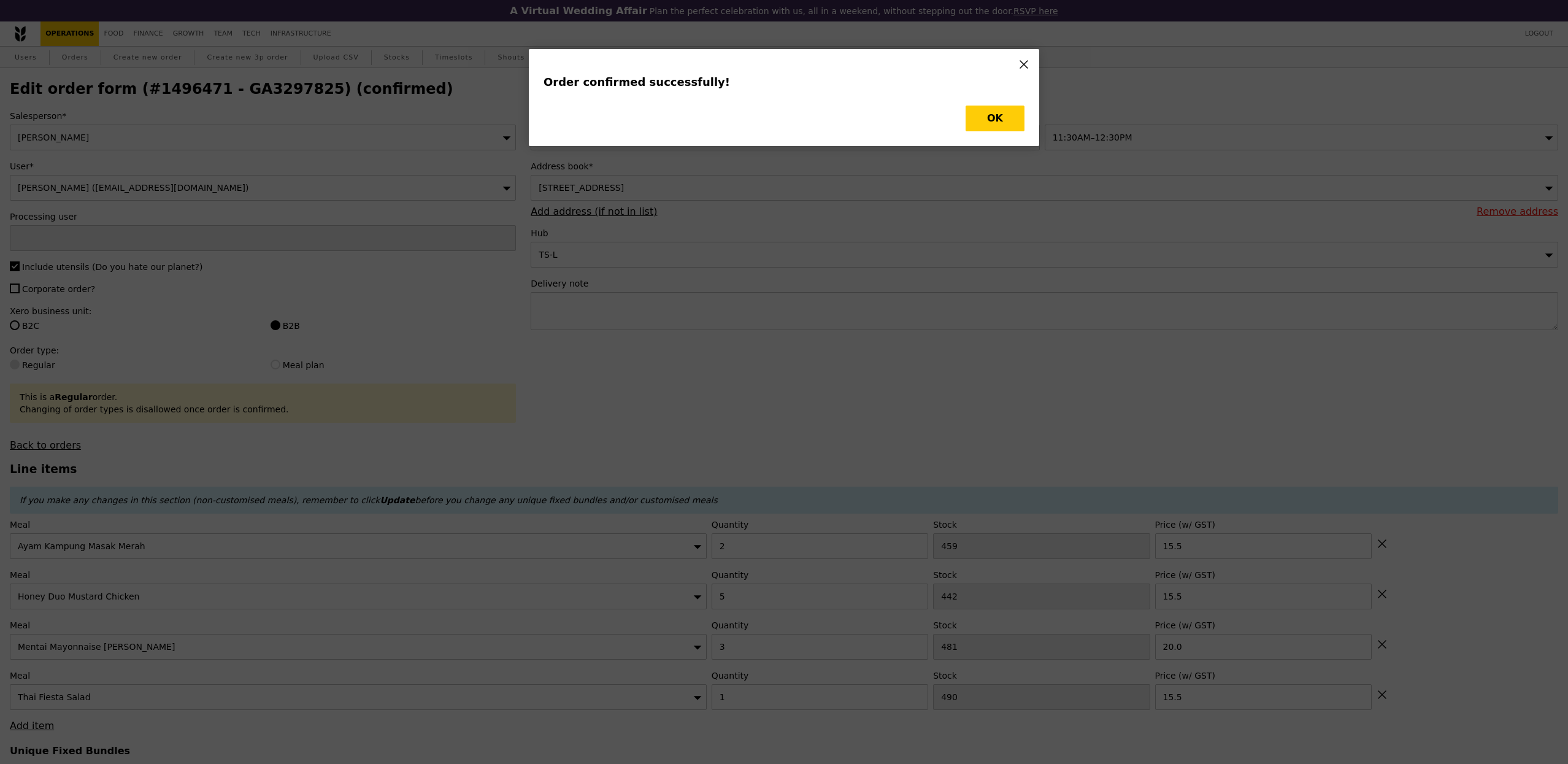
type input "15.50"
type input "3"
type input "481"
type input "20.00"
type input "5"
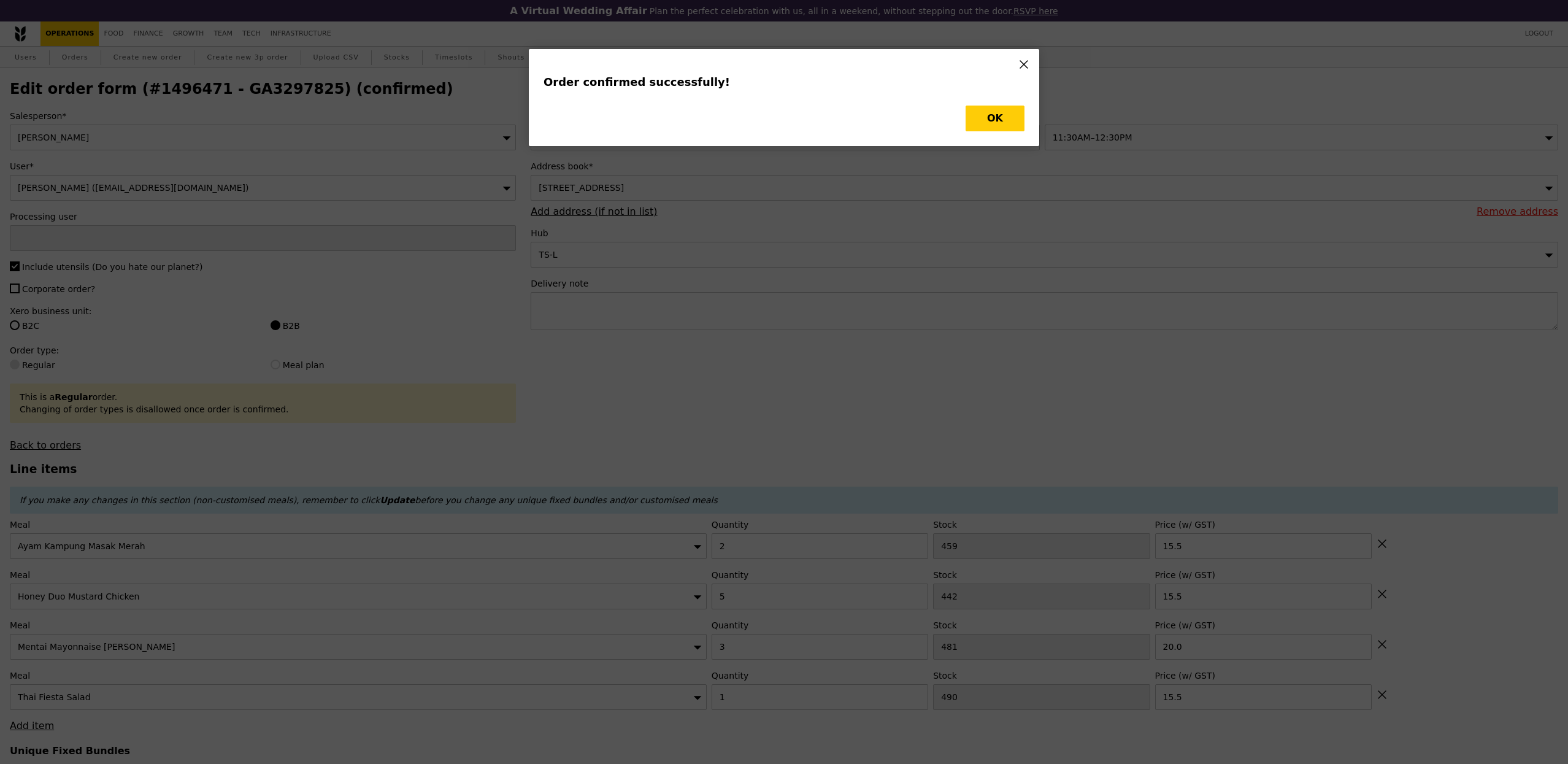
type input "442"
type input "15.50"
type input "2"
type input "459"
type input "15.50"
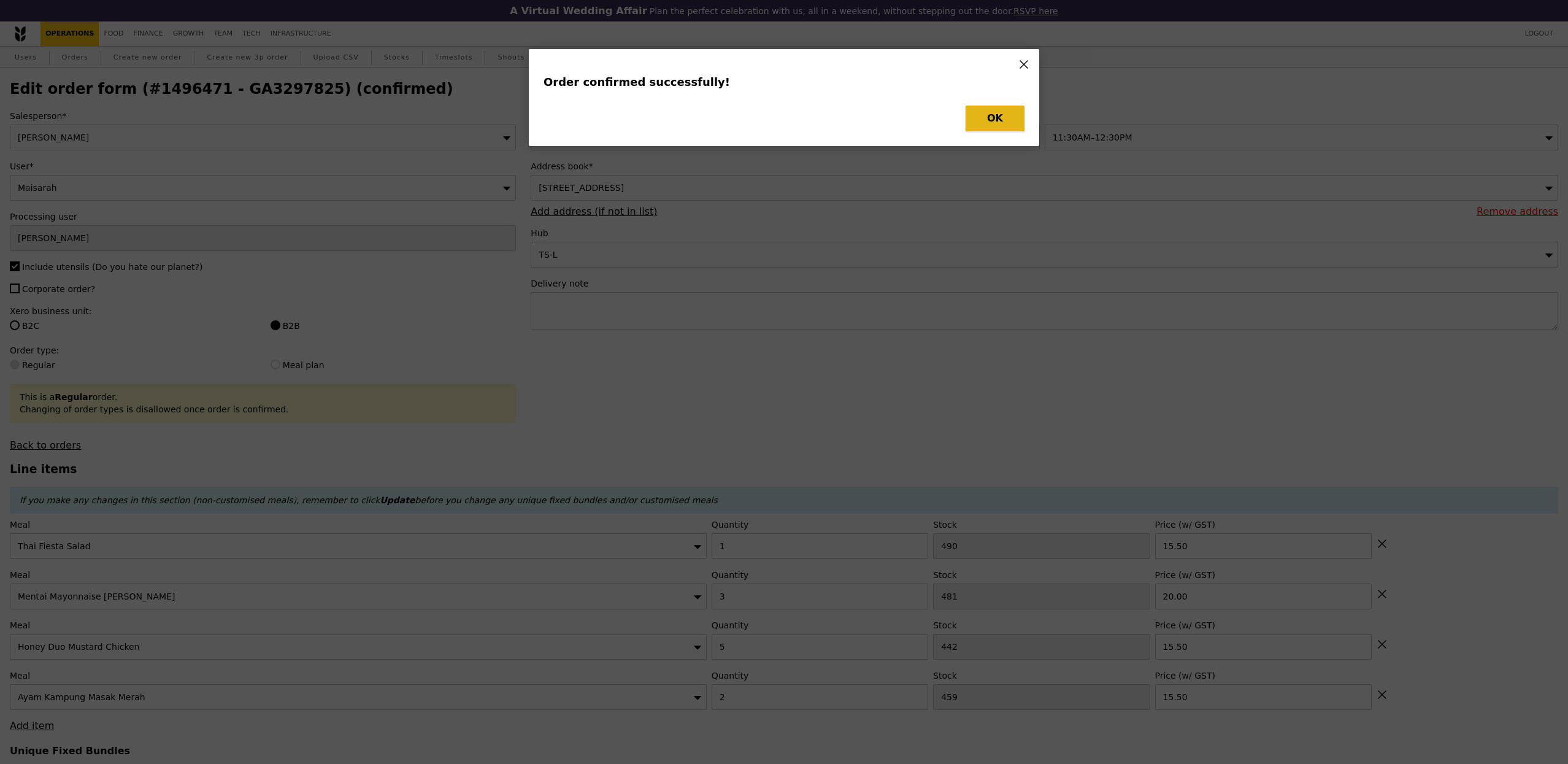
click at [977, 128] on button "OK" at bounding box center [995, 118] width 59 height 26
type input "489"
type input "478"
type input "437"
type input "457"
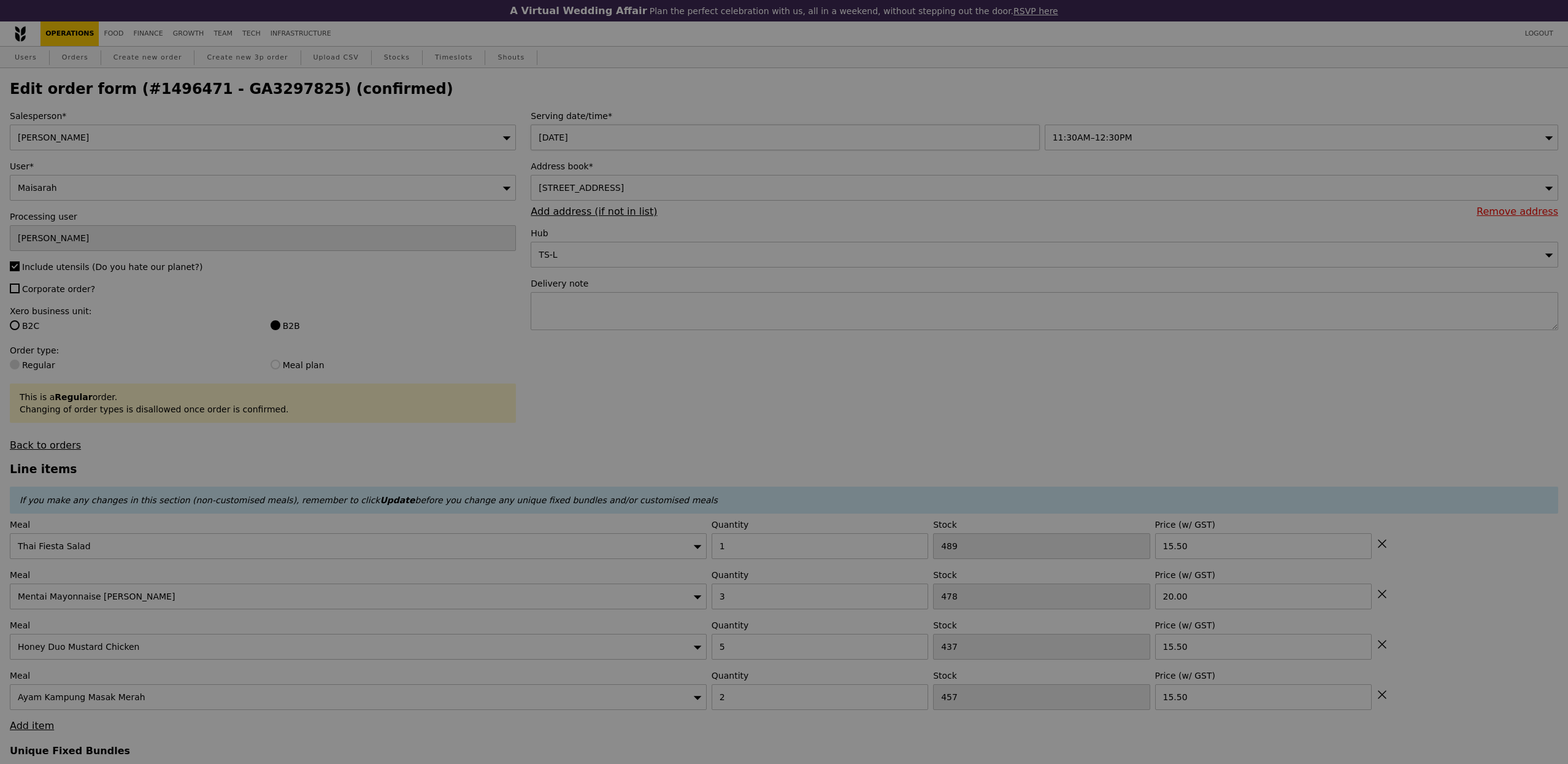
type input "Update"
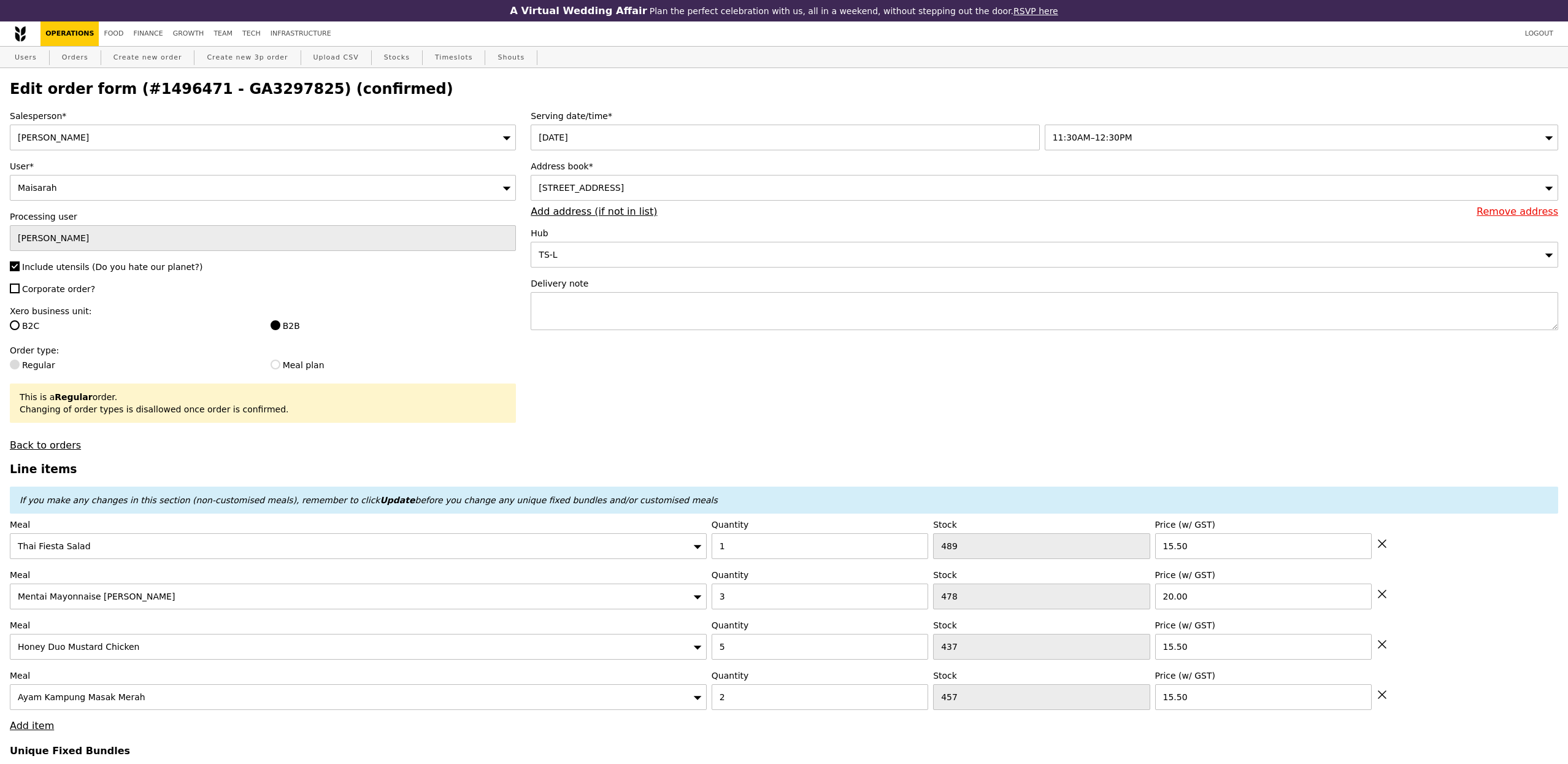
click at [47, 61] on div "Users Orders Create new order Create new 3p order Upload CSV Stocks Timeslots S…" at bounding box center [784, 58] width 1548 height 22
click at [41, 61] on link "Users" at bounding box center [26, 58] width 32 height 22
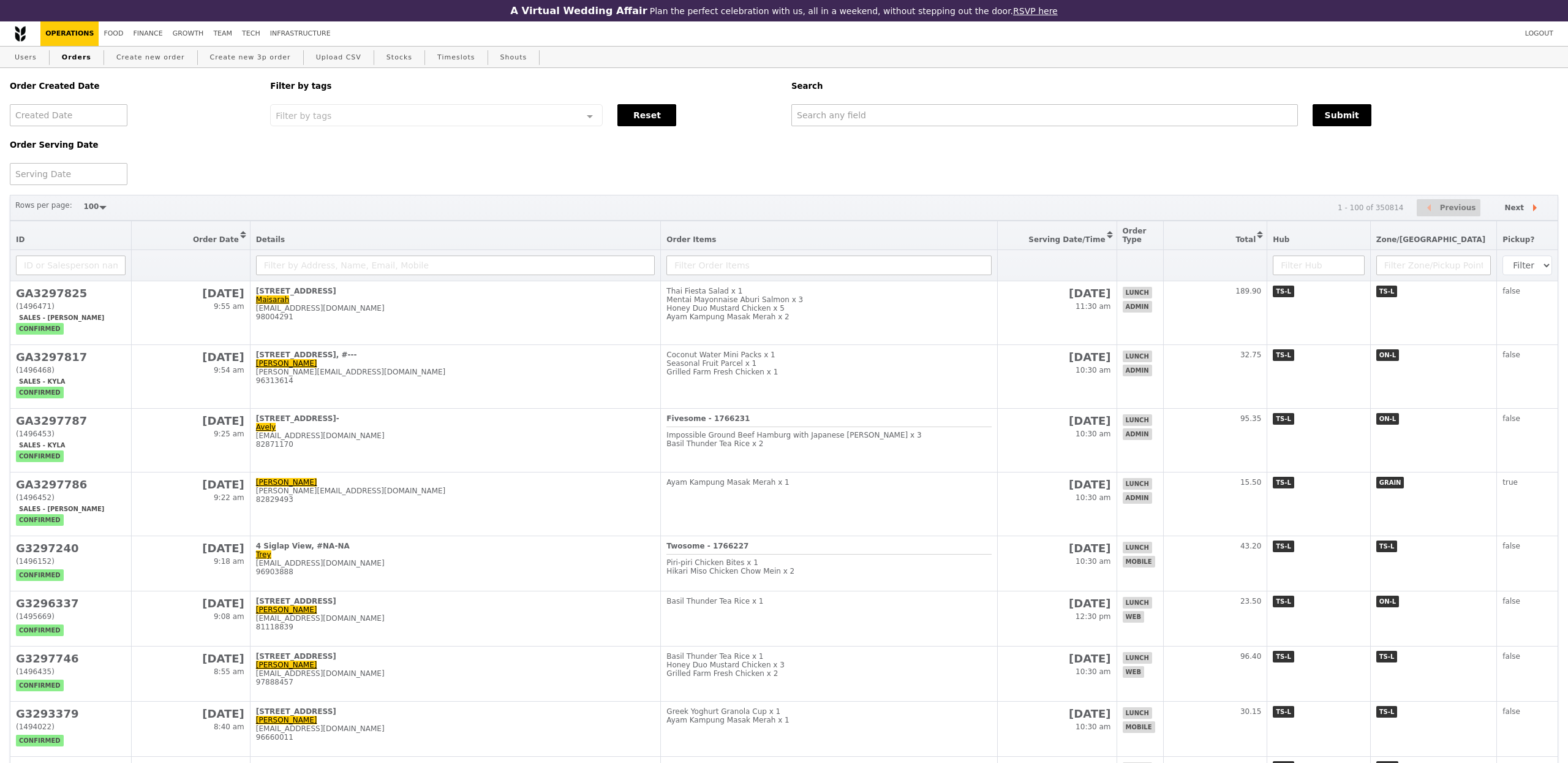
select select "100"
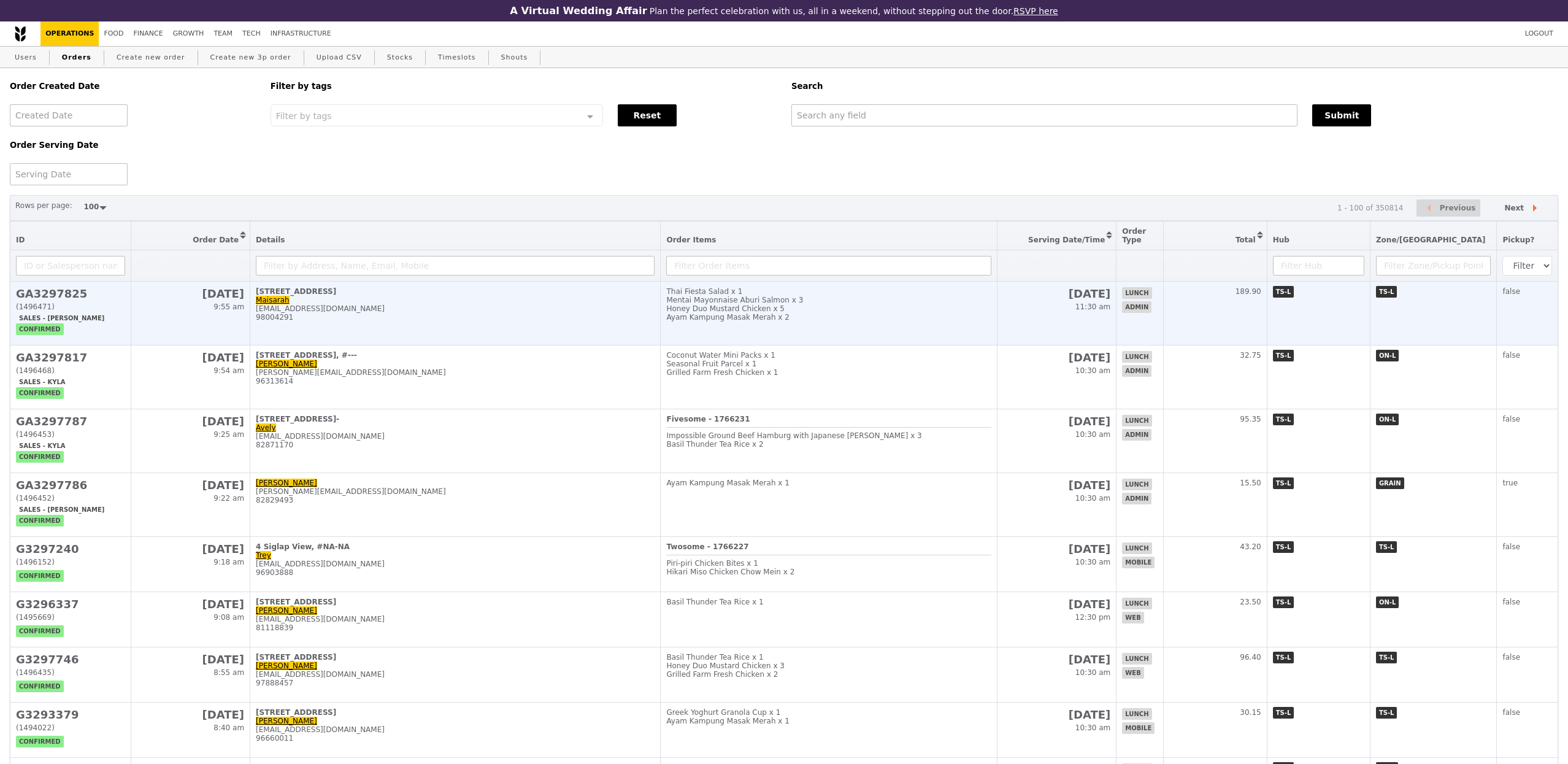
click at [209, 325] on td "[DATE] 9:55 am" at bounding box center [191, 314] width 119 height 64
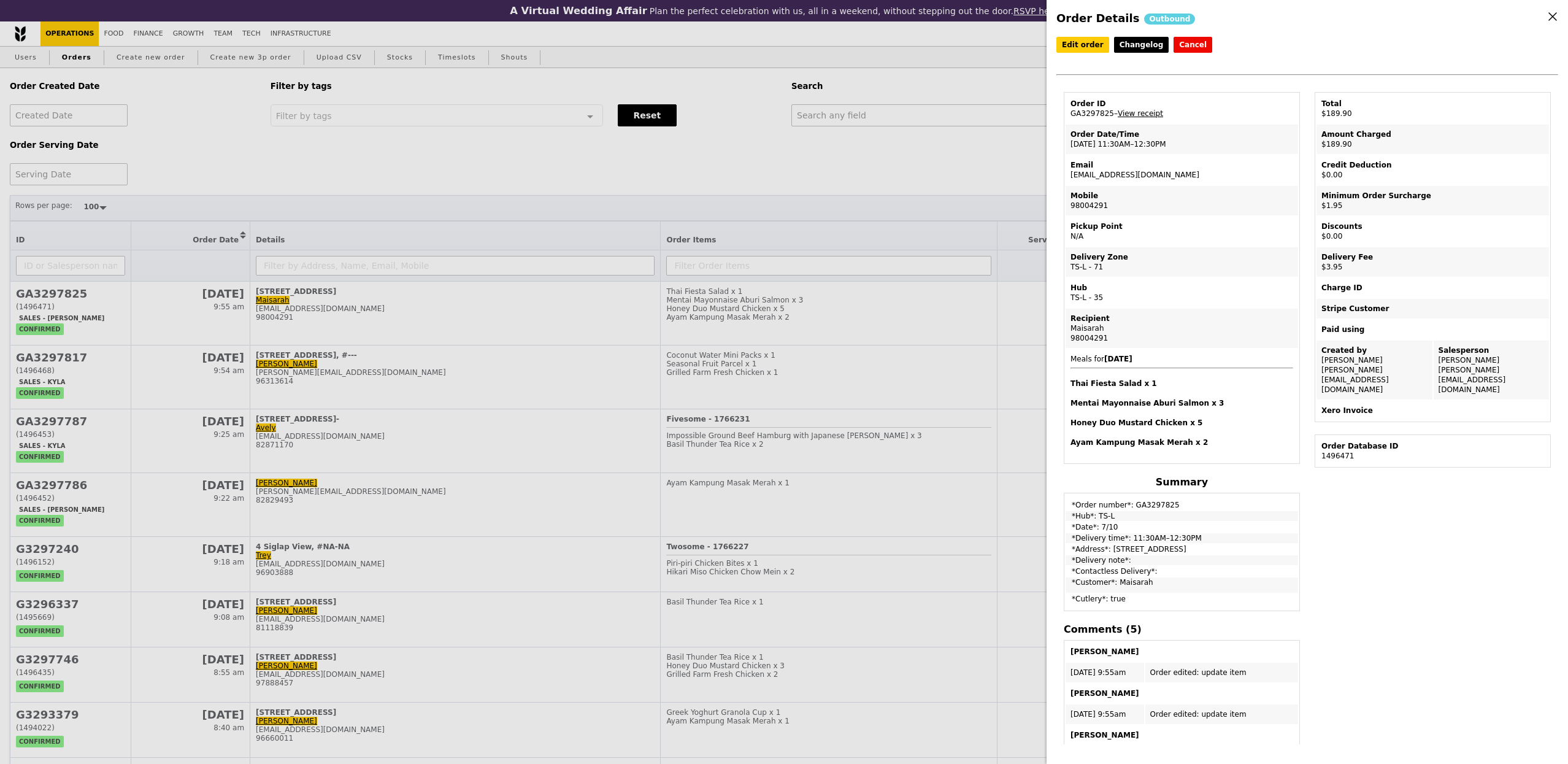
click at [1144, 110] on link "View receipt" at bounding box center [1141, 114] width 45 height 9
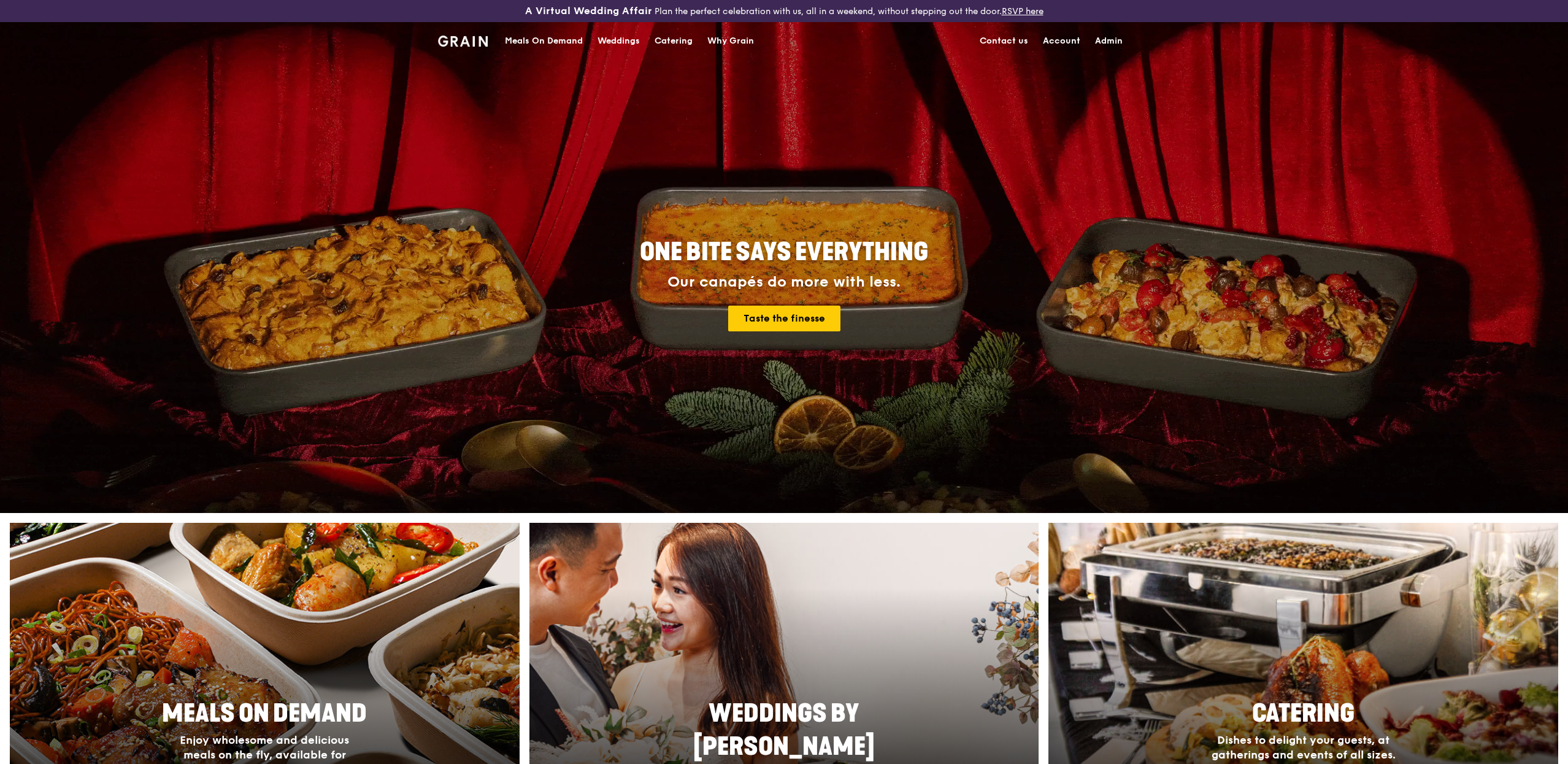
click at [1114, 49] on link "Admin" at bounding box center [1109, 41] width 42 height 37
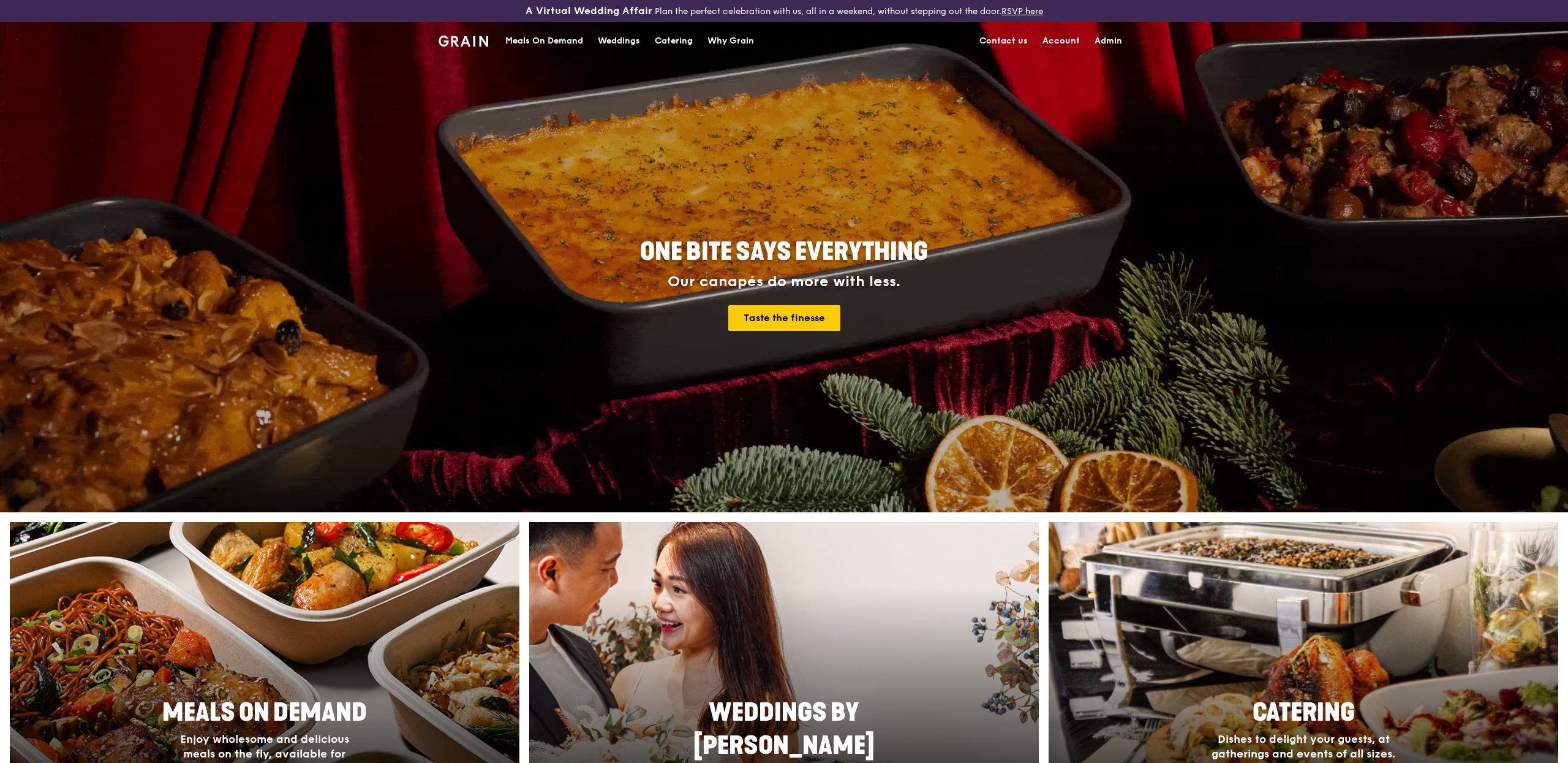
select select "100"
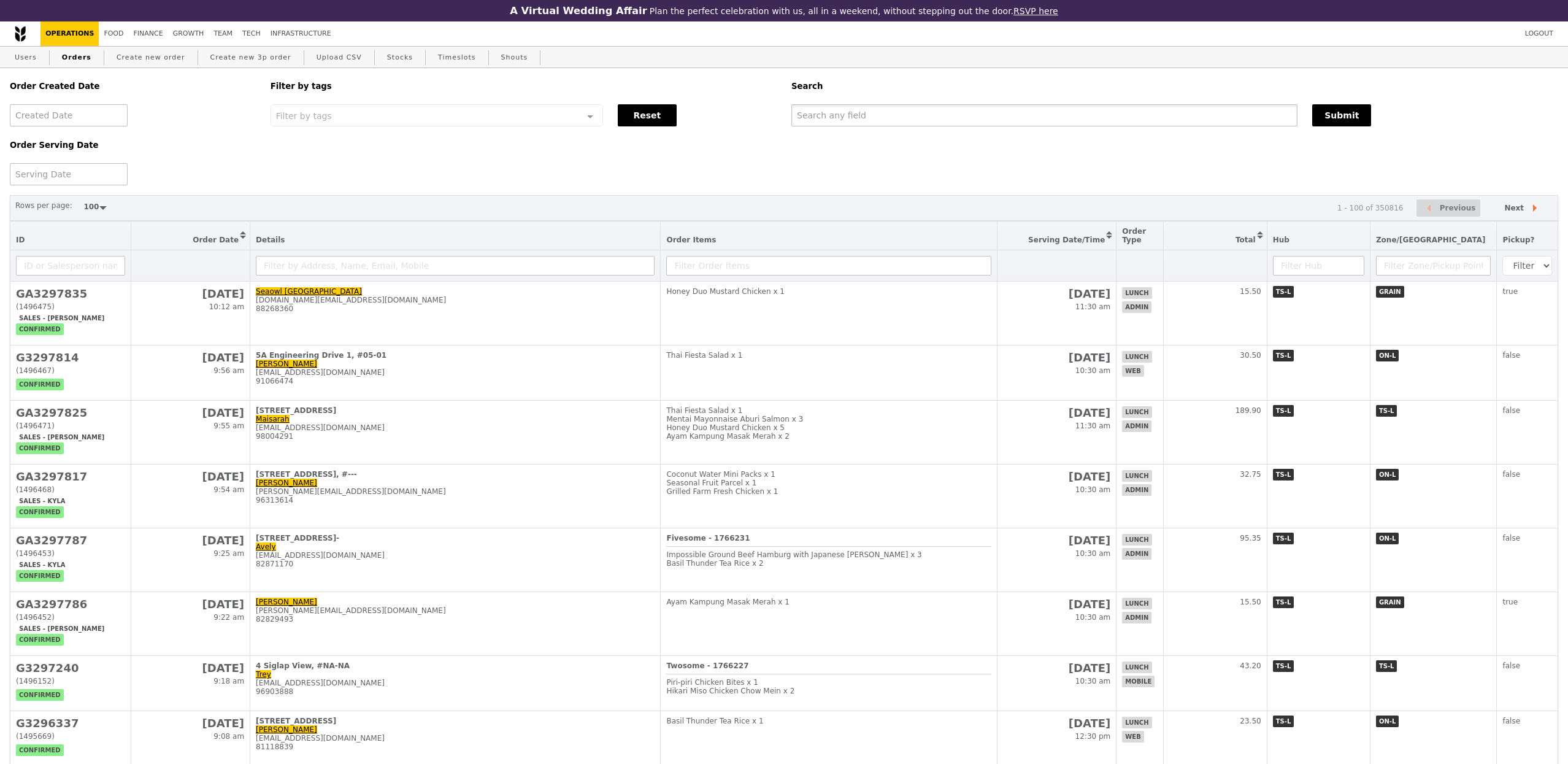
click at [910, 121] on input "text" at bounding box center [1044, 115] width 506 height 22
paste input "[EMAIL_ADDRESS][DOMAIN_NAME]"
type input "[EMAIL_ADDRESS][DOMAIN_NAME]"
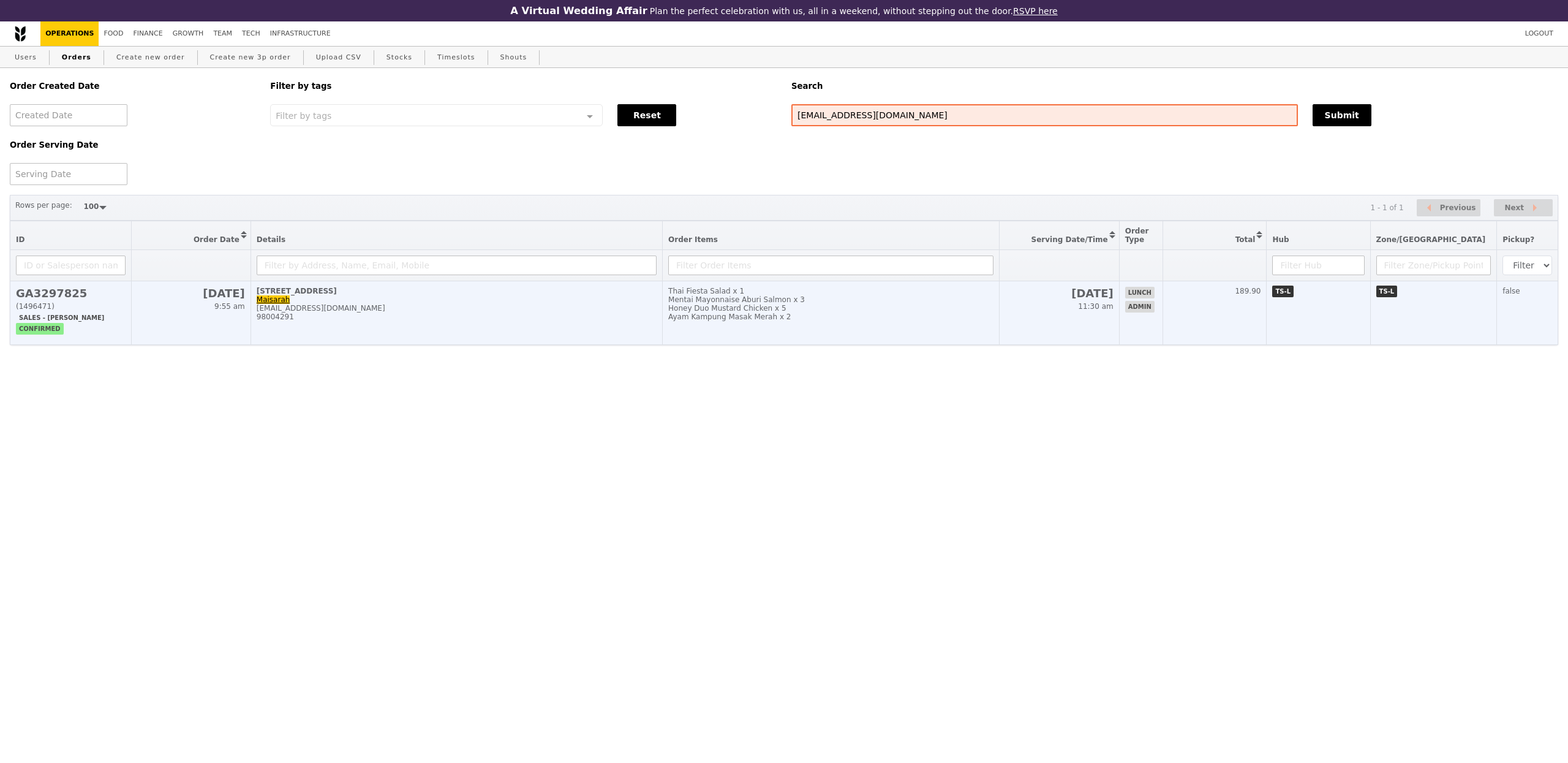
click at [490, 321] on div "98004291" at bounding box center [456, 317] width 400 height 9
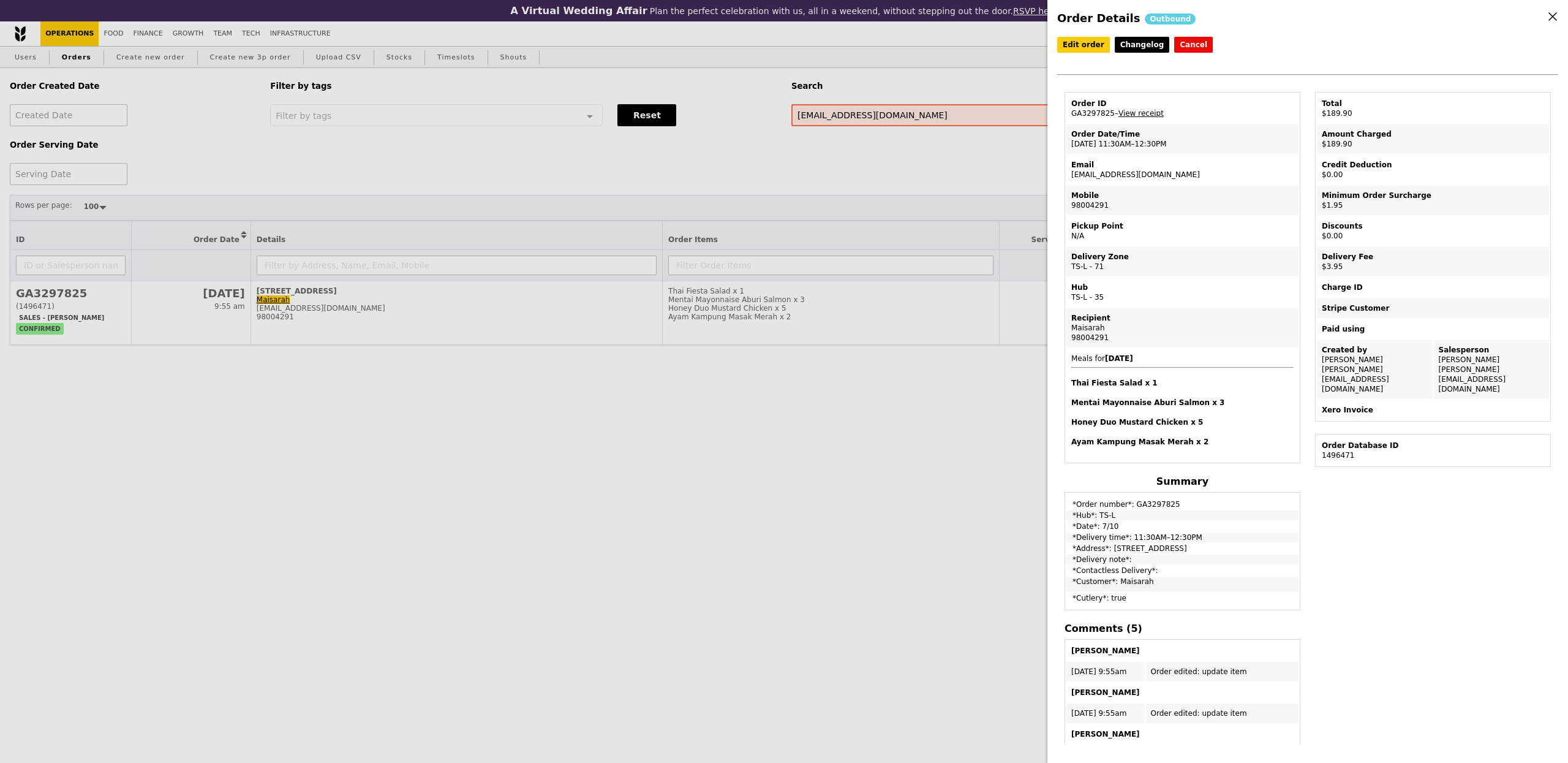
click at [399, 237] on div "Order Details Outbound Edit order Changelog Cancel Order ID GA3297825 – View re…" at bounding box center [784, 382] width 1568 height 763
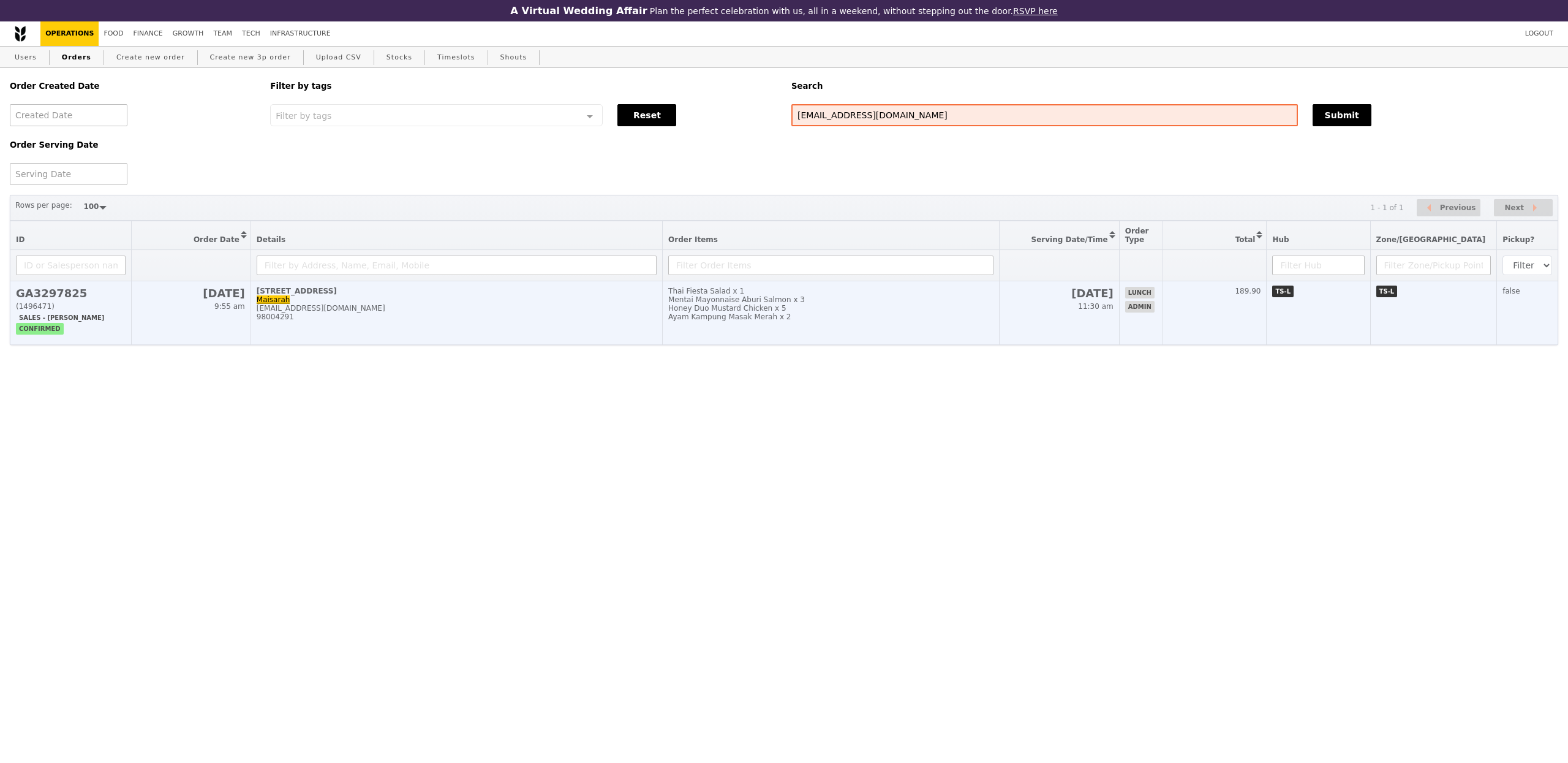
click at [607, 310] on div "[EMAIL_ADDRESS][DOMAIN_NAME]" at bounding box center [456, 308] width 400 height 9
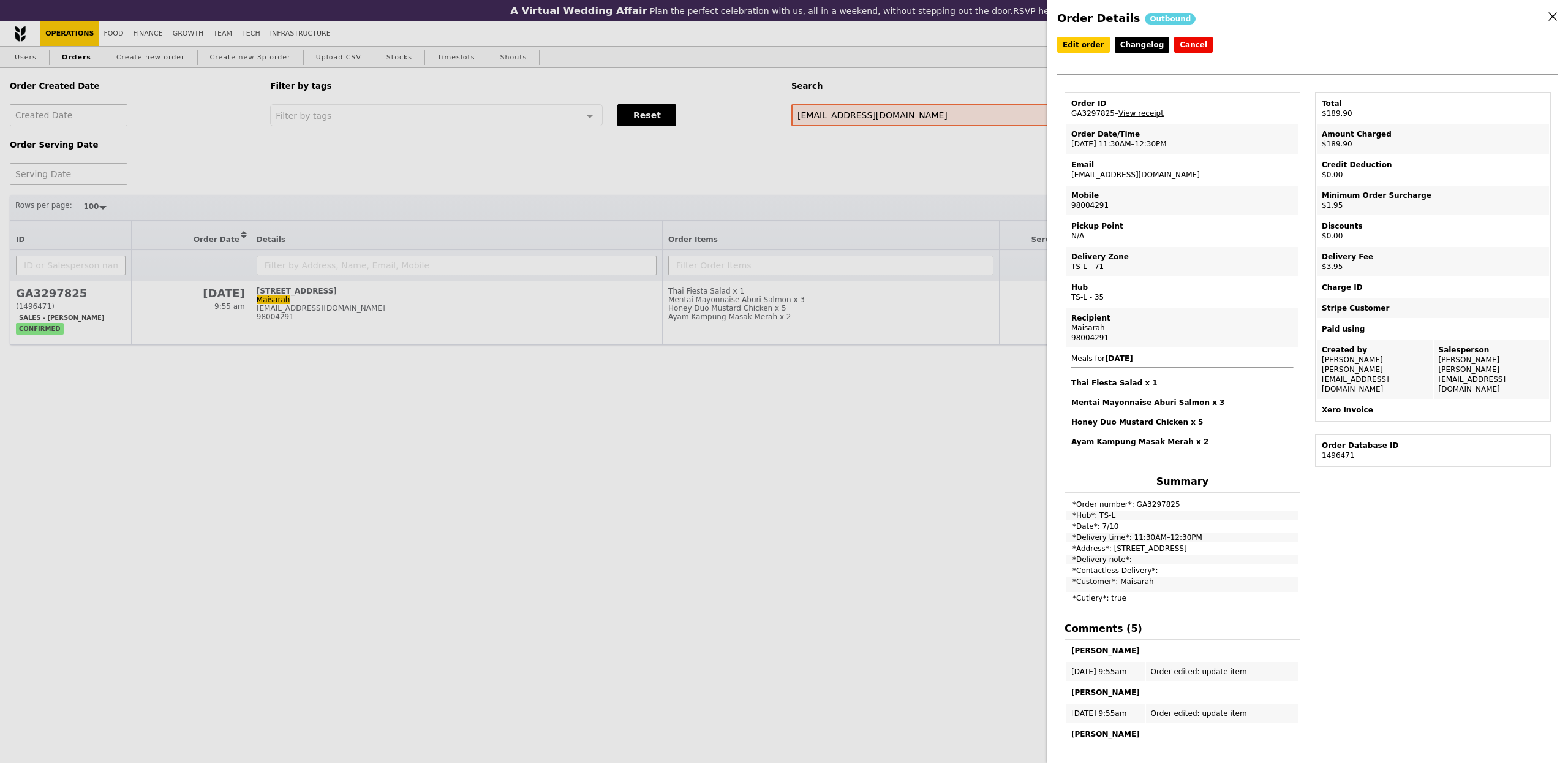
scroll to position [263, 0]
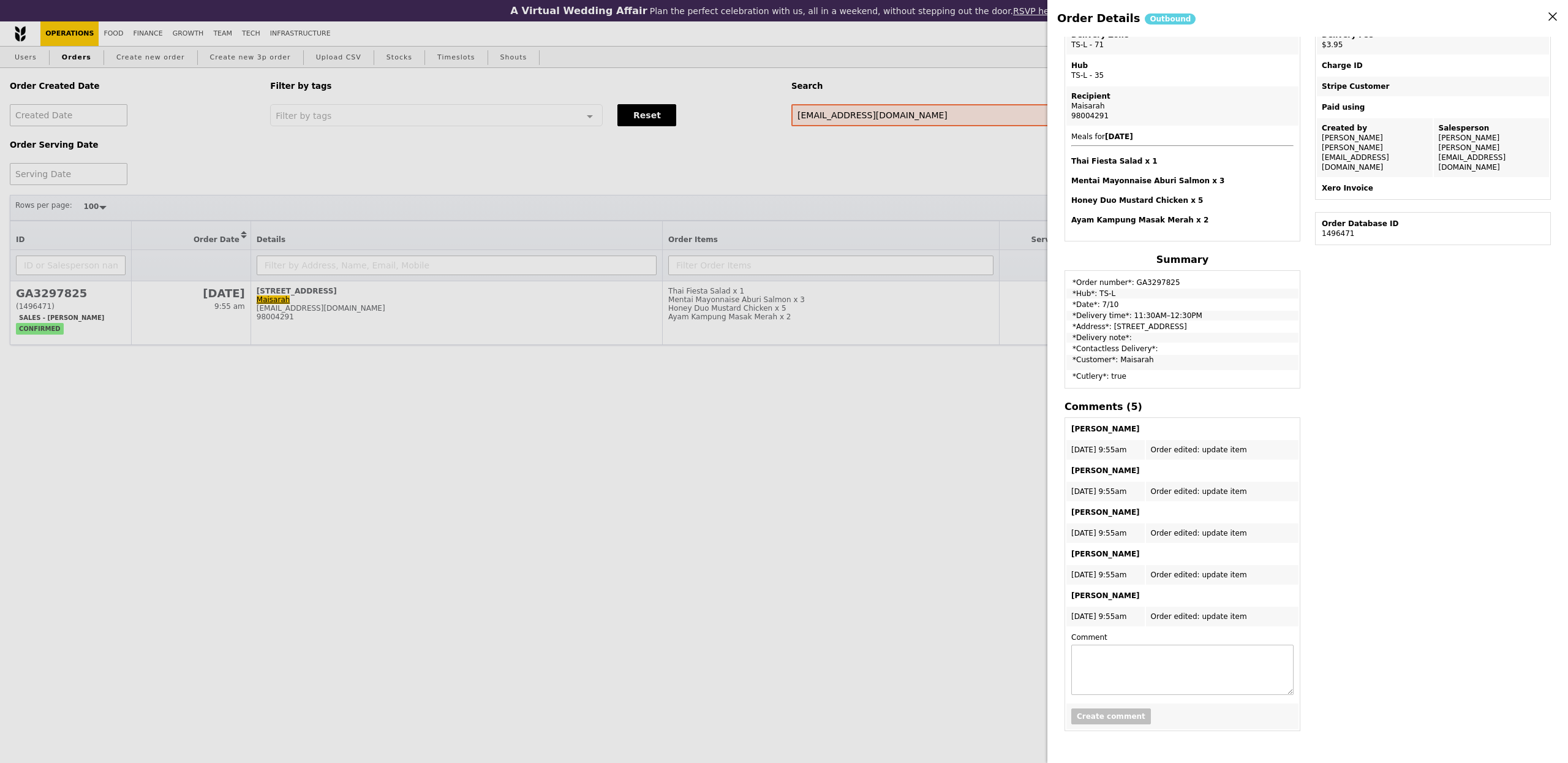
click at [759, 192] on div "Order Details Outbound Edit order Changelog Cancel Order ID GA3297825 – View re…" at bounding box center [784, 382] width 1568 height 763
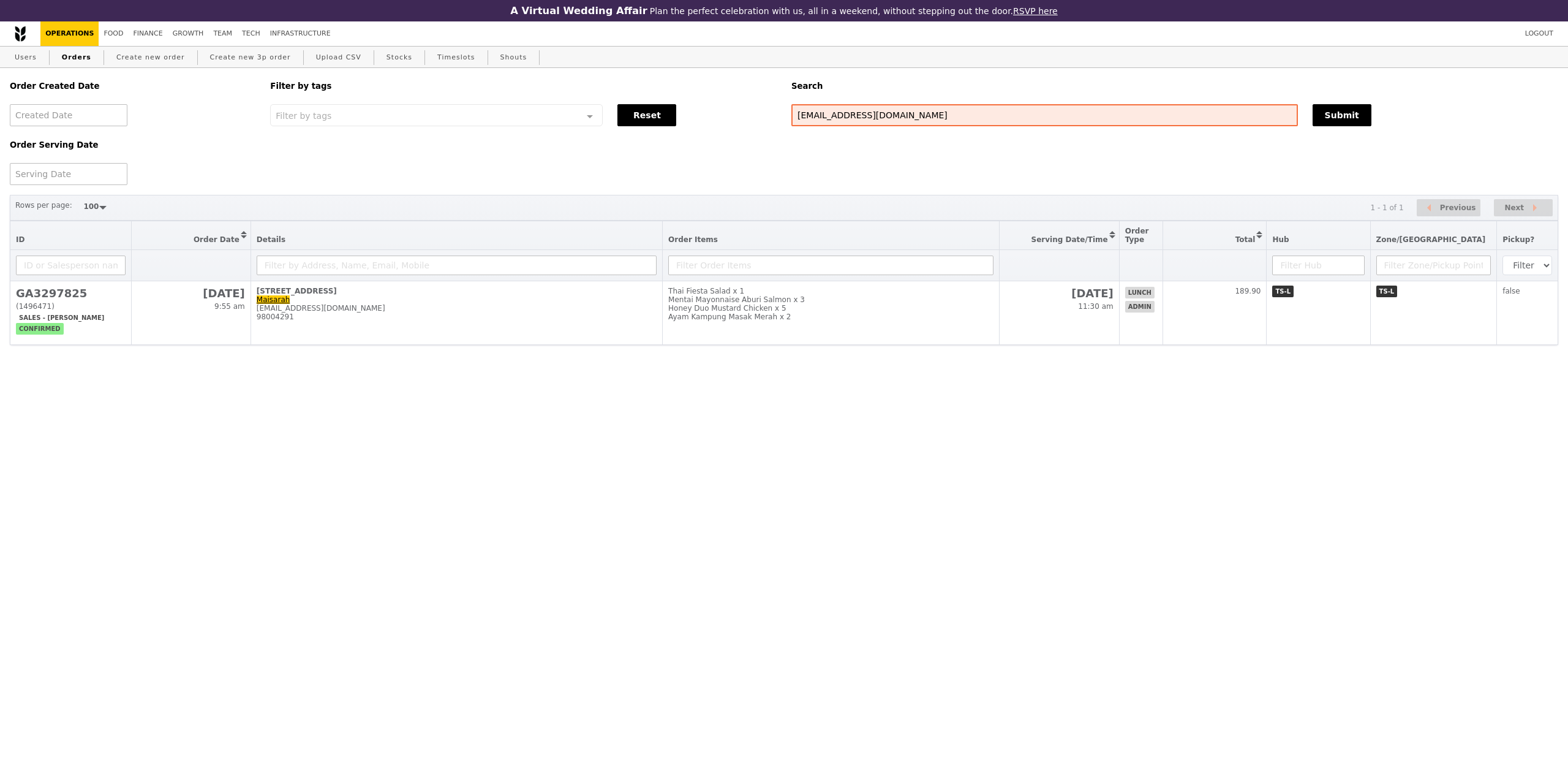
scroll to position [315, 0]
click at [155, 34] on link "Finance" at bounding box center [149, 33] width 39 height 24
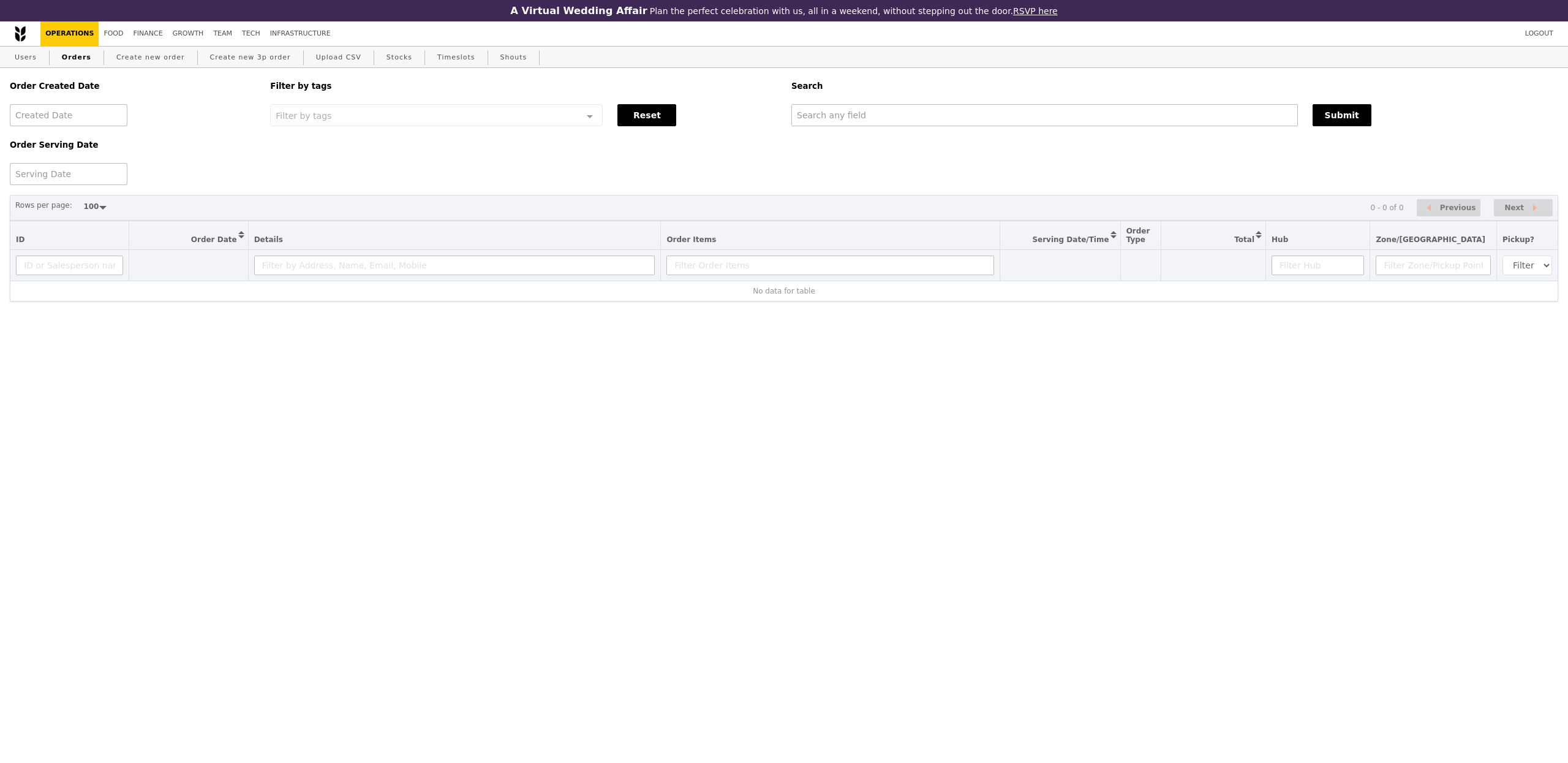
select select "100"
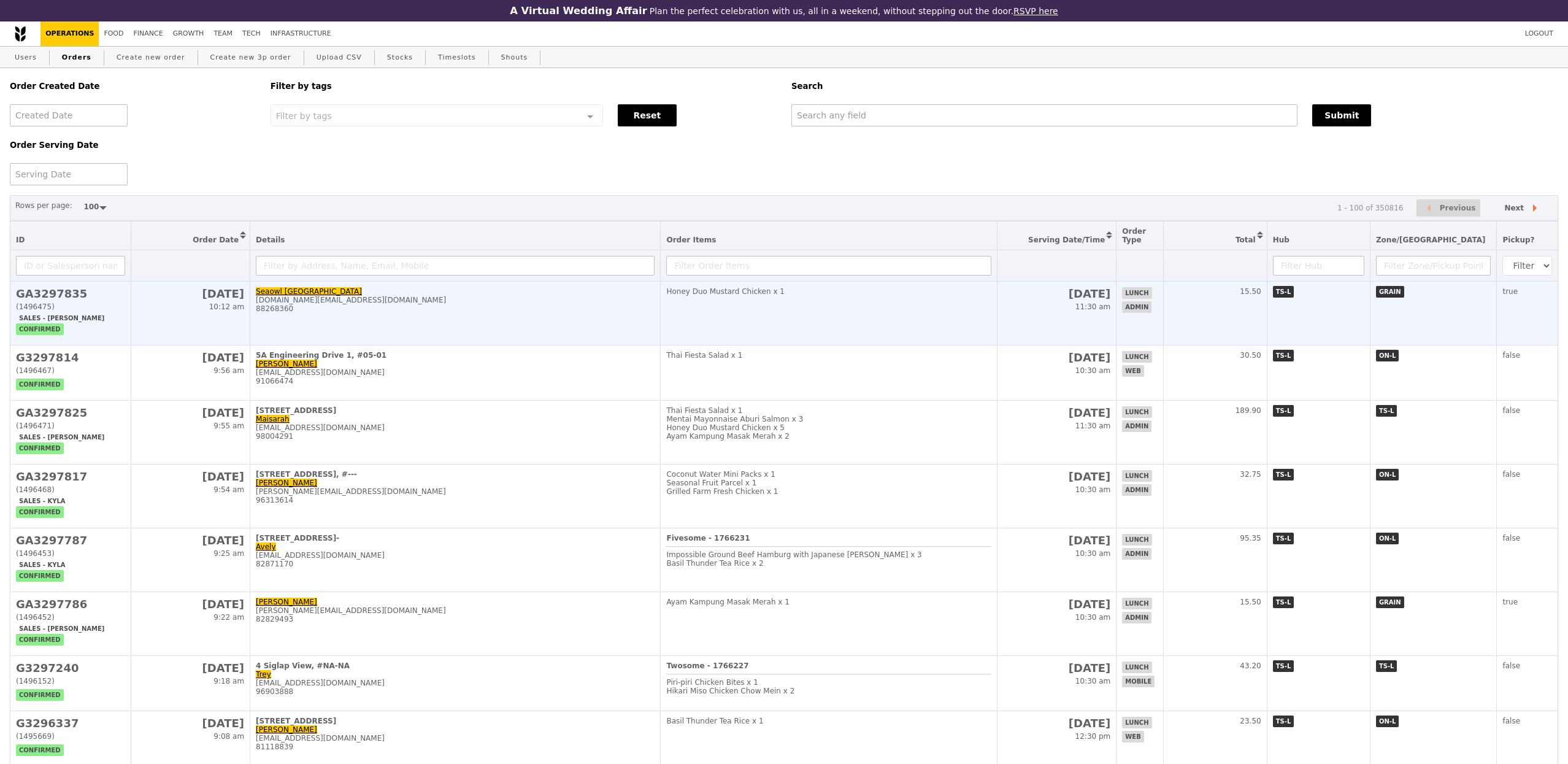
click at [346, 331] on td "Seaowl Singapore [DOMAIN_NAME][EMAIL_ADDRESS][DOMAIN_NAME] 88268360" at bounding box center [456, 314] width 410 height 64
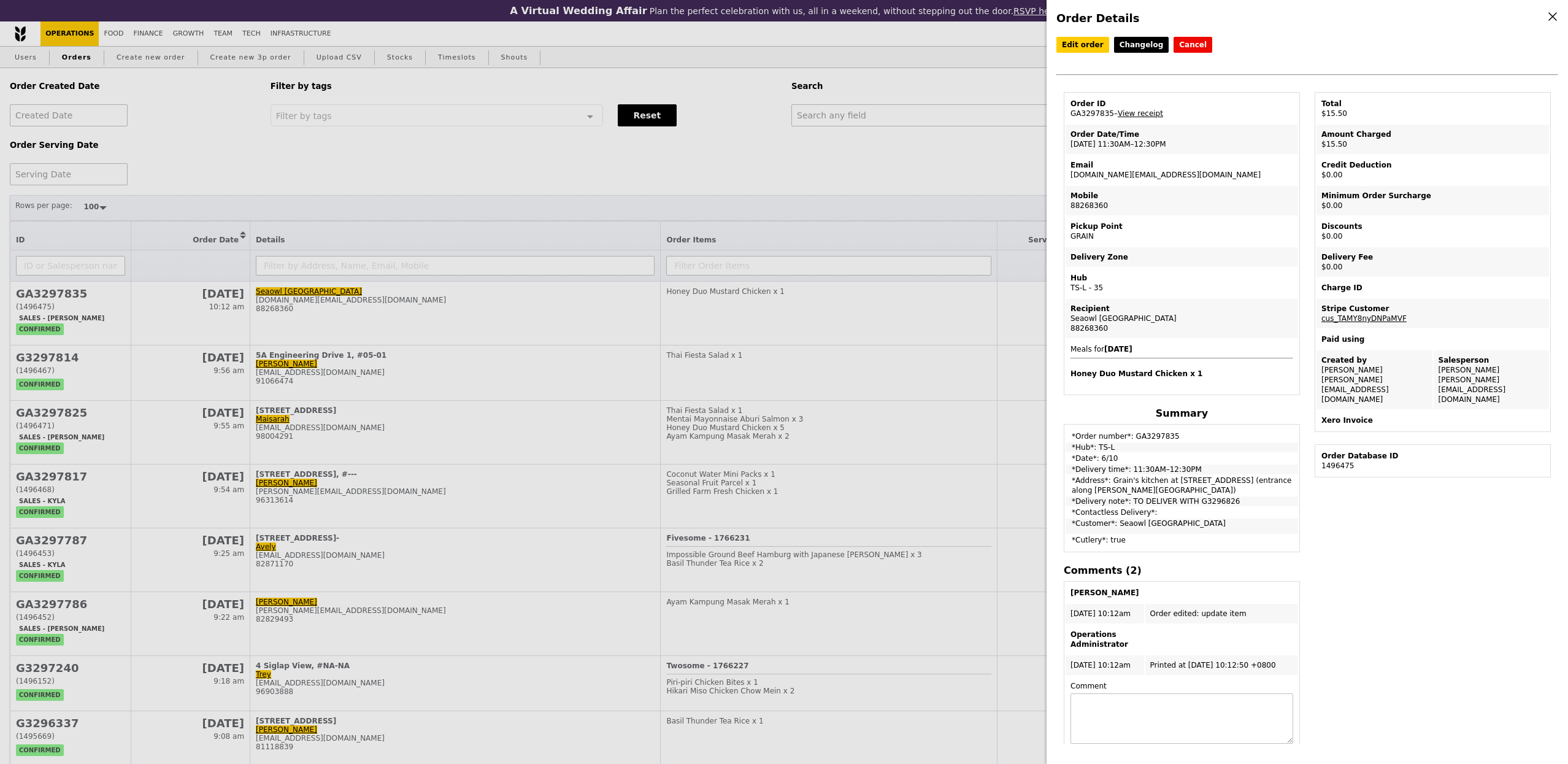
click at [546, 369] on div "Order Details Edit order Changelog Cancel Order ID GA3297835 – View receipt Ord…" at bounding box center [784, 382] width 1568 height 764
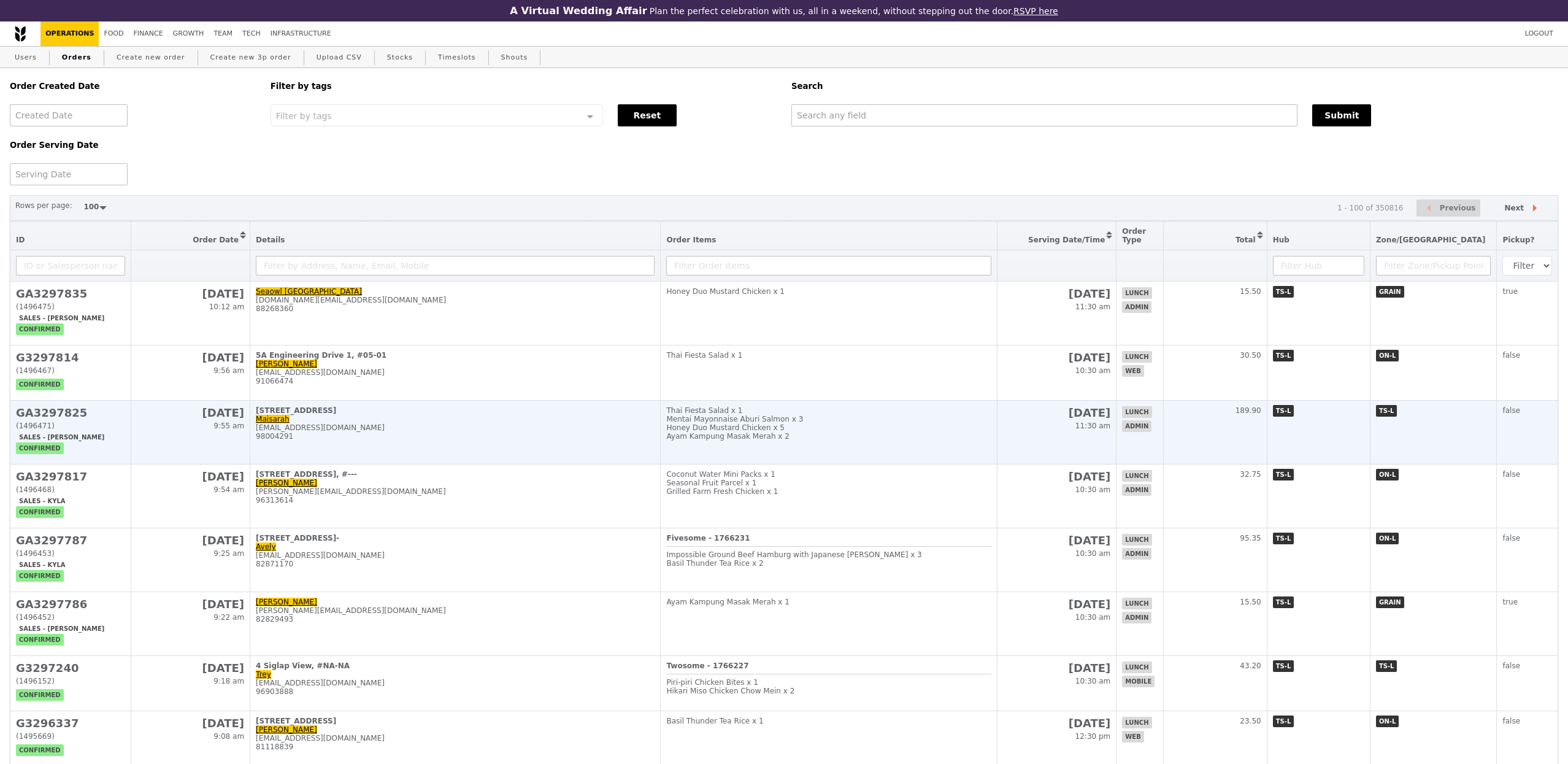
click at [470, 452] on td "[STREET_ADDRESS] Maisarah [EMAIL_ADDRESS][DOMAIN_NAME] 98004291" at bounding box center [456, 433] width 410 height 64
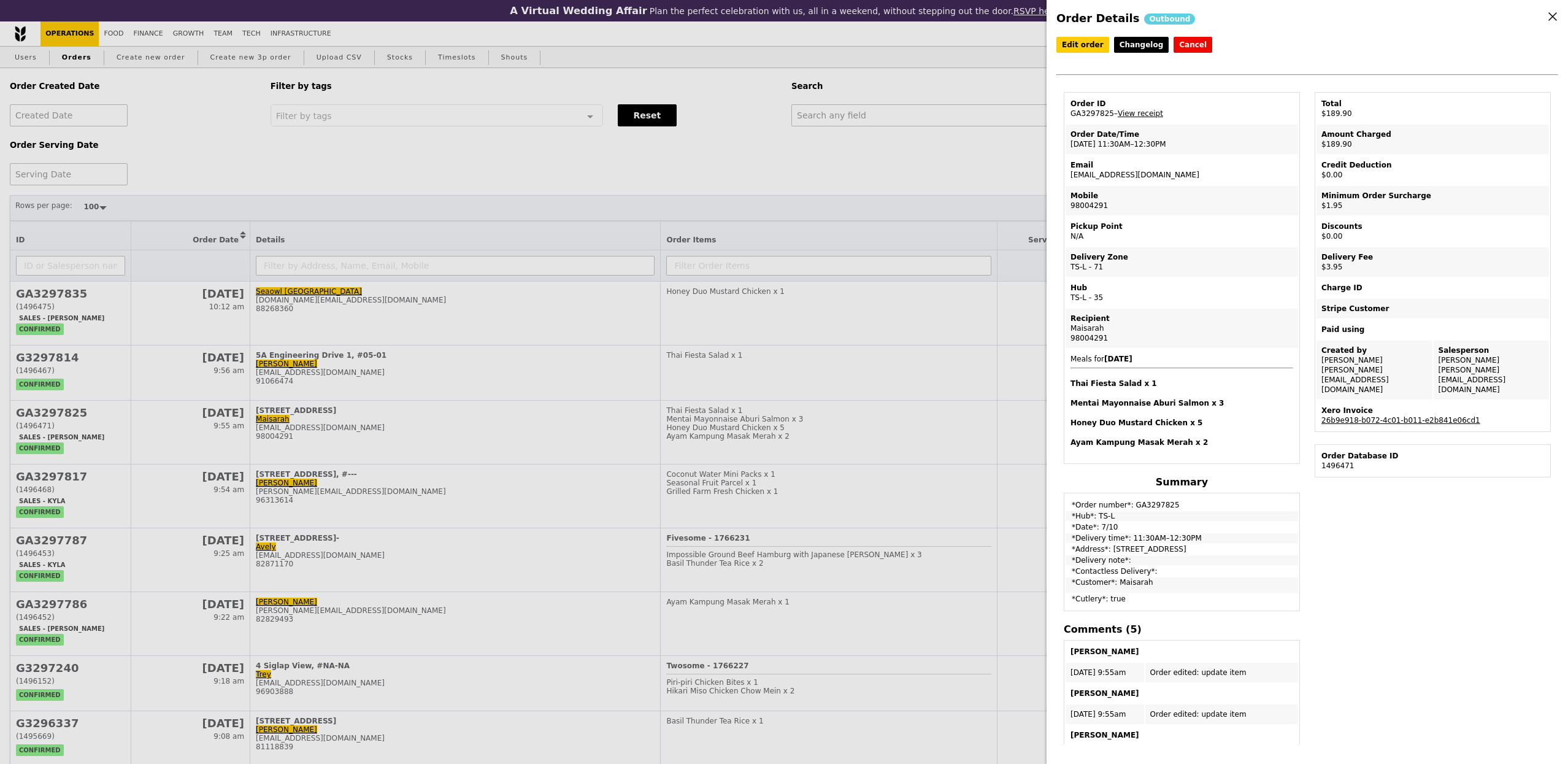
click at [1397, 405] on div "Xero Invoice" at bounding box center [1433, 410] width 223 height 10
click at [1396, 416] on link "26b9e918-b072-4c01-b011-e2b841e06cd1" at bounding box center [1400, 420] width 159 height 9
